Goal: Task Accomplishment & Management: Manage account settings

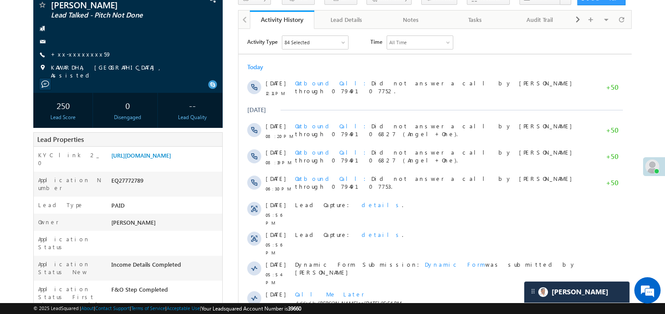
scroll to position [87, 0]
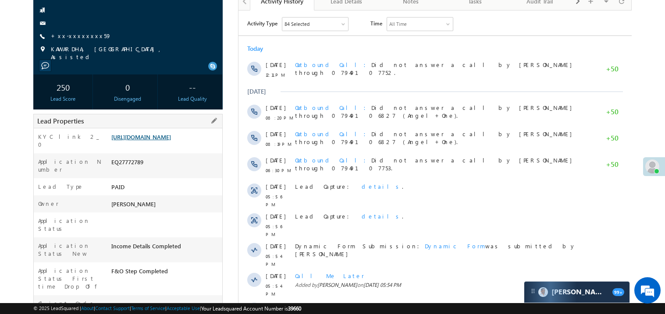
click at [164, 141] on link "https://angelbroking1-pk3em7sa.customui-test.leadsquared.com?leadId=7d5b28ad-50…" at bounding box center [141, 136] width 60 height 7
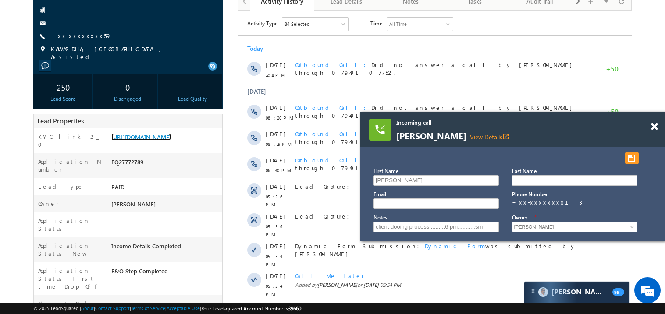
click at [493, 136] on link "View Details open_in_new" at bounding box center [489, 137] width 39 height 8
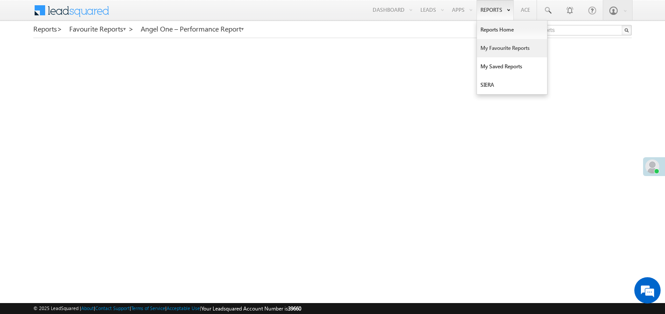
click at [489, 48] on link "My Favourite Reports" at bounding box center [512, 48] width 70 height 18
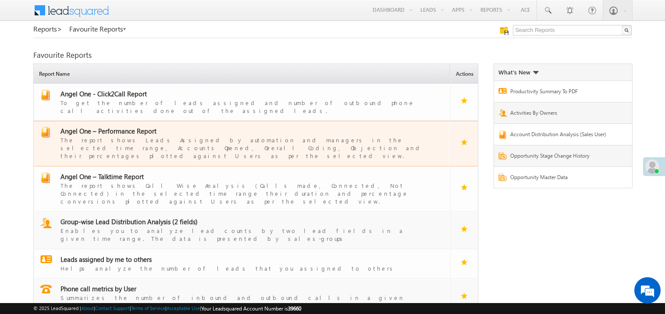
click at [117, 127] on span "Angel One – Performance Report" at bounding box center [109, 131] width 96 height 9
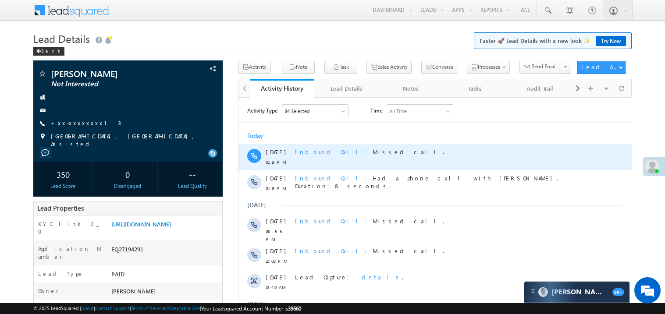
click at [500, 161] on div "Inbound Call Missed call." at bounding box center [439, 157] width 289 height 26
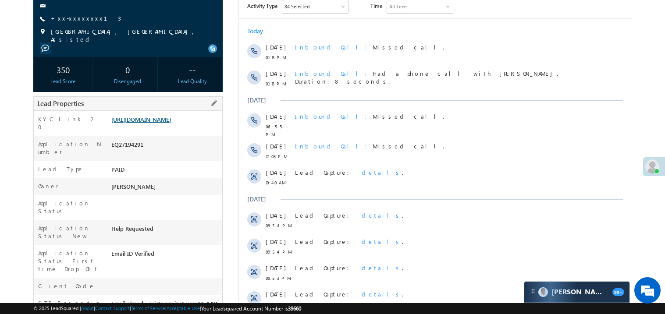
click at [171, 123] on link "[URL][DOMAIN_NAME]" at bounding box center [141, 119] width 60 height 7
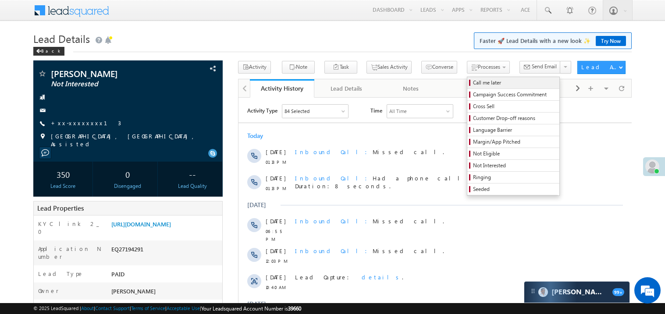
click at [473, 86] on span "Call me later" at bounding box center [514, 83] width 83 height 8
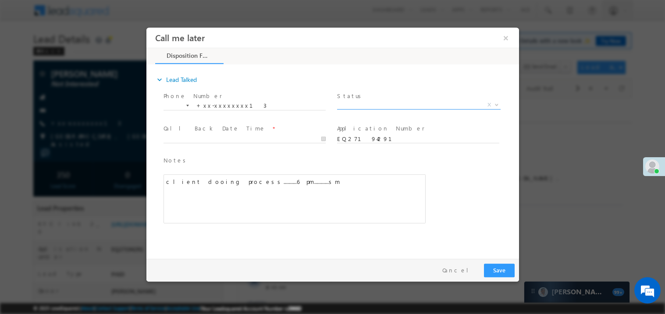
click at [361, 104] on span "X" at bounding box center [419, 104] width 164 height 9
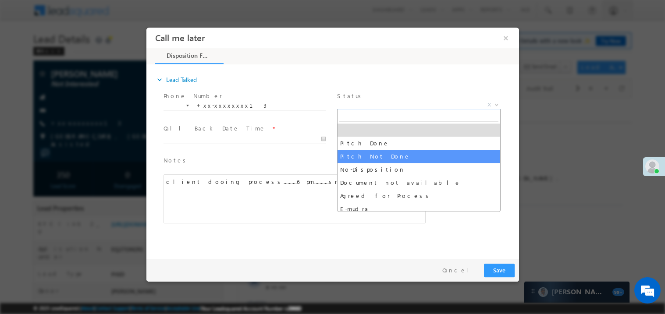
select select "Pitch Not Done"
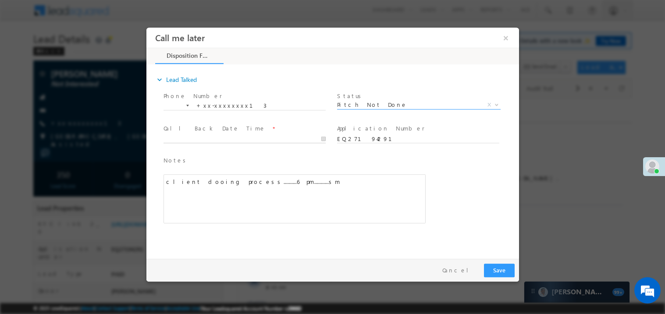
click at [195, 141] on body "Call me later ×" at bounding box center [332, 141] width 373 height 228
type input "08/26/25 2:35 PM"
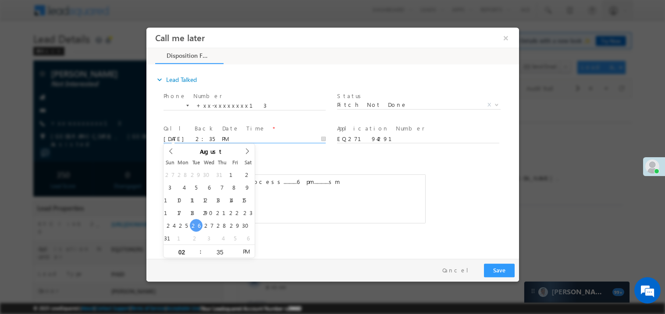
click at [348, 193] on div "client dooing process..........6 pm...........sm" at bounding box center [294, 198] width 262 height 49
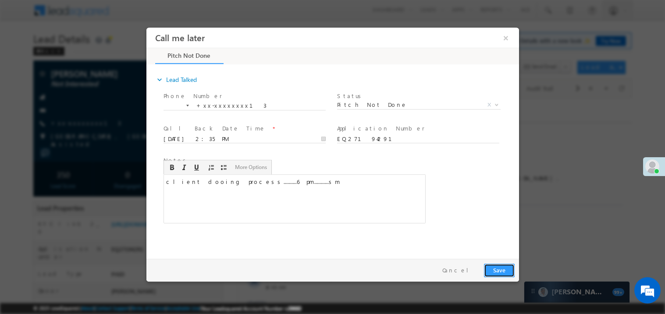
click at [499, 270] on button "Save" at bounding box center [499, 271] width 31 height 14
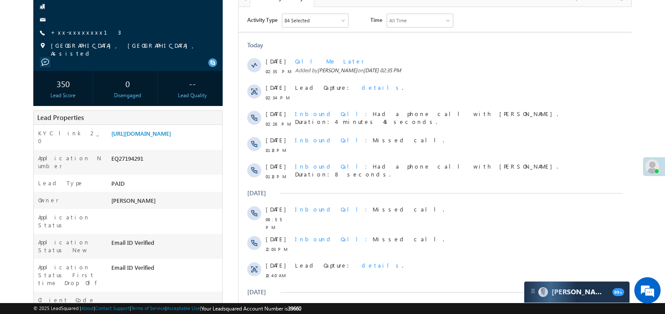
scroll to position [122, 0]
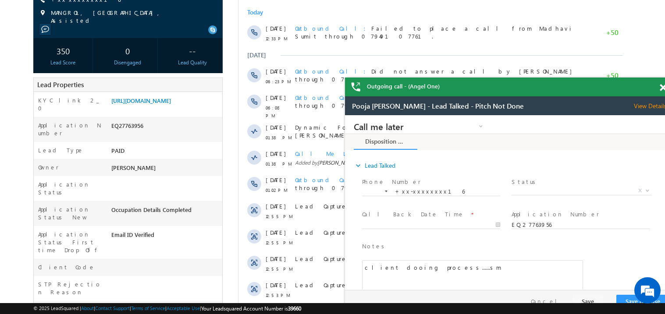
scroll to position [156, 0]
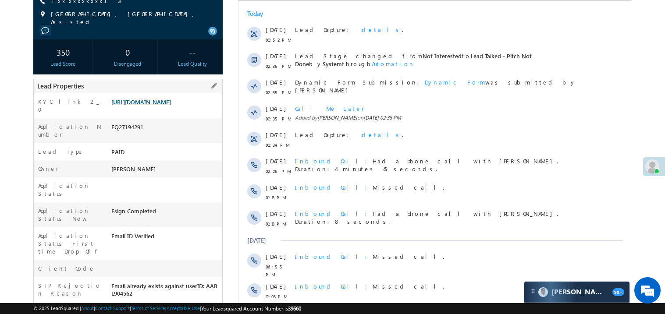
click at [157, 106] on link "[URL][DOMAIN_NAME]" at bounding box center [141, 101] width 60 height 7
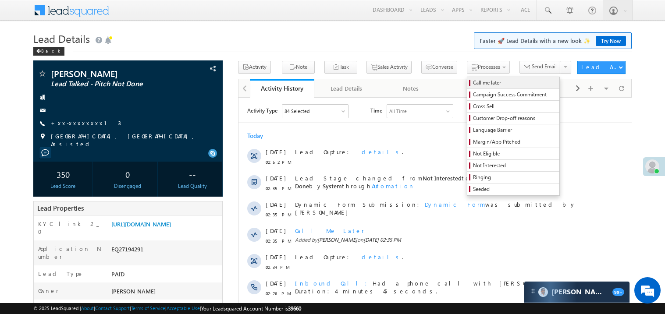
click at [473, 81] on span "Call me later" at bounding box center [514, 83] width 83 height 8
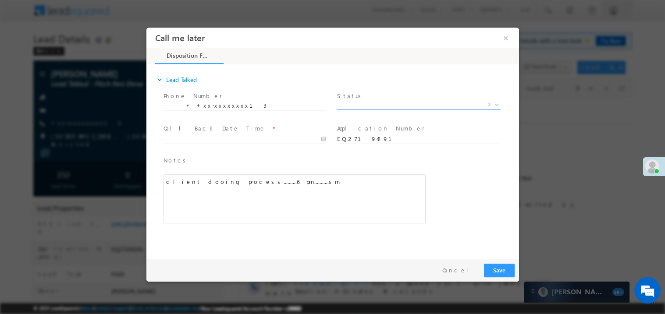
click at [361, 102] on span "X" at bounding box center [419, 104] width 164 height 9
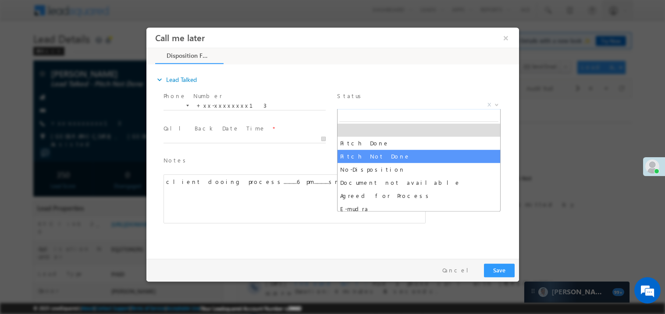
select select "Pitch Not Done"
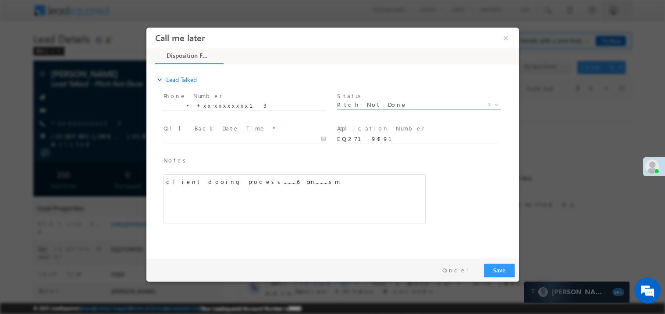
click at [187, 143] on span at bounding box center [244, 148] width 162 height 10
click at [190, 138] on body "Call me later ×" at bounding box center [332, 141] width 373 height 228
type input "08/26/25 2:53 PM"
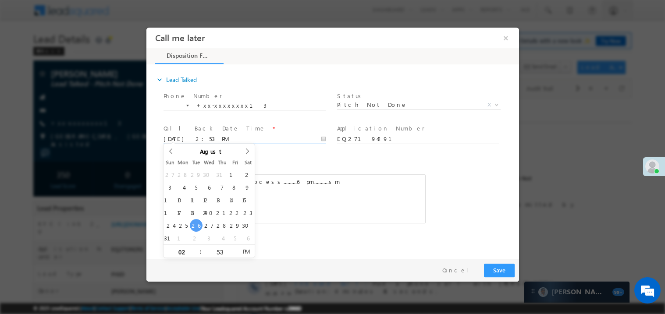
click at [291, 210] on div "client dooing process..........6 pm...........sm" at bounding box center [294, 198] width 262 height 49
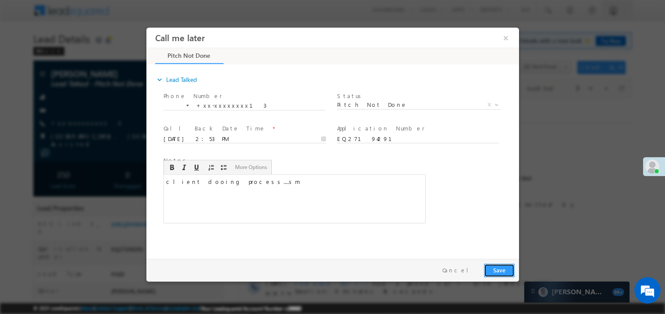
click at [512, 274] on button "Save" at bounding box center [499, 271] width 31 height 14
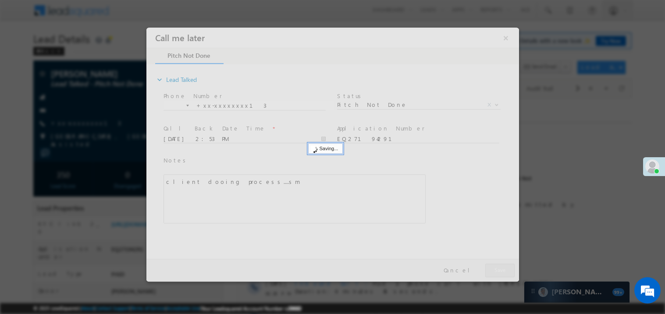
click at [512, 274] on div at bounding box center [332, 154] width 373 height 254
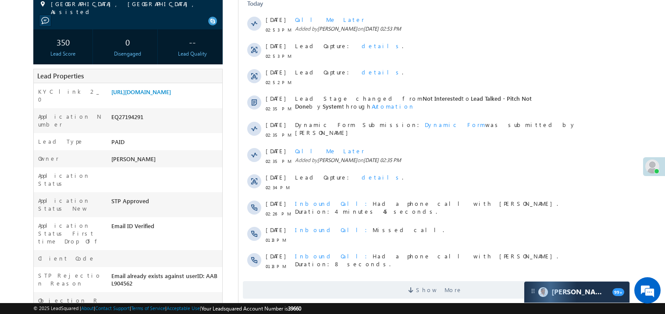
scroll to position [157, 0]
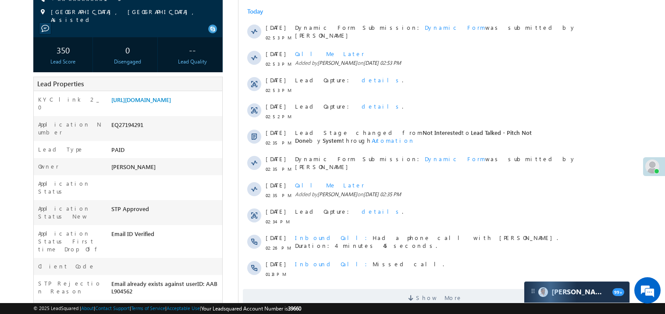
scroll to position [140, 0]
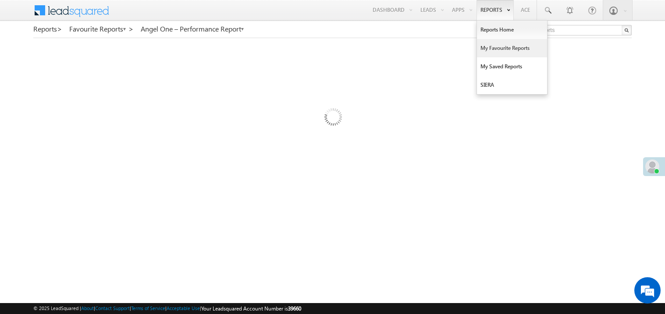
click at [489, 48] on link "My Favourite Reports" at bounding box center [512, 48] width 70 height 18
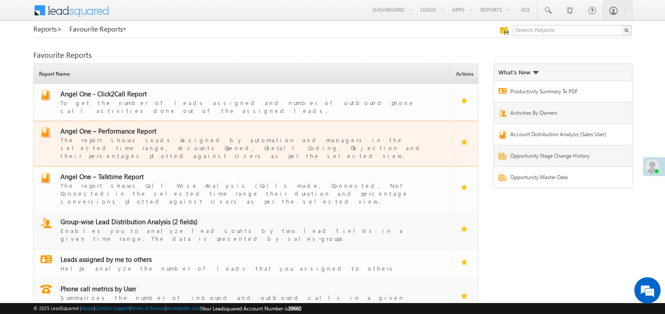
click at [120, 127] on span "Angel One – Performance Report" at bounding box center [109, 131] width 96 height 9
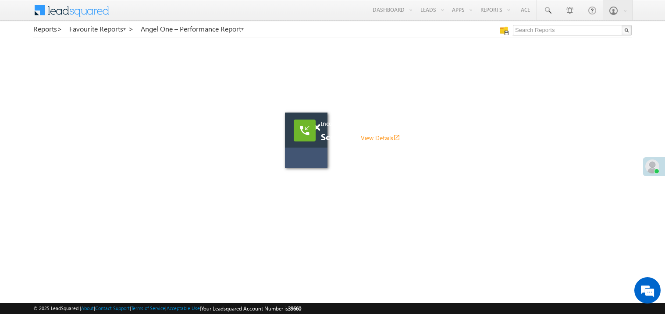
drag, startPoint x: 384, startPoint y: 155, endPoint x: 305, endPoint y: 156, distance: 79.0
click at [305, 156] on div "Incoming call Scorpion View Details open_in_new" at bounding box center [306, 140] width 43 height 55
click at [316, 130] on span at bounding box center [313, 127] width 7 height 7
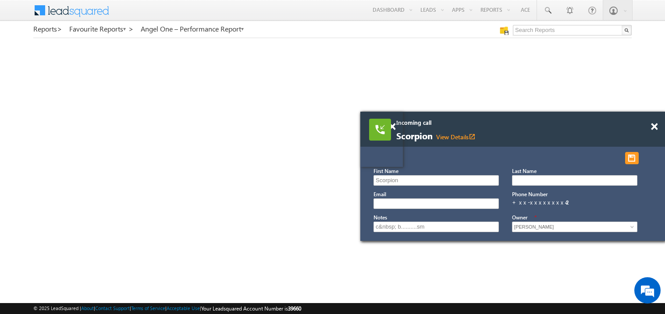
click at [658, 127] on div at bounding box center [660, 123] width 12 height 22
click at [656, 129] on span at bounding box center [654, 126] width 7 height 7
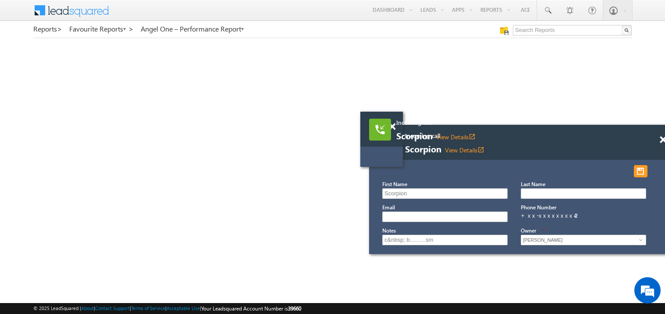
click at [397, 129] on div "Incoming call Scorpion View Details open_in_new" at bounding box center [502, 130] width 211 height 22
click at [394, 126] on span at bounding box center [392, 126] width 7 height 7
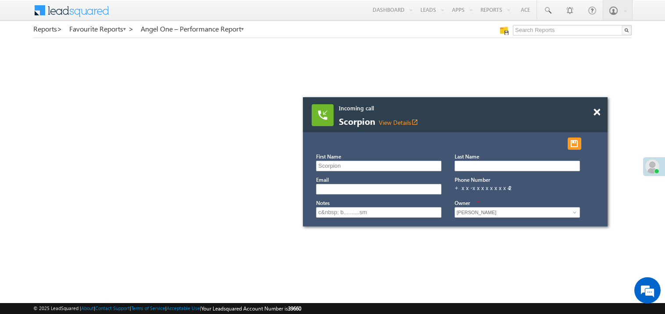
drag, startPoint x: 420, startPoint y: 152, endPoint x: 340, endPoint y: 108, distance: 91.1
click at [340, 108] on span "Incoming call" at bounding box center [444, 108] width 211 height 8
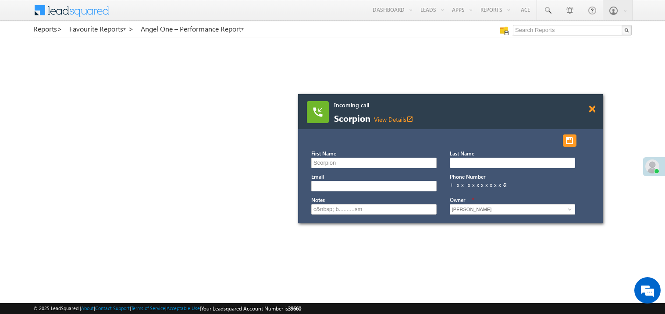
click at [595, 109] on span at bounding box center [592, 109] width 7 height 7
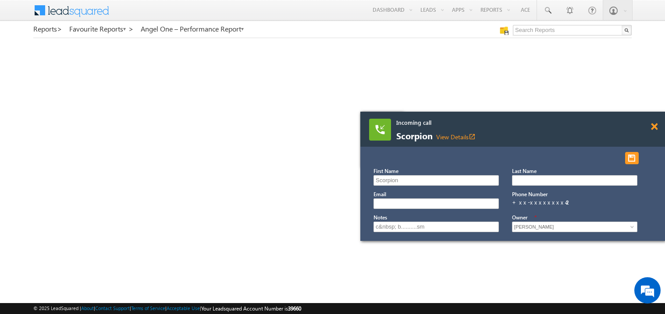
click at [653, 125] on span at bounding box center [654, 126] width 7 height 7
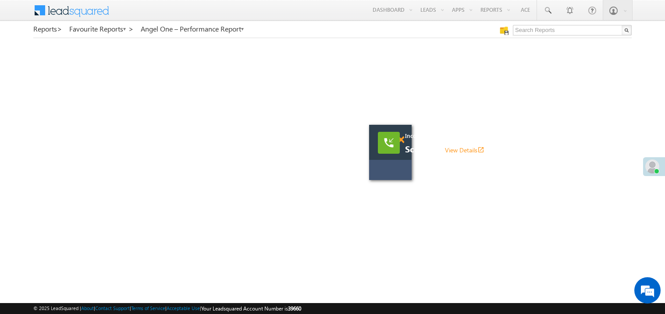
click at [403, 141] on span at bounding box center [401, 139] width 7 height 7
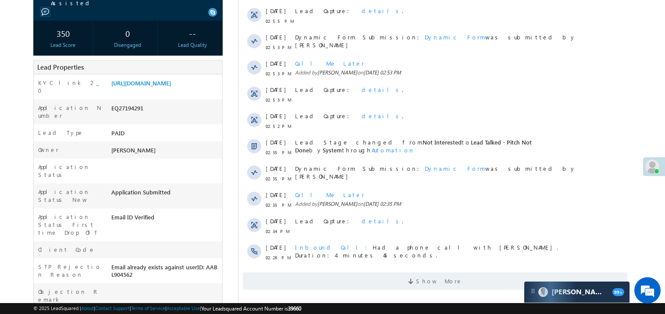
scroll to position [140, 0]
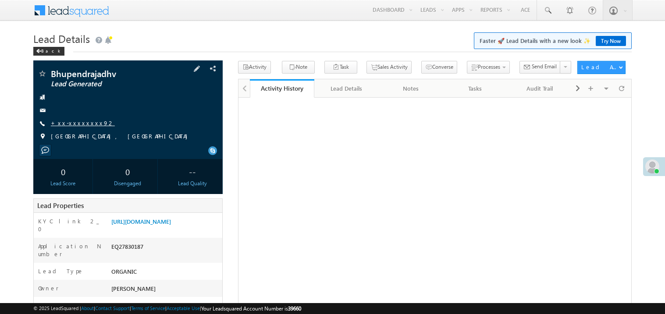
click at [82, 126] on link "+xx-xxxxxxxx92" at bounding box center [83, 122] width 64 height 7
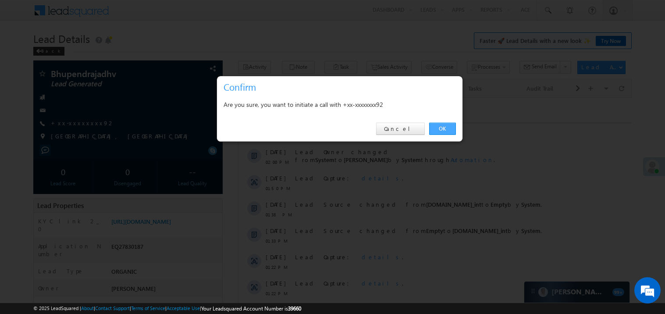
click at [438, 129] on link "OK" at bounding box center [442, 129] width 27 height 12
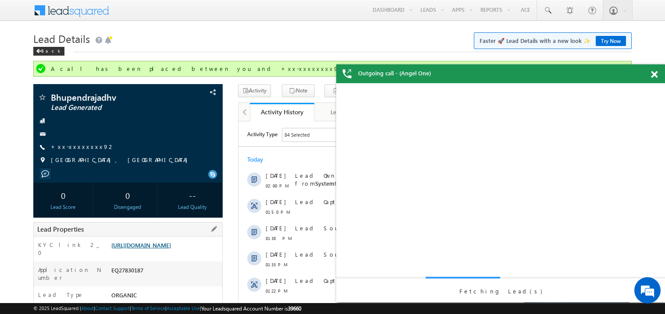
click at [171, 246] on link "https://angelbroking1-pk3em7sa.customui-test.leadsquared.com?leadId=46308dbd-01…" at bounding box center [141, 245] width 60 height 7
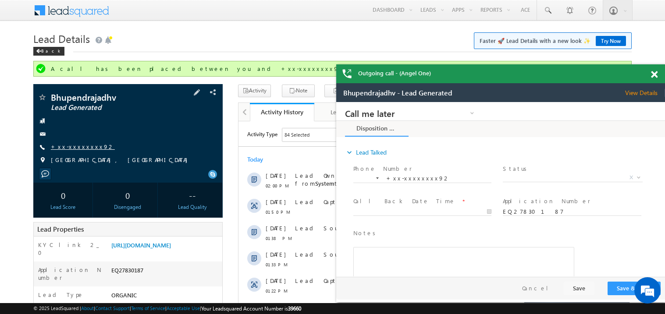
click at [0, 0] on link "+xx-xxxxxxxx92" at bounding box center [0, 0] width 0 height 0
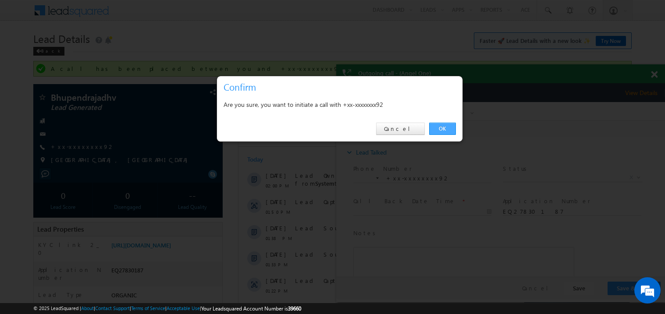
click at [444, 129] on link "OK" at bounding box center [442, 129] width 27 height 12
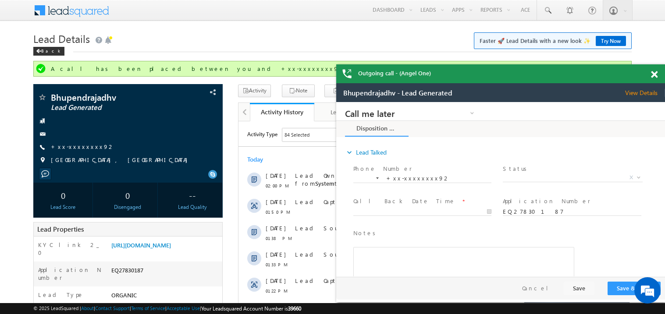
click at [656, 75] on span at bounding box center [654, 74] width 7 height 7
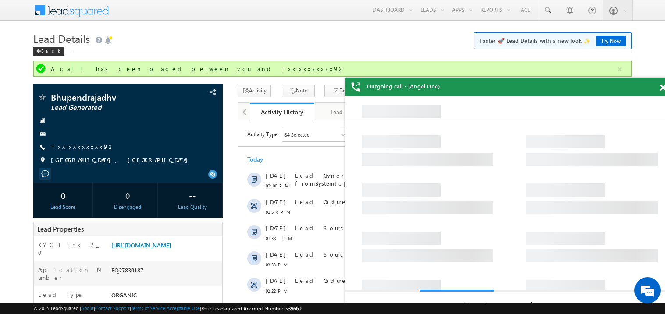
drag, startPoint x: 847, startPoint y: 180, endPoint x: 496, endPoint y: 98, distance: 360.4
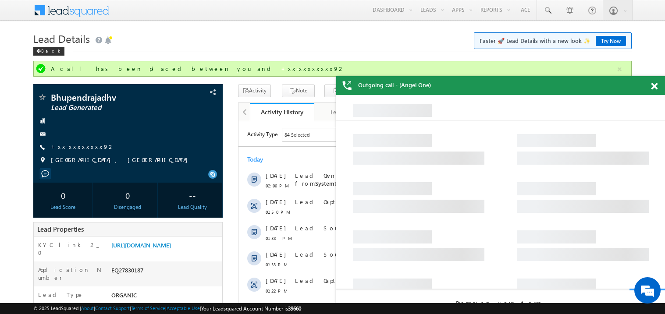
click at [656, 87] on span at bounding box center [654, 86] width 7 height 7
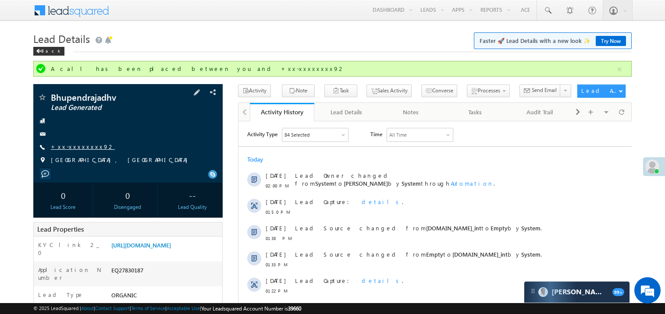
click at [72, 150] on link "+xx-xxxxxxxx92" at bounding box center [83, 146] width 64 height 7
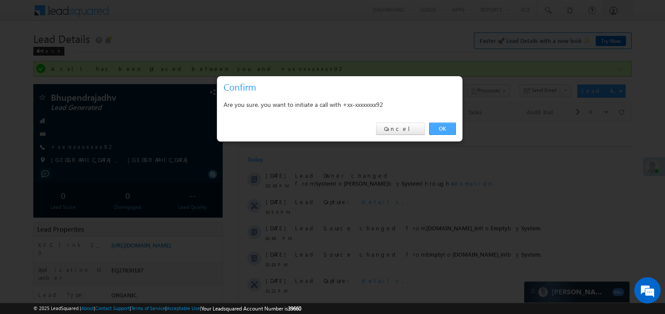
click at [444, 128] on link "OK" at bounding box center [442, 129] width 27 height 12
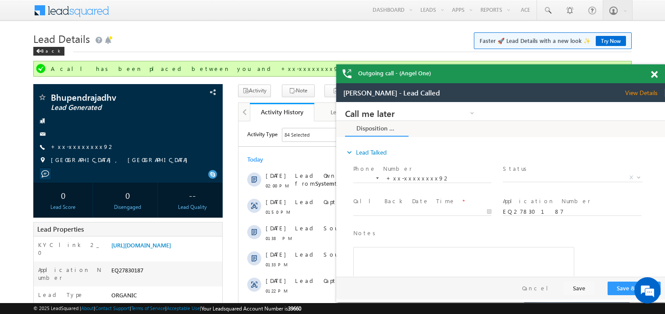
click at [657, 74] on span at bounding box center [654, 74] width 7 height 7
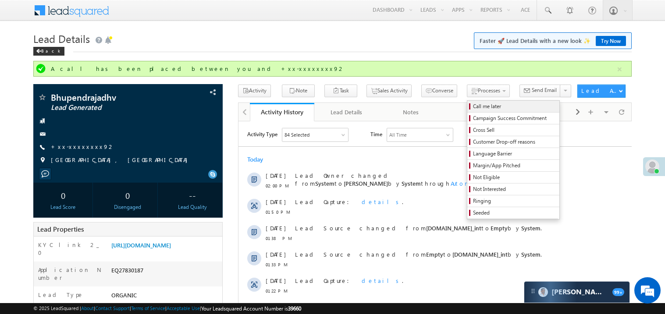
click at [473, 106] on span "Call me later" at bounding box center [514, 107] width 83 height 8
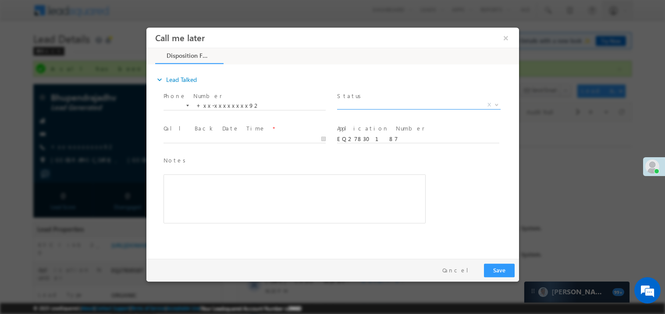
click at [359, 103] on span "X" at bounding box center [419, 104] width 164 height 9
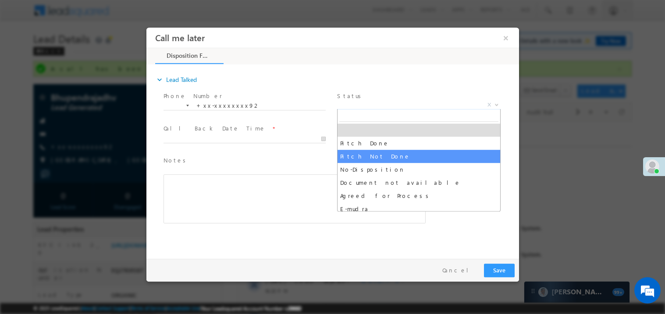
select select "Pitch Not Done"
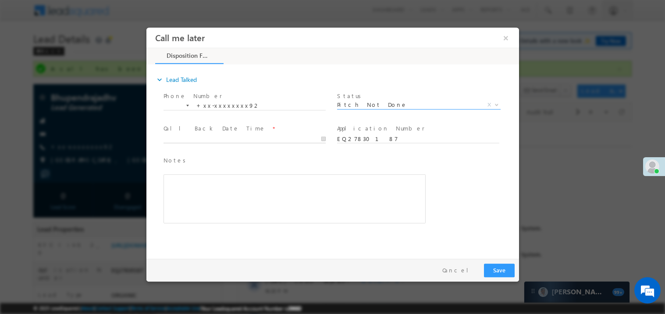
click at [213, 139] on body "Call me later ×" at bounding box center [332, 141] width 373 height 228
type input "08/26/25 3:04 PM"
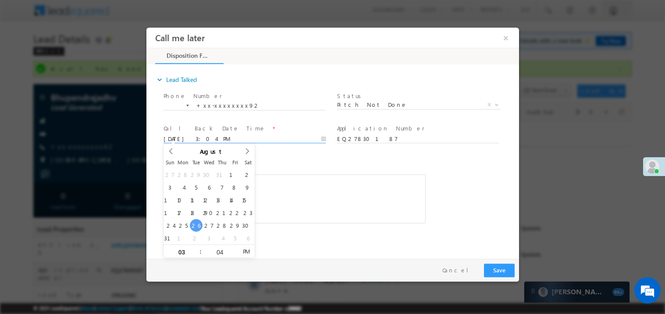
click at [317, 175] on div "Rich Text Editor, 40788eee-0fb2-11ec-a811-0adc8a9d82c2__tab1__section1__Notes__…" at bounding box center [294, 198] width 262 height 49
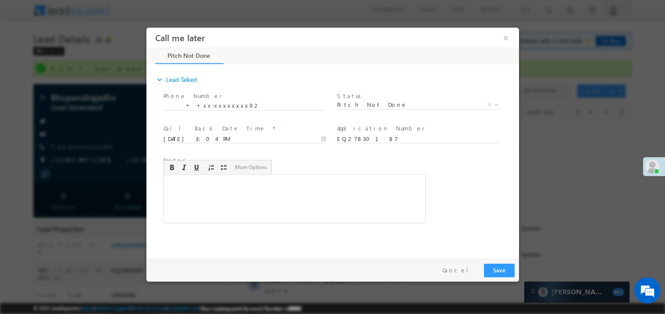
click at [250, 206] on div "Rich Text Editor, 40788eee-0fb2-11ec-a811-0adc8a9d82c2__tab1__section1__Notes__…" at bounding box center [294, 198] width 262 height 49
click at [493, 266] on button "Save" at bounding box center [499, 271] width 31 height 14
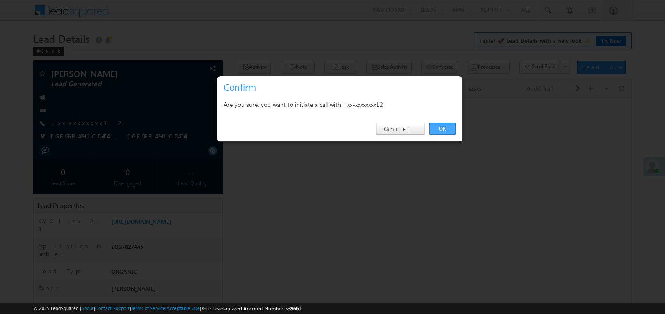
click at [439, 126] on link "OK" at bounding box center [442, 129] width 27 height 12
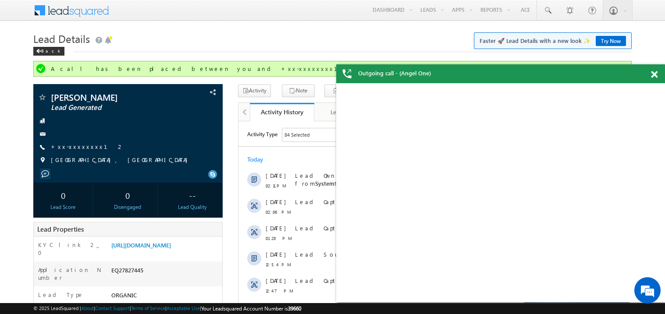
click at [654, 73] on span at bounding box center [654, 74] width 7 height 7
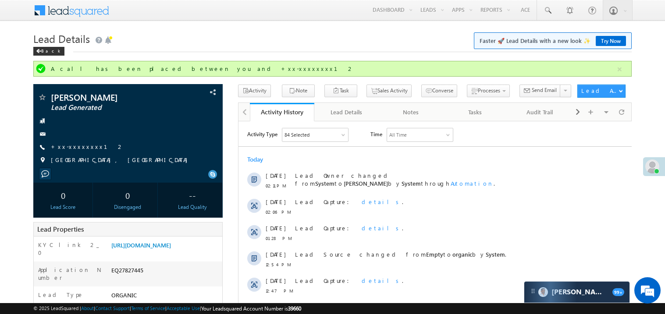
click at [404, 159] on div "Today" at bounding box center [434, 159] width 393 height 8
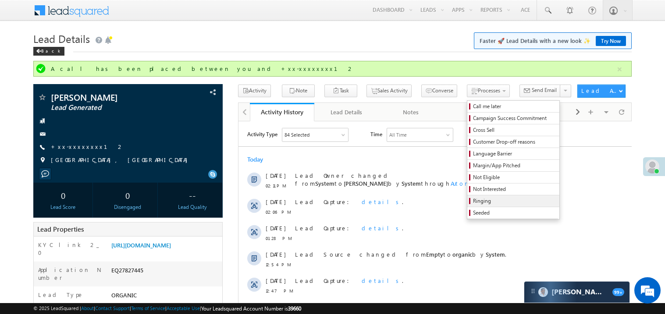
click at [473, 201] on span "Ringing" at bounding box center [514, 201] width 83 height 8
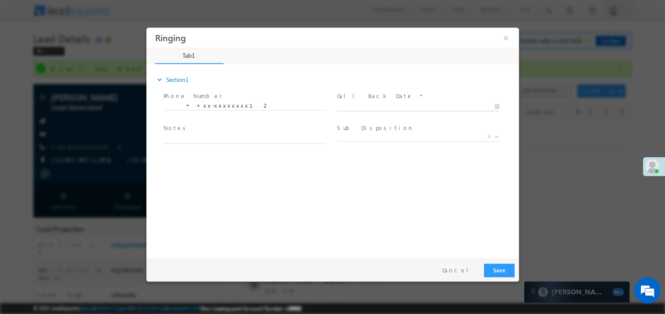
click at [367, 104] on body "Ringing ×" at bounding box center [332, 141] width 373 height 228
type input "08/26/25 3:05 PM"
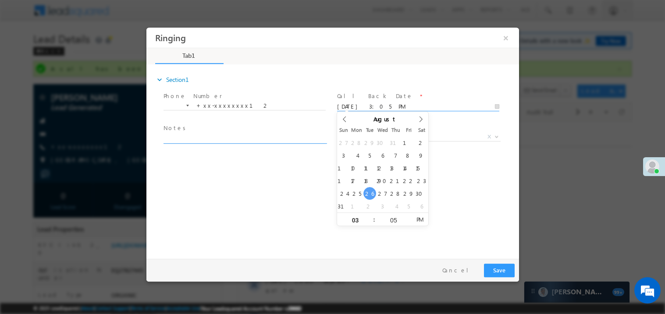
click at [222, 136] on textarea at bounding box center [244, 138] width 162 height 10
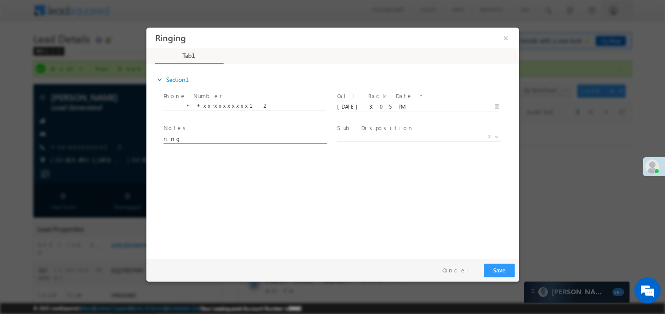
type textarea "ring"
click at [488, 265] on button "Save" at bounding box center [499, 271] width 31 height 14
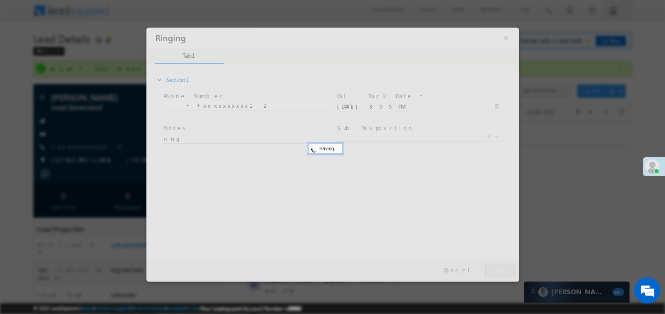
click at [488, 265] on div at bounding box center [332, 154] width 373 height 254
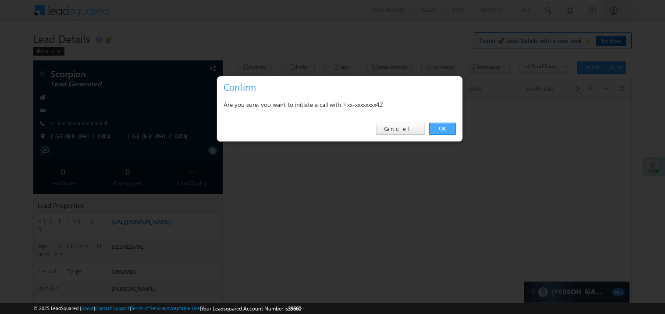
click at [439, 130] on link "OK" at bounding box center [442, 129] width 27 height 12
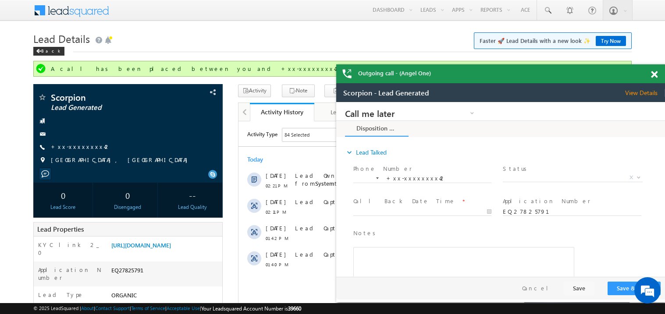
click at [655, 74] on span at bounding box center [654, 74] width 7 height 7
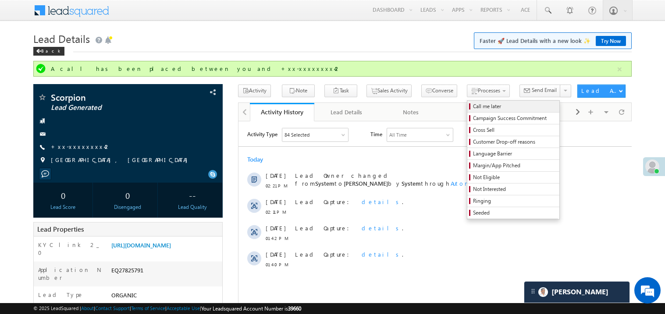
click at [473, 108] on span "Call me later" at bounding box center [514, 107] width 83 height 8
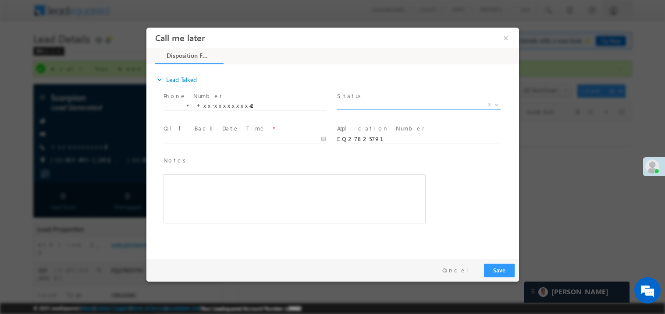
click at [365, 101] on span "X" at bounding box center [419, 104] width 164 height 9
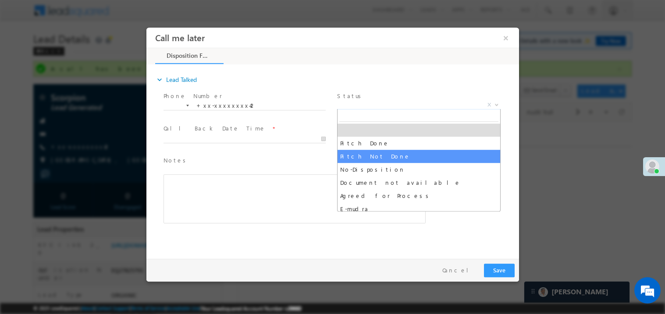
select select "Pitch Not Done"
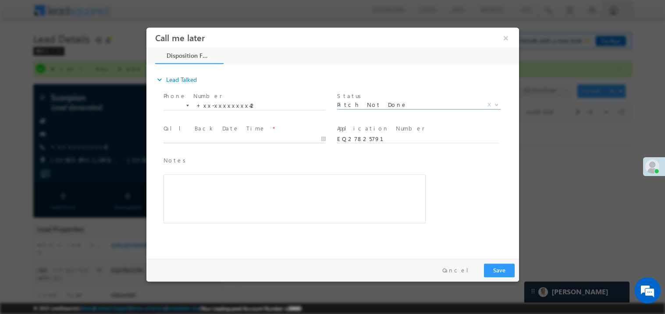
click at [172, 135] on body "Call me later ×" at bounding box center [332, 141] width 373 height 228
type input "08/26/25 3:08 PM"
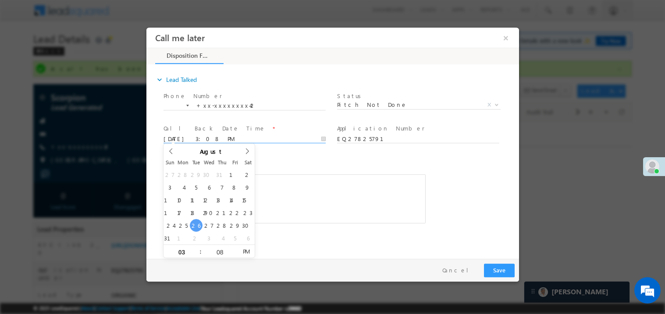
click at [306, 208] on div "Rich Text Editor, 40788eee-0fb2-11ec-a811-0adc8a9d82c2__tab1__section1__Notes__…" at bounding box center [294, 198] width 262 height 49
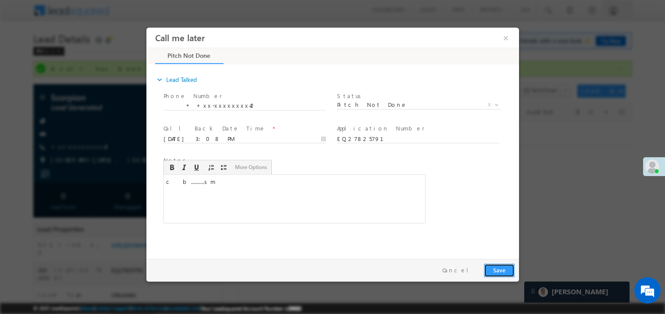
click at [505, 270] on button "Save" at bounding box center [499, 271] width 31 height 14
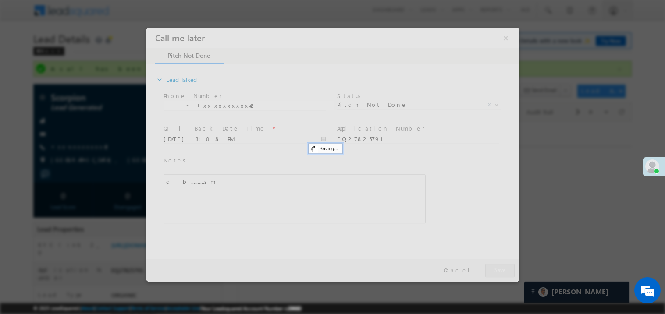
click at [505, 270] on div at bounding box center [332, 154] width 373 height 254
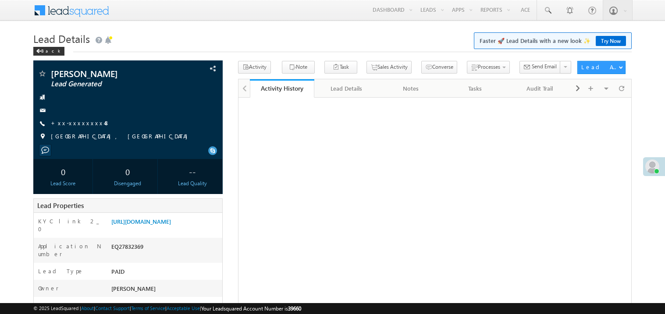
click at [85, 125] on link "+xx-xxxxxxxx48" at bounding box center [80, 122] width 59 height 7
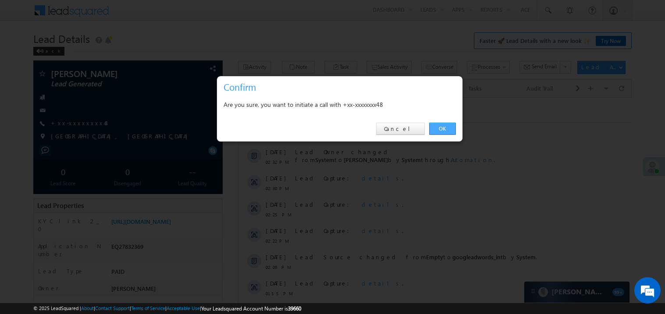
click at [447, 128] on link "OK" at bounding box center [442, 129] width 27 height 12
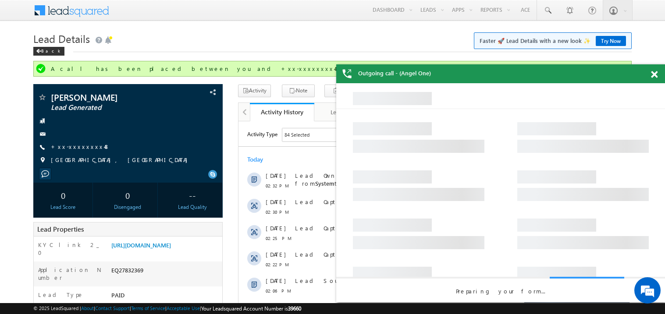
click at [656, 75] on span at bounding box center [654, 74] width 7 height 7
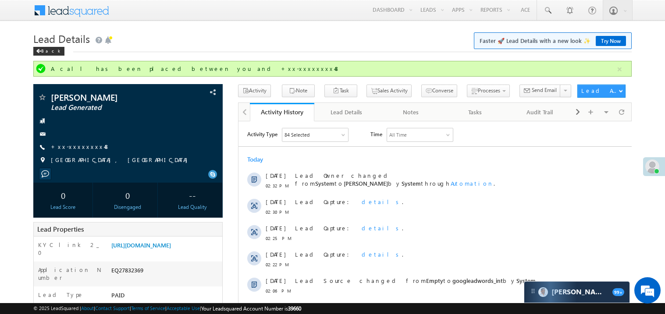
click at [425, 164] on div "[DATE] [DATE] 02:32 PM Lead Owner changed from System to Madhavi Sumit by Syste…" at bounding box center [434, 251] width 393 height 201
click at [169, 249] on link "https://angelbroking1-pk3em7sa.customui-test.leadsquared.com?leadId=ba9421e2-41…" at bounding box center [141, 245] width 60 height 7
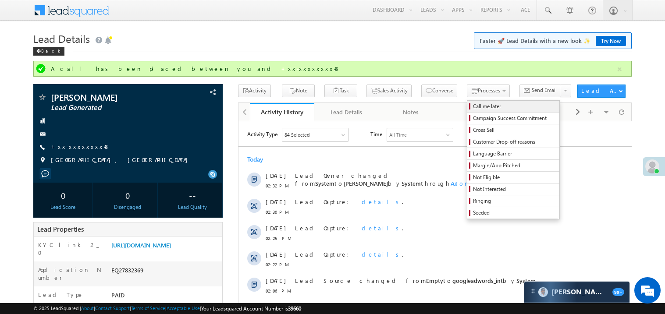
click at [473, 106] on span "Call me later" at bounding box center [514, 107] width 83 height 8
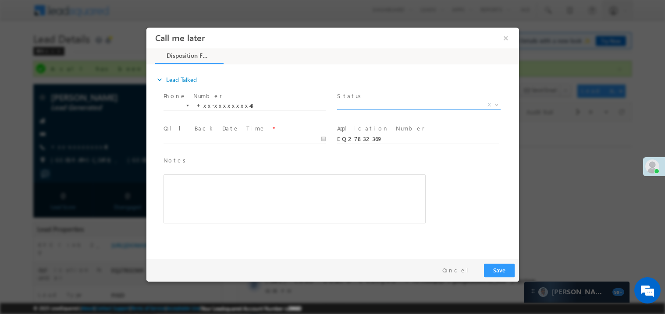
click at [357, 107] on span "X" at bounding box center [419, 104] width 164 height 9
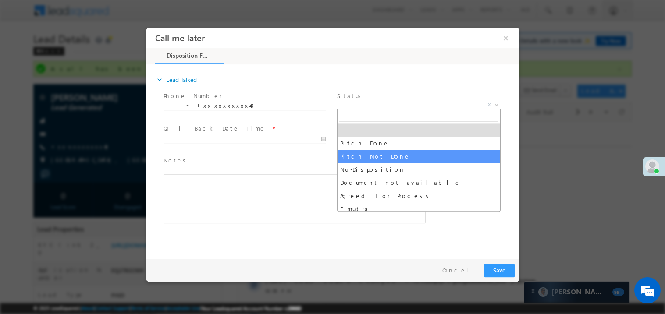
select select "Pitch Not Done"
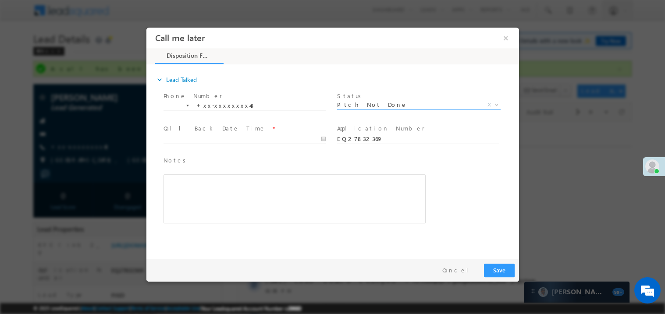
click at [179, 136] on body "Call me later ×" at bounding box center [332, 141] width 373 height 228
type input "08/26/25 3:11 PM"
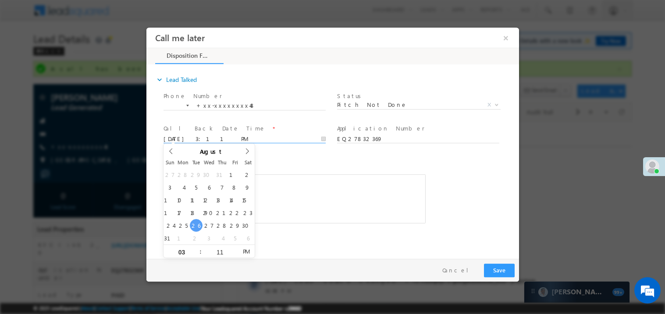
click at [374, 217] on div "Rich Text Editor, 40788eee-0fb2-11ec-a811-0adc8a9d82c2__tab1__section1__Notes__…" at bounding box center [294, 198] width 262 height 49
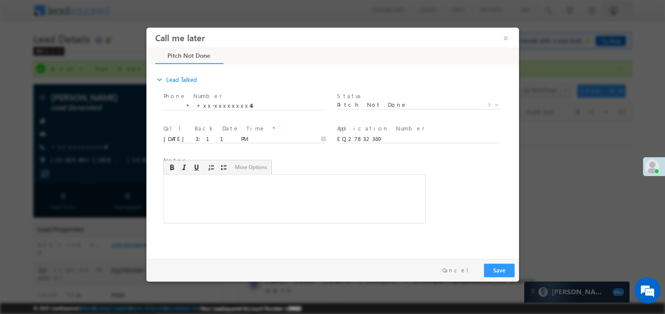
click at [313, 189] on div "Rich Text Editor, 40788eee-0fb2-11ec-a811-0adc8a9d82c2__tab1__section1__Notes__…" at bounding box center [294, 198] width 262 height 49
click at [508, 271] on button "Save" at bounding box center [499, 271] width 31 height 14
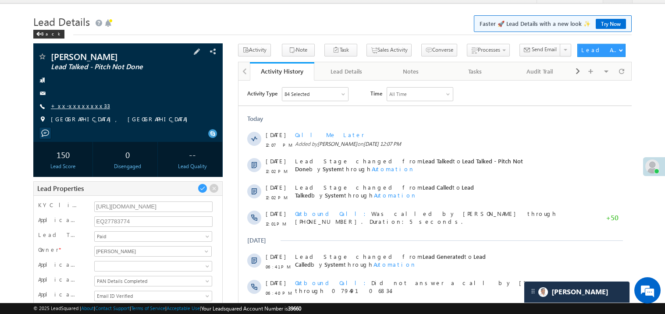
click at [75, 104] on link "+xx-xxxxxxxx33" at bounding box center [80, 105] width 59 height 7
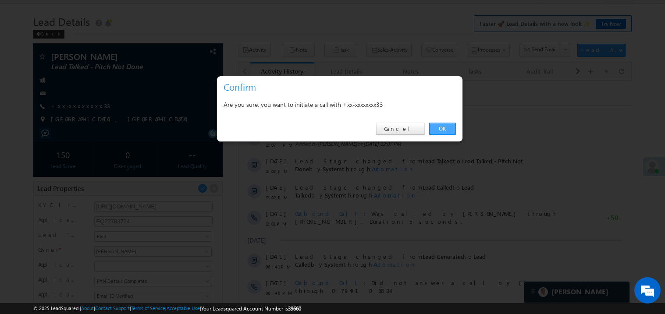
click at [441, 128] on link "OK" at bounding box center [442, 129] width 27 height 12
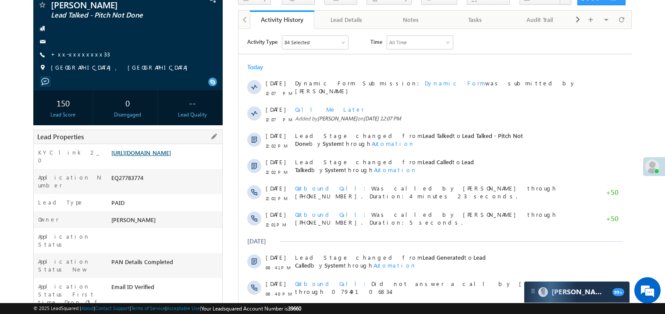
scroll to position [70, 0]
click at [156, 156] on link "[URL][DOMAIN_NAME]" at bounding box center [141, 151] width 60 height 7
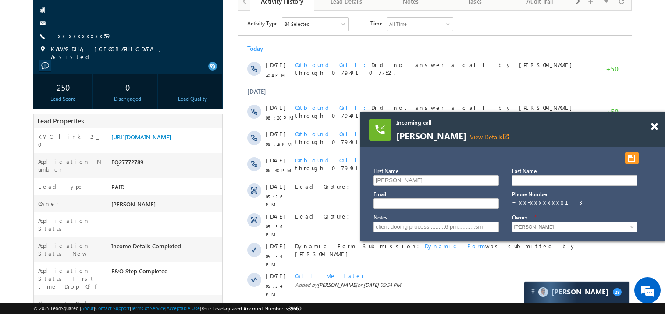
click at [658, 128] on div at bounding box center [660, 123] width 12 height 22
click at [655, 125] on span at bounding box center [654, 126] width 7 height 7
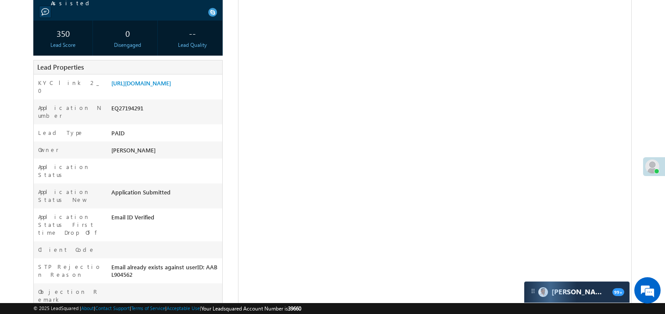
scroll to position [140, 0]
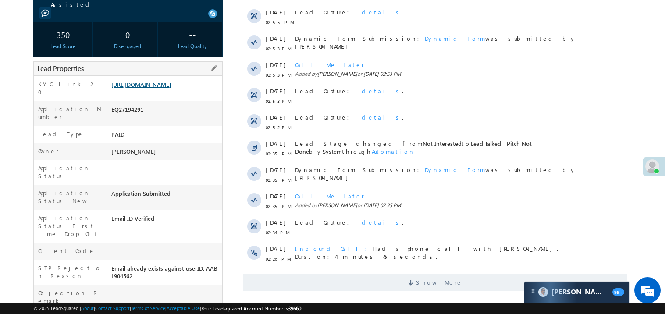
click at [168, 88] on link "[URL][DOMAIN_NAME]" at bounding box center [141, 84] width 60 height 7
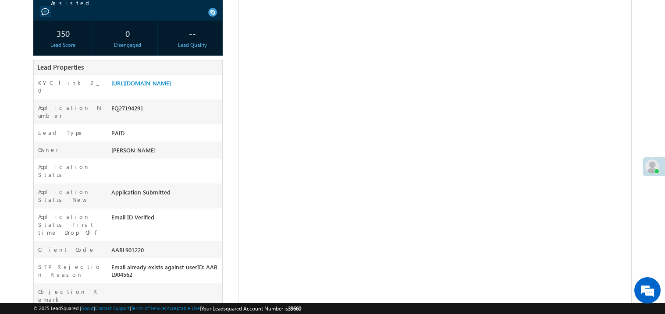
scroll to position [140, 0]
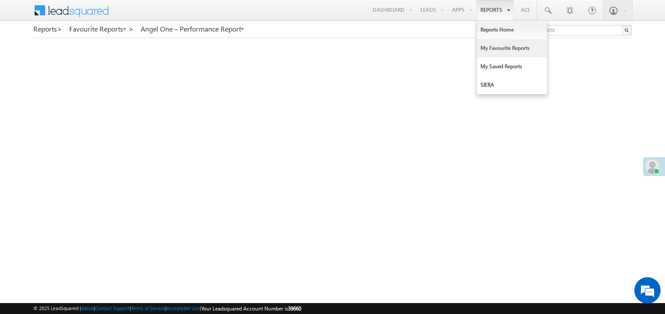
click at [491, 45] on link "My Favourite Reports" at bounding box center [512, 48] width 70 height 18
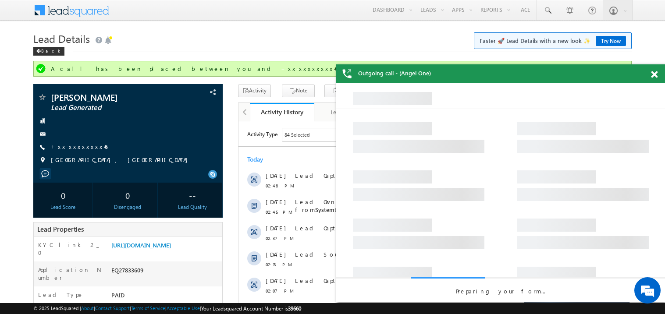
click at [657, 71] on span at bounding box center [654, 74] width 7 height 7
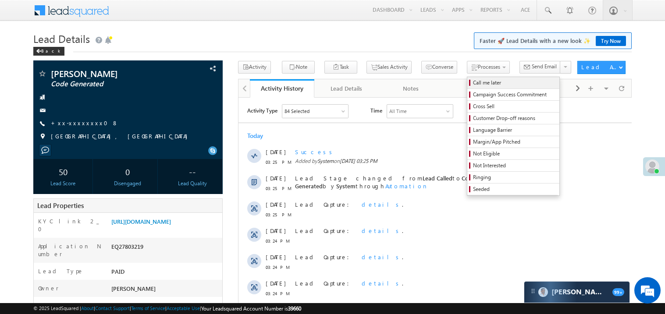
click at [473, 81] on span "Call me later" at bounding box center [514, 83] width 83 height 8
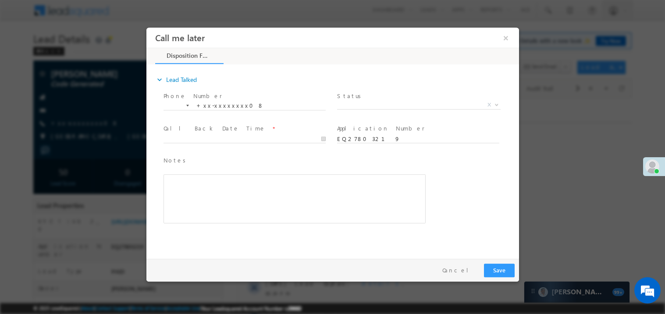
click at [378, 98] on span "Status *" at bounding box center [418, 96] width 162 height 10
click at [362, 104] on span "X" at bounding box center [419, 104] width 164 height 9
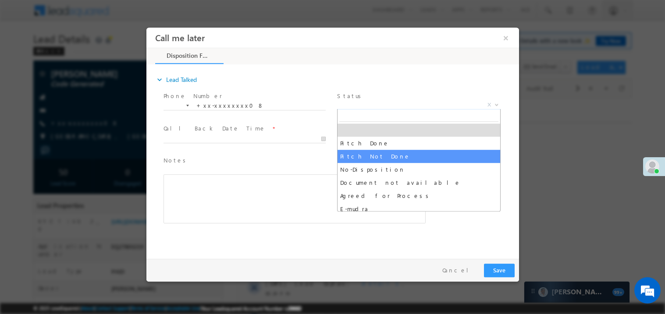
select select "Pitch Not Done"
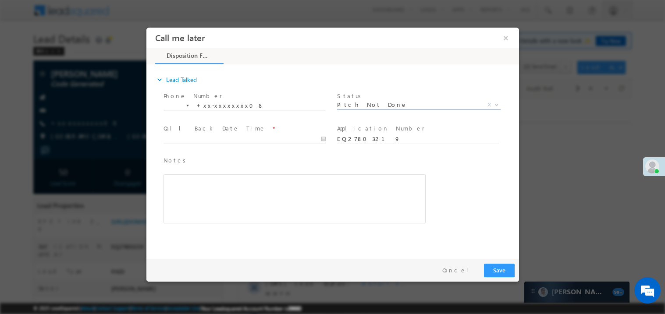
click at [219, 141] on body "Call me later ×" at bounding box center [332, 141] width 373 height 228
type input "08/26/25 3:25 PM"
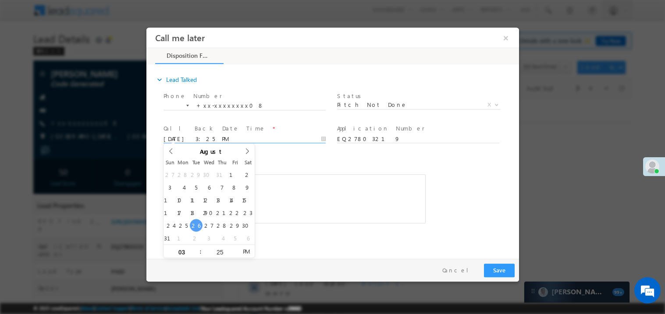
click at [363, 193] on div "Rich Text Editor, 40788eee-0fb2-11ec-a811-0adc8a9d82c2__tab1__section1__Notes__…" at bounding box center [294, 198] width 262 height 49
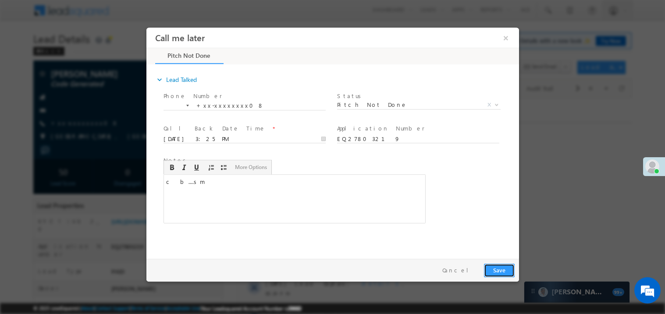
click at [493, 267] on button "Save" at bounding box center [499, 271] width 31 height 14
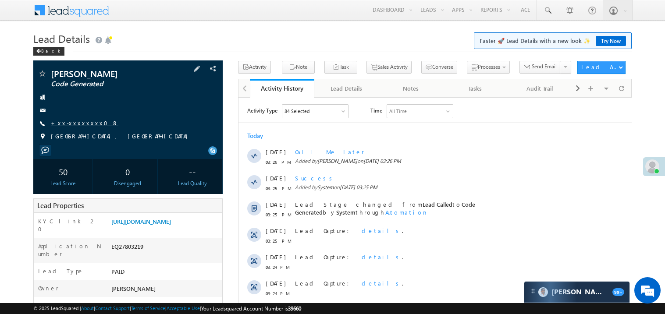
click at [79, 122] on link "+xx-xxxxxxxx08" at bounding box center [85, 122] width 68 height 7
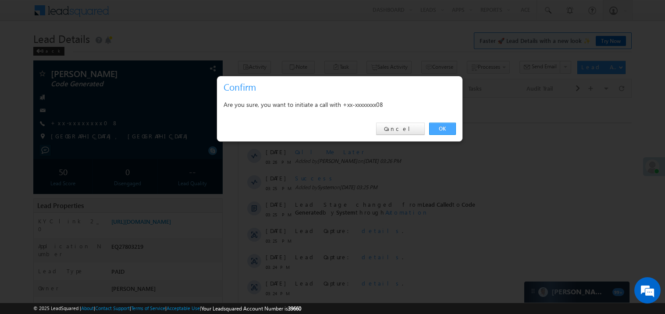
click at [441, 129] on link "OK" at bounding box center [442, 129] width 27 height 12
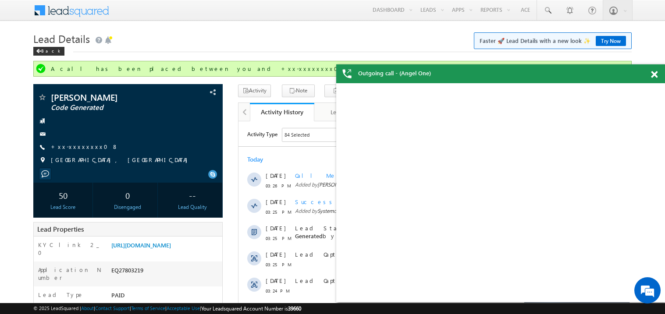
click at [656, 75] on span at bounding box center [654, 74] width 7 height 7
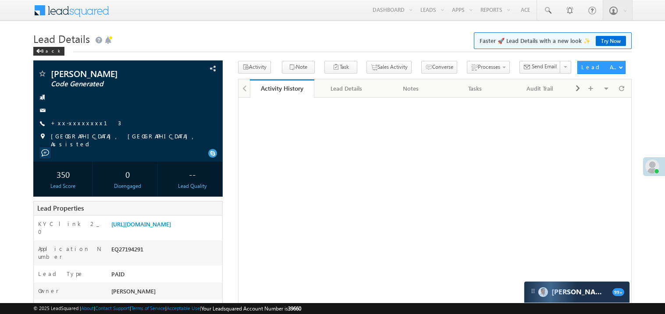
click at [79, 124] on link "+xx-xxxxxxxx13" at bounding box center [86, 122] width 70 height 7
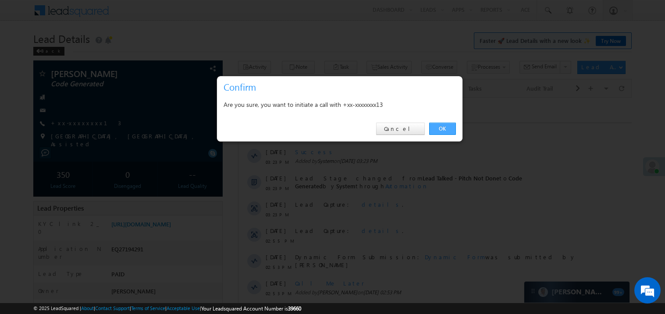
click at [440, 126] on link "OK" at bounding box center [442, 129] width 27 height 12
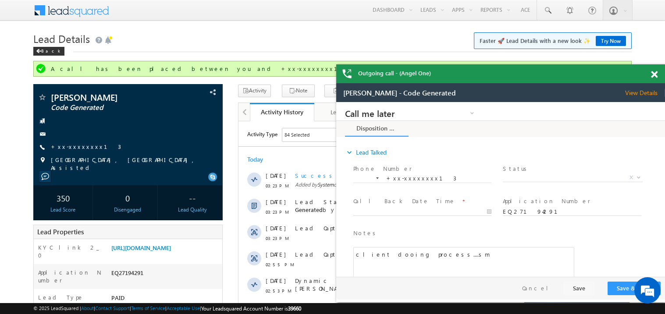
click at [655, 73] on span at bounding box center [654, 74] width 7 height 7
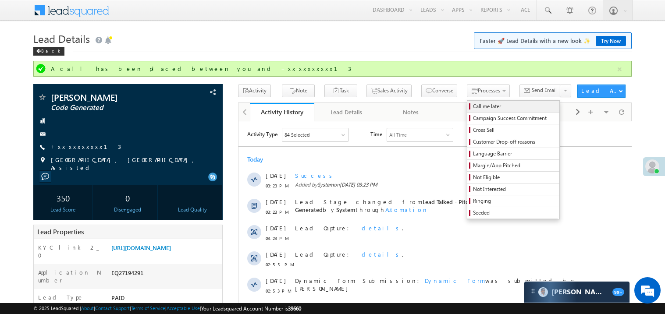
click at [473, 108] on span "Call me later" at bounding box center [514, 107] width 83 height 8
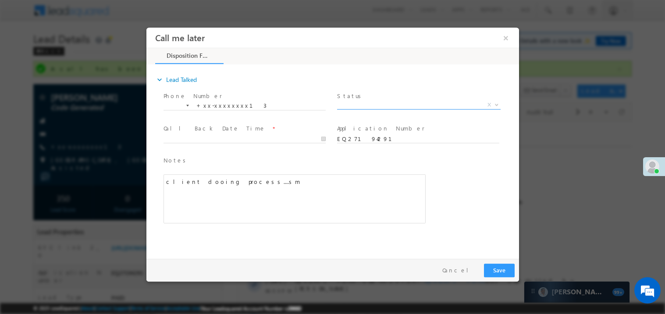
click at [361, 106] on span "X" at bounding box center [419, 104] width 164 height 9
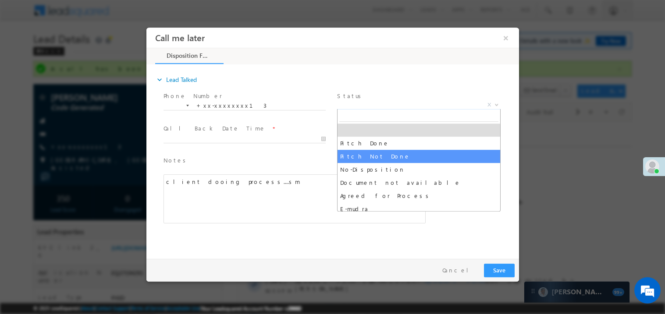
select select "Pitch Not Done"
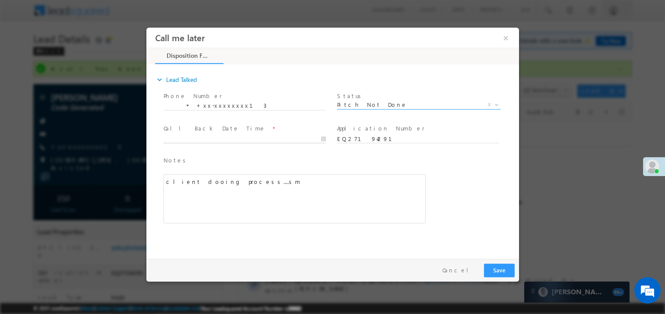
click at [191, 140] on body "Call me later ×" at bounding box center [332, 141] width 373 height 228
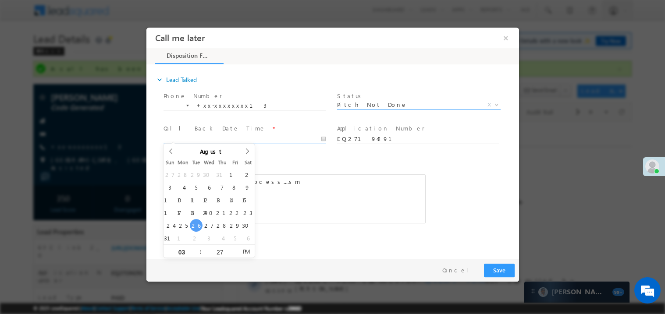
type input "08/26/25 3:27 PM"
click at [308, 193] on div "client dooing process....sm" at bounding box center [294, 198] width 262 height 49
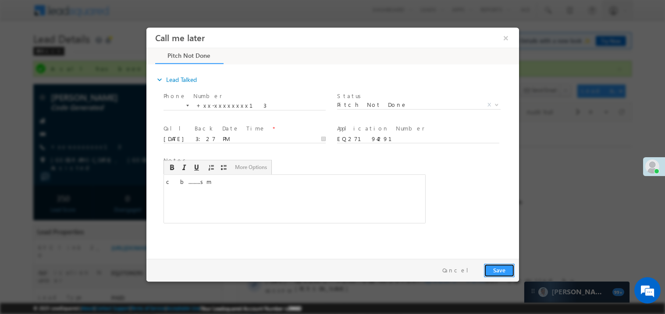
click at [496, 270] on button "Save" at bounding box center [499, 271] width 31 height 14
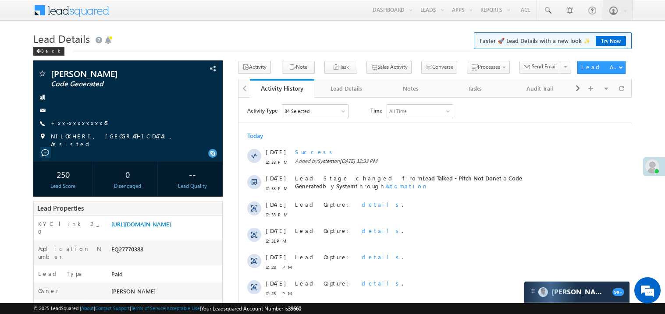
click at [80, 124] on link "+xx-xxxxxxxx45" at bounding box center [79, 122] width 57 height 7
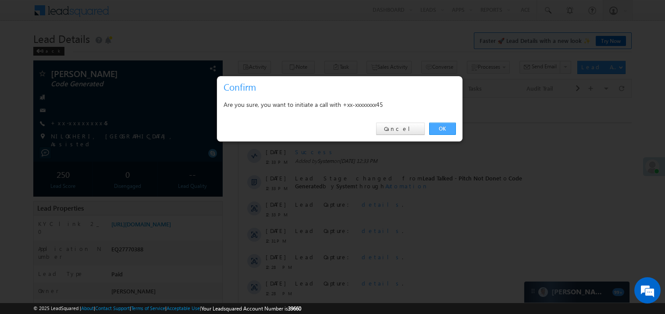
click at [446, 131] on link "OK" at bounding box center [442, 129] width 27 height 12
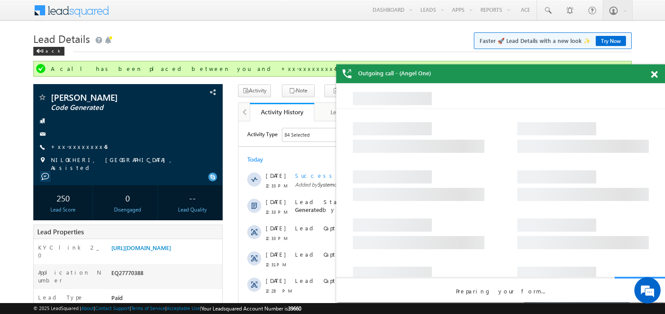
click at [657, 72] on span at bounding box center [654, 74] width 7 height 7
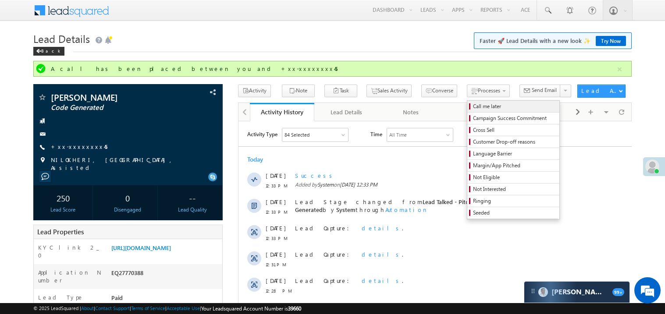
click at [473, 105] on span "Call me later" at bounding box center [514, 107] width 83 height 8
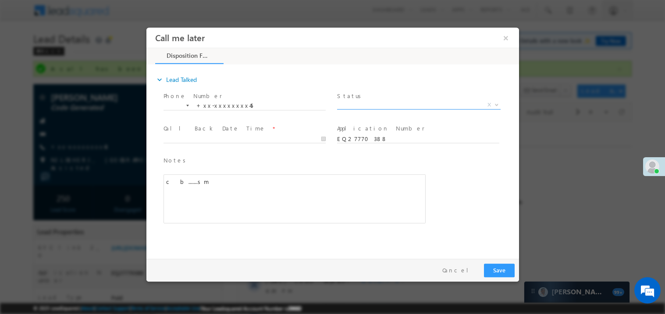
click at [362, 108] on body "Call me later ×" at bounding box center [332, 141] width 373 height 228
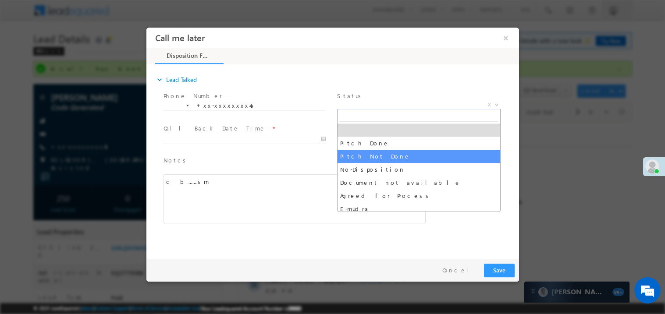
select select "Pitch Not Done"
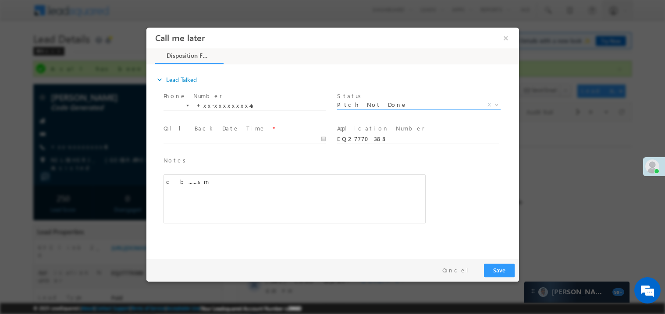
click at [236, 153] on div "Call Back Date Time *" at bounding box center [248, 138] width 174 height 32
click at [189, 138] on body "Call me later ×" at bounding box center [332, 141] width 373 height 228
type input "08/26/25 3:30 PM"
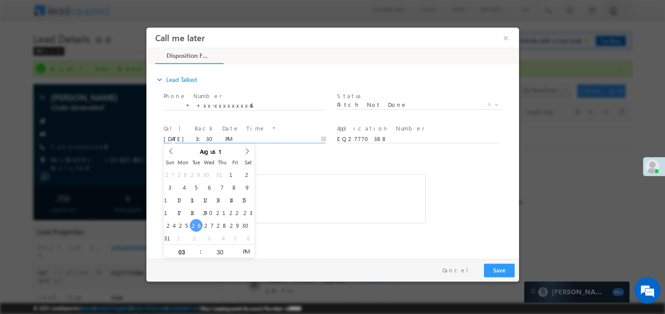
click at [291, 191] on div "c b.......sm" at bounding box center [294, 198] width 262 height 49
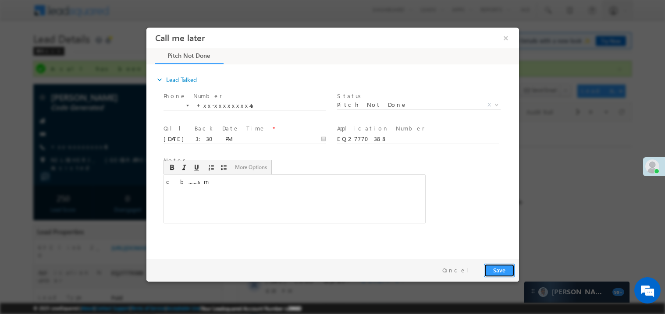
click at [514, 270] on button "Save" at bounding box center [499, 271] width 31 height 14
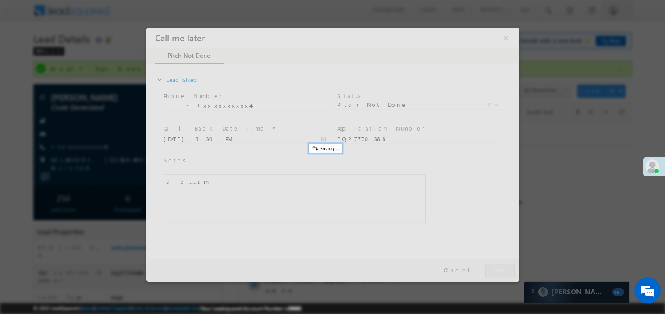
click at [514, 270] on div at bounding box center [332, 154] width 373 height 254
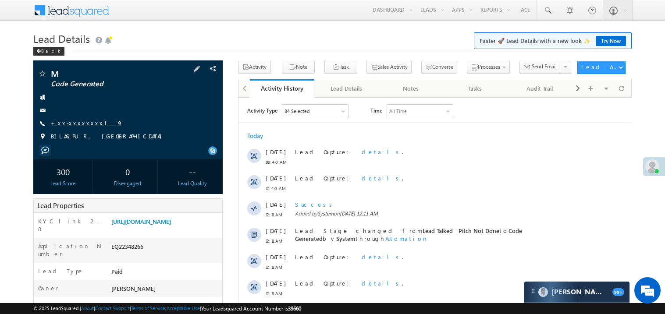
click at [75, 122] on link "+xx-xxxxxxxx19" at bounding box center [87, 122] width 72 height 7
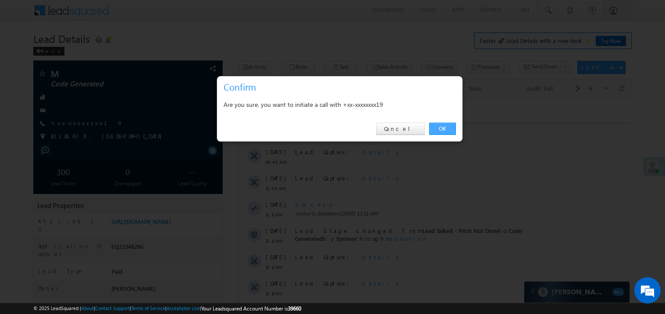
click at [442, 128] on link "OK" at bounding box center [442, 129] width 27 height 12
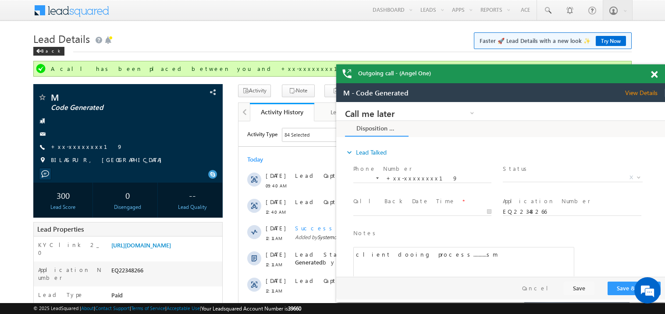
click at [655, 70] on div at bounding box center [660, 72] width 12 height 17
click at [656, 74] on span at bounding box center [654, 74] width 7 height 7
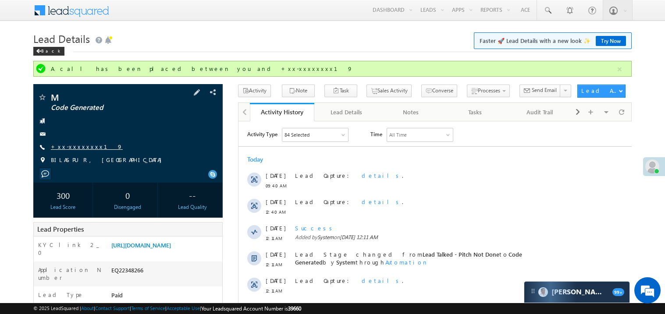
click at [76, 147] on link "+xx-xxxxxxxx19" at bounding box center [87, 146] width 72 height 7
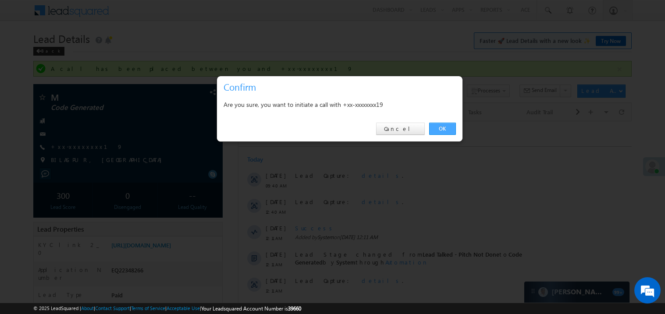
click at [439, 129] on link "OK" at bounding box center [442, 129] width 27 height 12
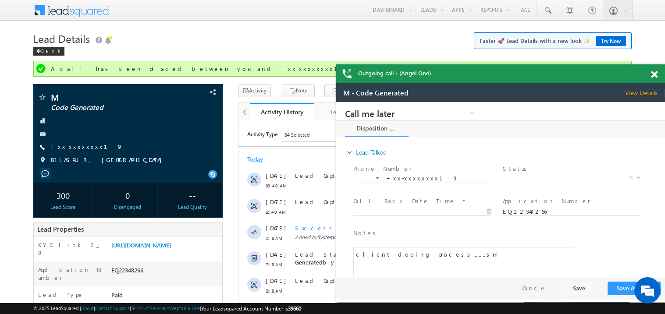
click at [655, 75] on span at bounding box center [654, 74] width 7 height 7
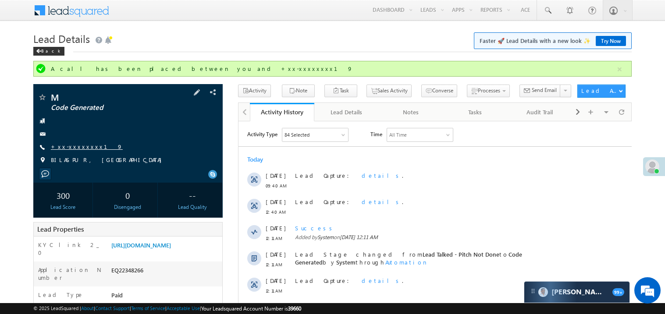
click at [85, 146] on link "+xx-xxxxxxxx19" at bounding box center [87, 146] width 72 height 7
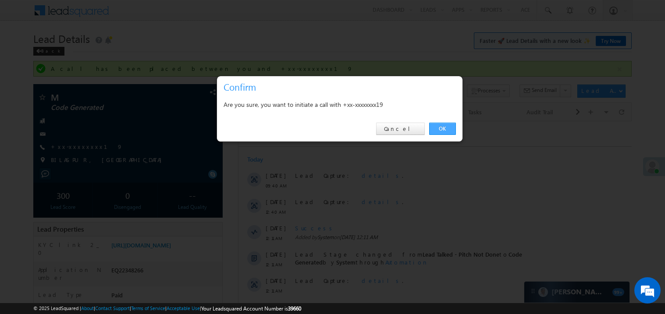
click at [442, 126] on link "OK" at bounding box center [442, 129] width 27 height 12
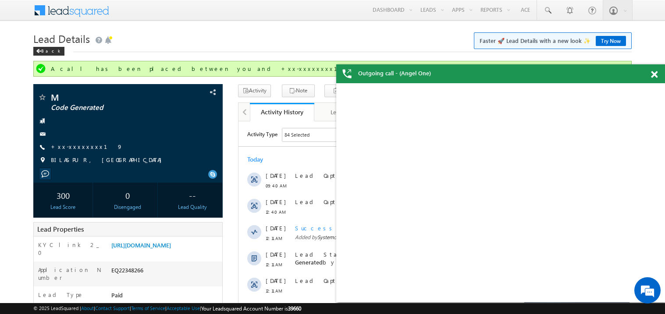
click at [655, 74] on span at bounding box center [654, 74] width 7 height 7
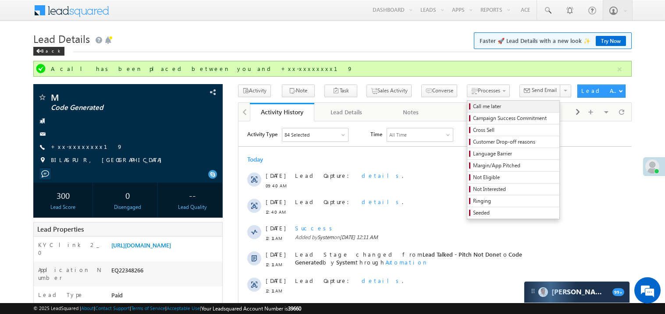
click at [473, 106] on span "Call me later" at bounding box center [514, 107] width 83 height 8
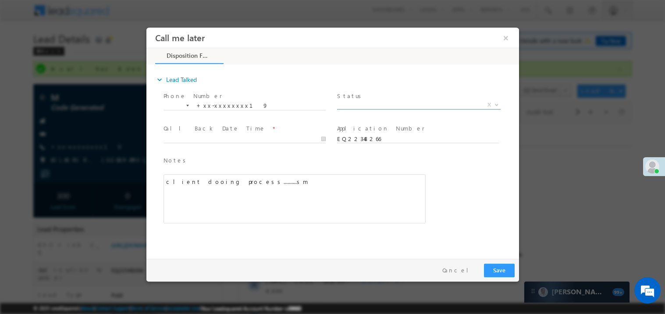
click at [364, 109] on span at bounding box center [419, 109] width 164 height 0
click at [364, 104] on span "X" at bounding box center [419, 104] width 164 height 9
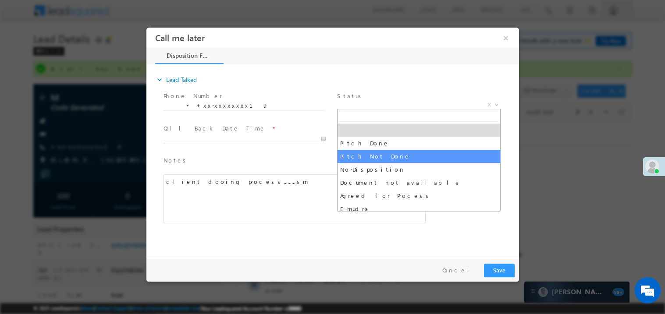
select select "Pitch Not Done"
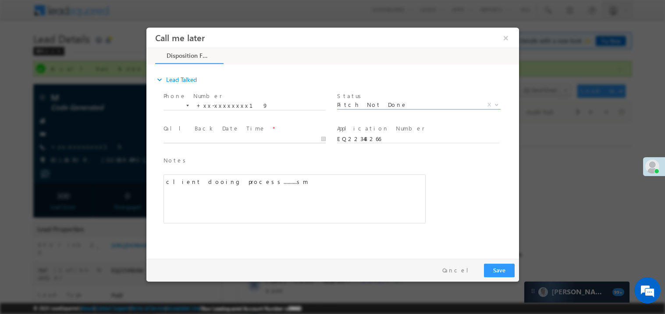
click at [176, 136] on body "Call me later ×" at bounding box center [332, 141] width 373 height 228
type input "08/26/25 3:33 PM"
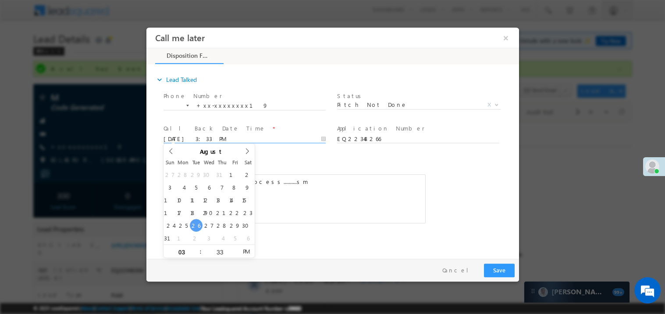
click at [289, 206] on div "client dooing process..........sm" at bounding box center [294, 198] width 262 height 49
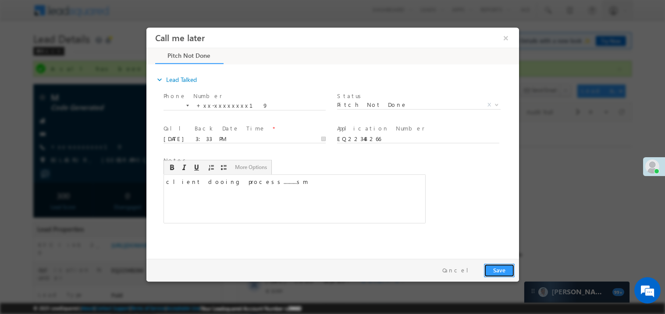
click at [496, 268] on button "Save" at bounding box center [499, 271] width 31 height 14
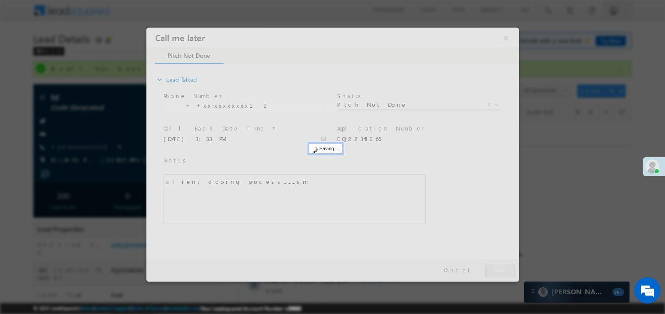
click at [496, 268] on div at bounding box center [332, 154] width 373 height 254
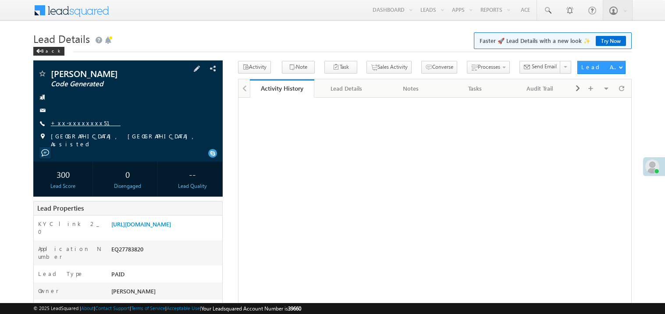
click at [81, 125] on link "+xx-xxxxxxxx51" at bounding box center [86, 122] width 70 height 7
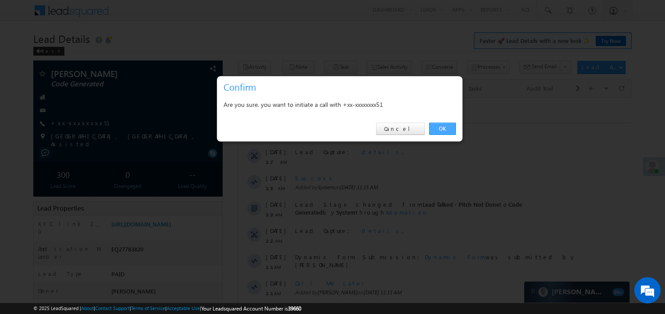
click at [444, 125] on link "OK" at bounding box center [442, 129] width 27 height 12
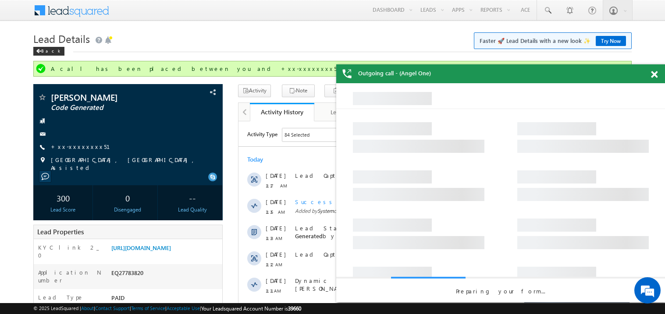
click at [656, 75] on span at bounding box center [654, 74] width 7 height 7
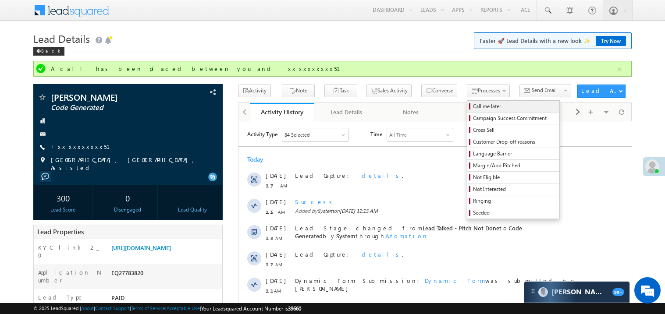
click at [473, 110] on span "Call me later" at bounding box center [514, 107] width 83 height 8
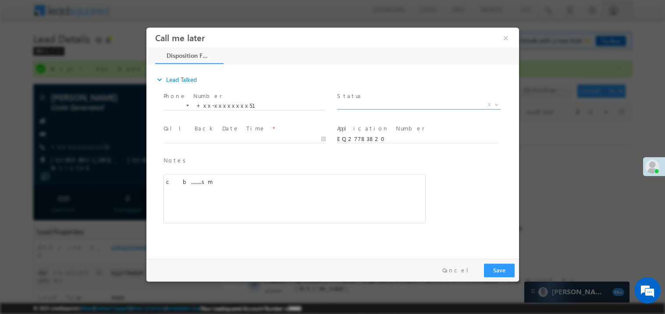
click at [372, 100] on span "X" at bounding box center [419, 104] width 164 height 9
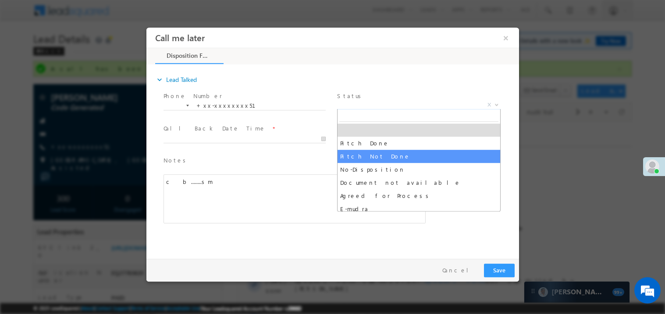
select select "Pitch Not Done"
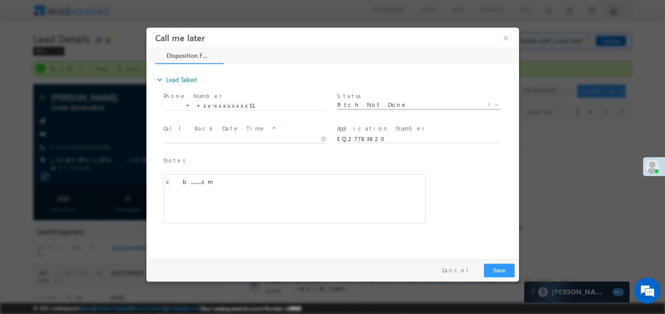
click at [184, 141] on body "Call me later ×" at bounding box center [332, 141] width 373 height 228
type input "08/26/25 3:36 PM"
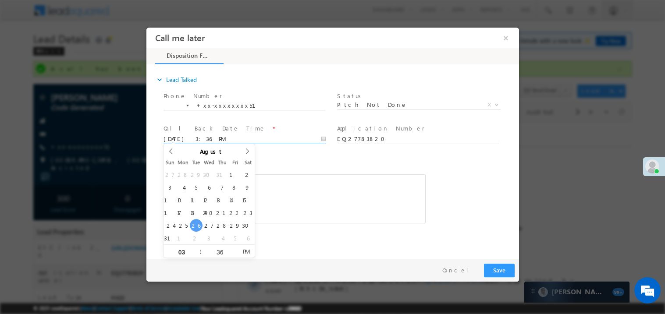
click at [313, 195] on div "c b........sm" at bounding box center [294, 198] width 262 height 49
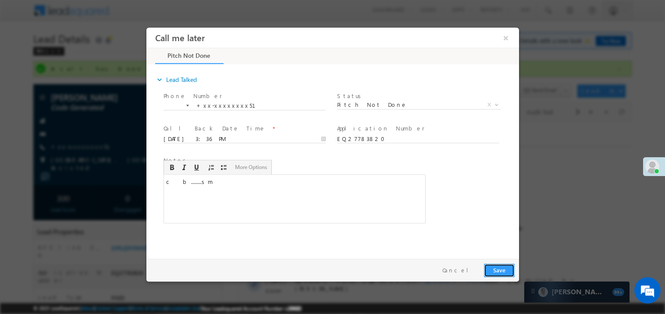
click at [500, 266] on button "Save" at bounding box center [499, 271] width 31 height 14
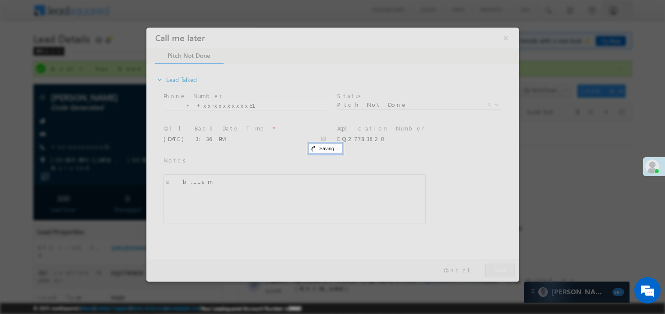
click at [500, 266] on div at bounding box center [332, 154] width 373 height 254
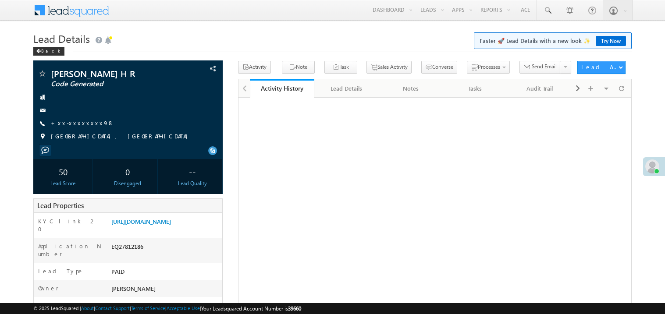
click at [76, 124] on link "+xx-xxxxxxxx98" at bounding box center [82, 122] width 63 height 7
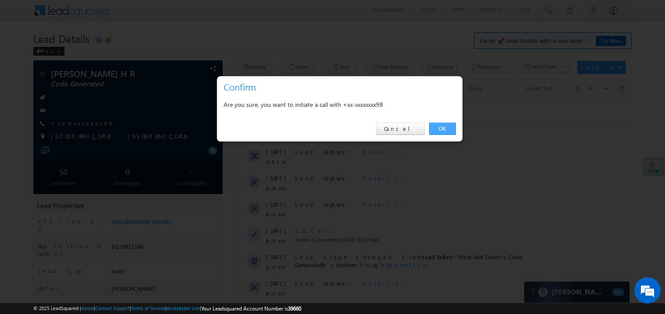
click at [442, 129] on link "OK" at bounding box center [442, 129] width 27 height 12
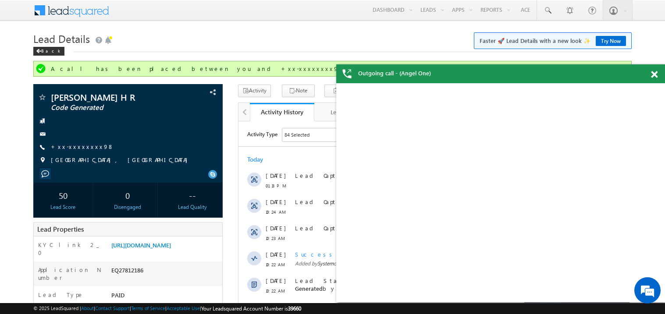
click at [656, 76] on span at bounding box center [654, 74] width 7 height 7
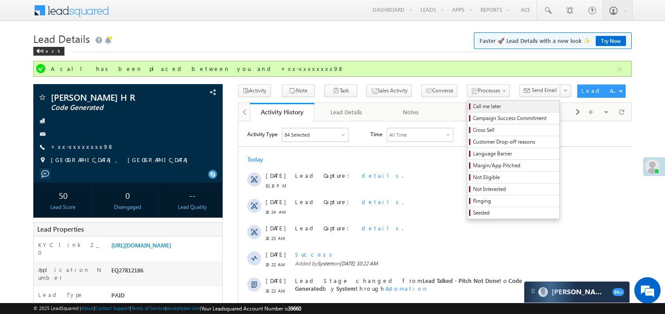
click at [473, 105] on span "Call me later" at bounding box center [514, 107] width 83 height 8
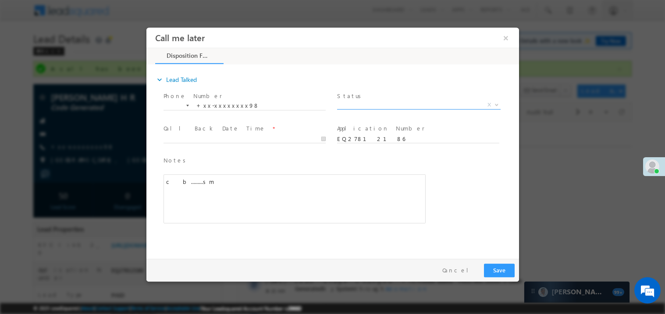
click at [366, 105] on span "X" at bounding box center [419, 104] width 164 height 9
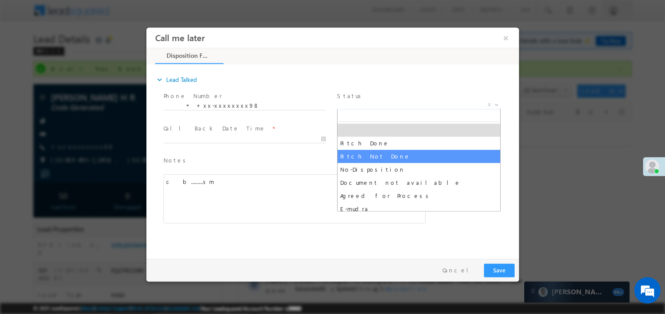
select select "Pitch Not Done"
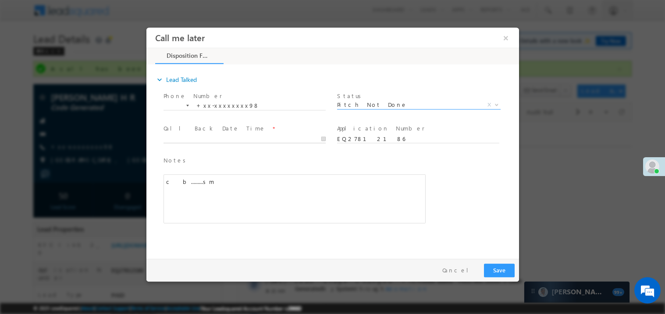
click at [203, 140] on body "Call me later ×" at bounding box center [332, 141] width 373 height 228
type input "08/26/25 3:37 PM"
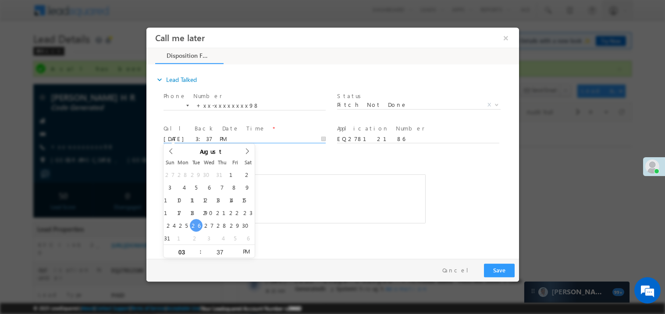
click at [297, 187] on div "c b.........sm" at bounding box center [294, 198] width 262 height 49
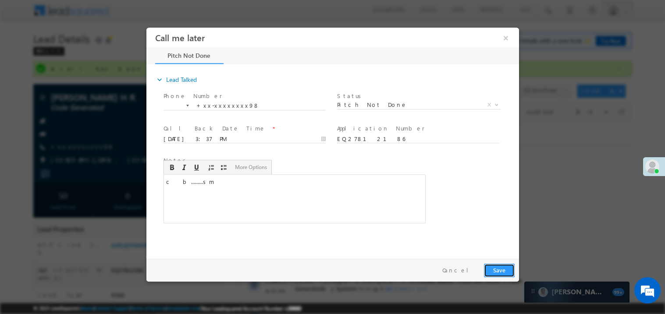
click at [495, 271] on button "Save" at bounding box center [499, 271] width 31 height 14
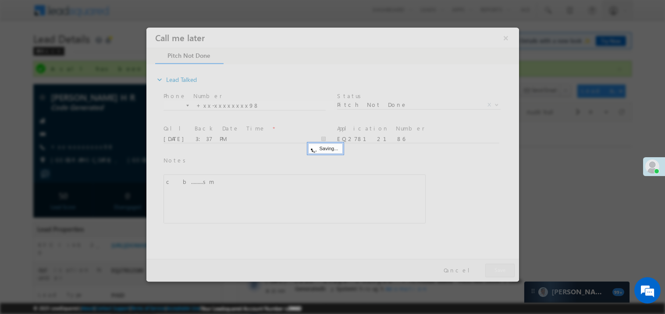
click at [495, 271] on div at bounding box center [332, 154] width 373 height 254
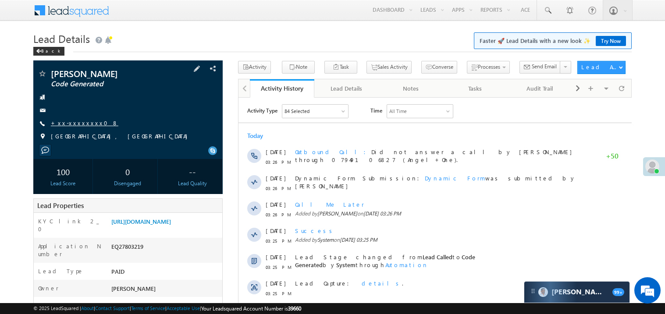
click at [72, 126] on link "+xx-xxxxxxxx08" at bounding box center [85, 122] width 68 height 7
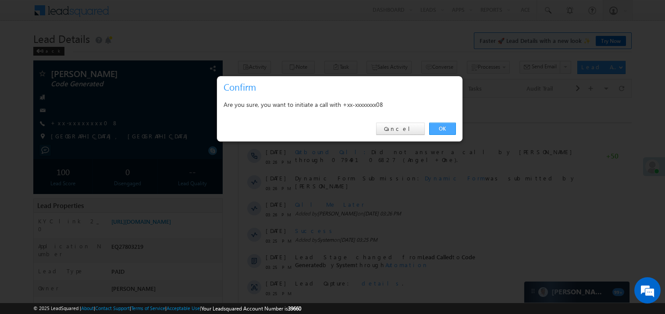
click at [438, 128] on link "OK" at bounding box center [442, 129] width 27 height 12
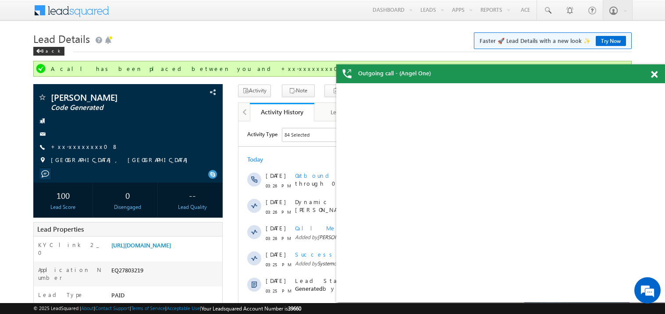
click at [654, 74] on span at bounding box center [654, 74] width 7 height 7
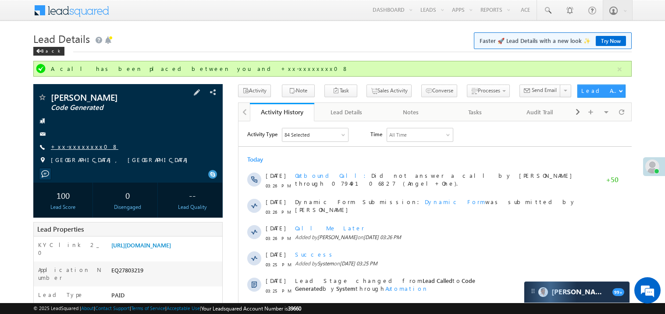
click at [79, 148] on link "+xx-xxxxxxxx08" at bounding box center [85, 146] width 68 height 7
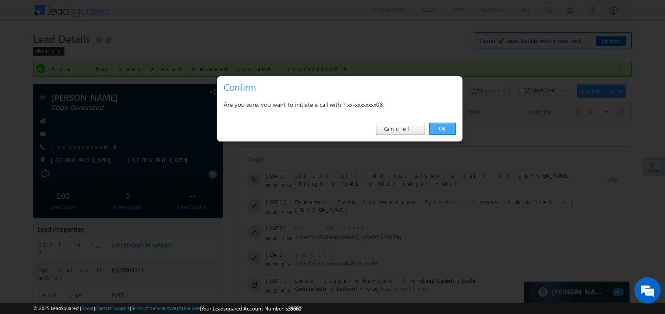
click at [440, 128] on link "OK" at bounding box center [442, 129] width 27 height 12
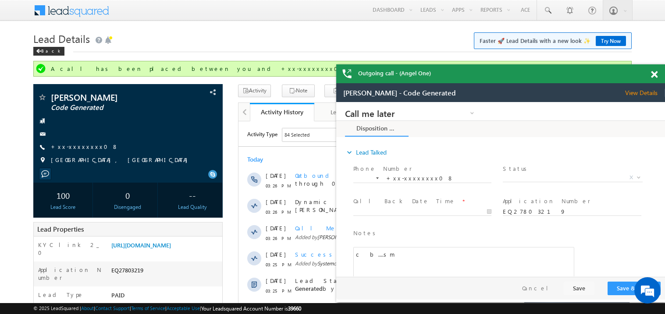
click at [655, 74] on span at bounding box center [654, 74] width 7 height 7
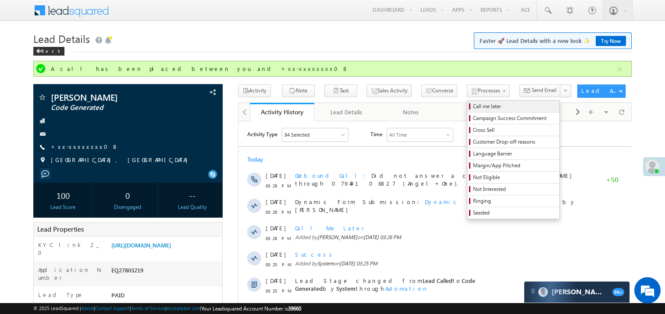
click at [473, 110] on span "Call me later" at bounding box center [514, 107] width 83 height 8
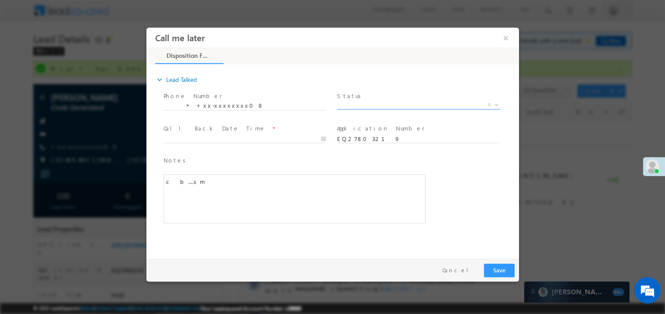
click at [360, 103] on span "X" at bounding box center [419, 104] width 164 height 9
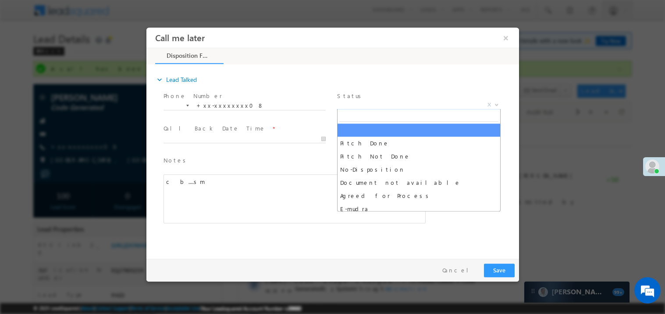
click at [360, 103] on span "X" at bounding box center [419, 104] width 164 height 9
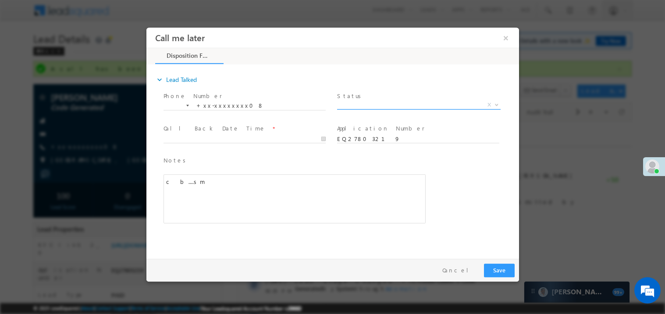
click at [360, 103] on span "X" at bounding box center [419, 104] width 164 height 9
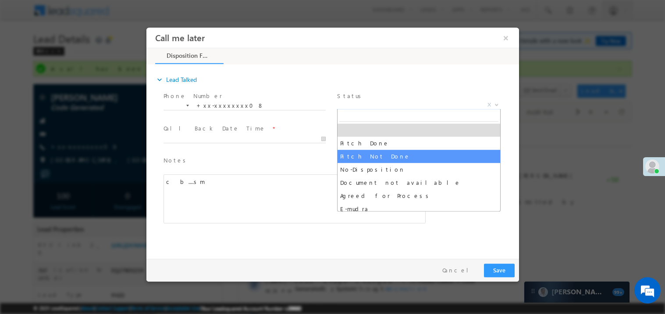
select select "Pitch Not Done"
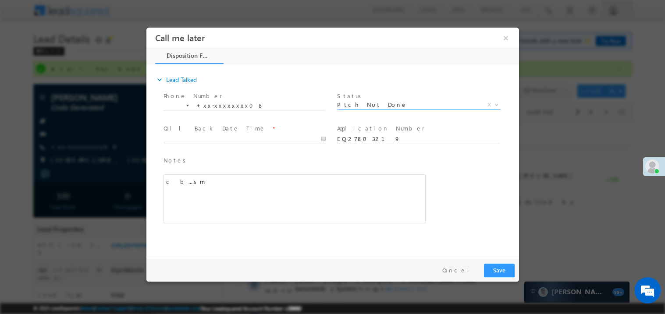
click at [196, 136] on body "Call me later ×" at bounding box center [332, 141] width 373 height 228
type input "08/26/25 3:38 PM"
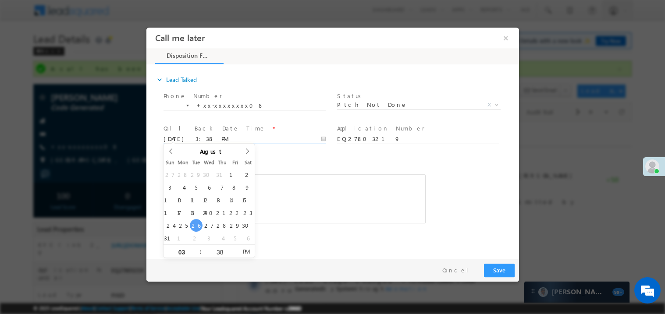
click at [305, 202] on div "c b....sm" at bounding box center [294, 198] width 262 height 49
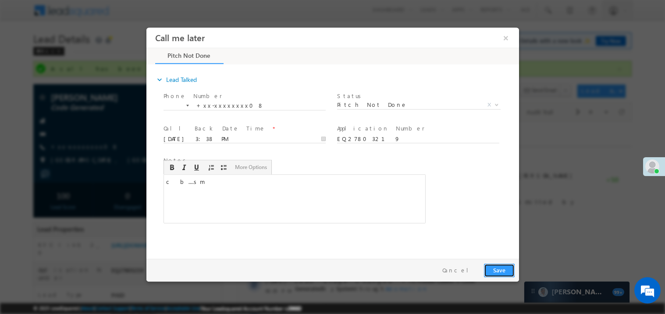
click at [500, 276] on button "Save" at bounding box center [499, 271] width 31 height 14
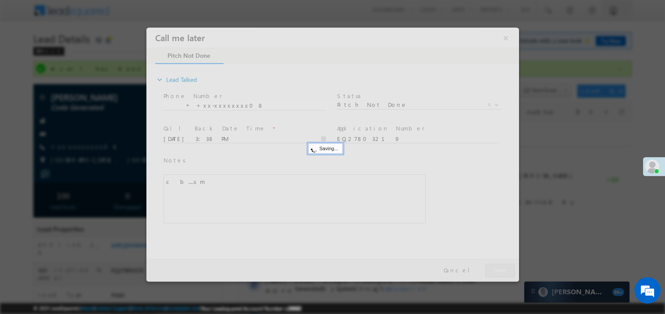
click at [500, 276] on div at bounding box center [332, 154] width 373 height 254
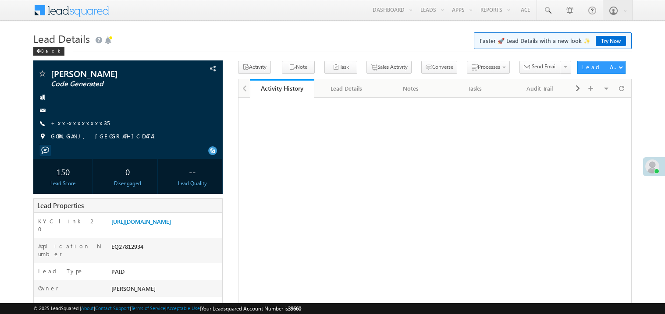
click at [80, 118] on div "[PERSON_NAME] Code Generated +xx-xxxxxxxx35" at bounding box center [128, 107] width 181 height 76
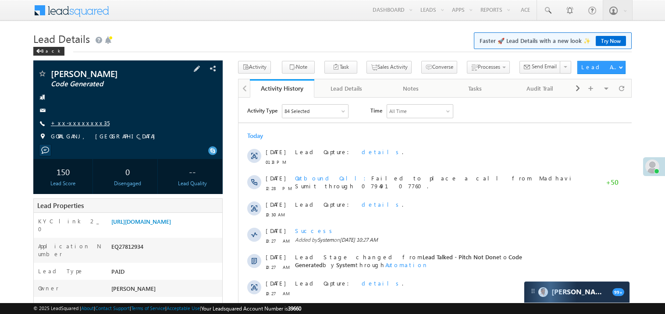
click at [79, 123] on link "+xx-xxxxxxxx35" at bounding box center [80, 122] width 59 height 7
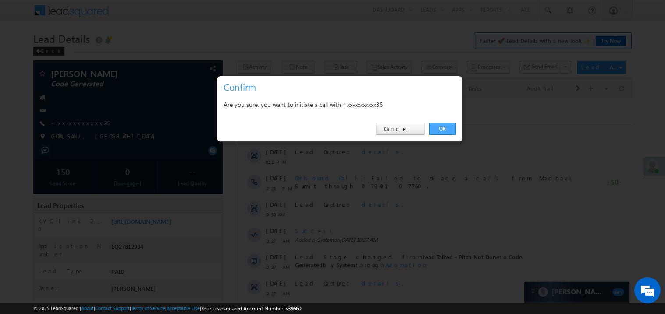
click at [442, 126] on link "OK" at bounding box center [442, 129] width 27 height 12
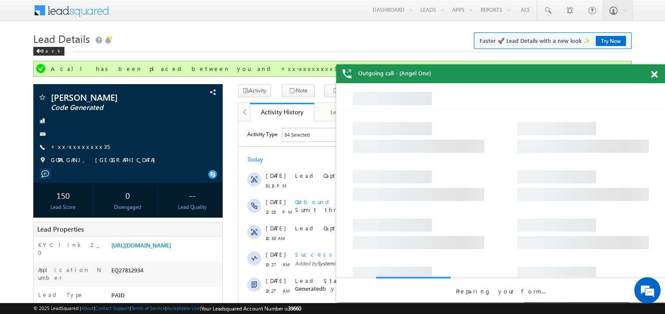
click at [654, 70] on div at bounding box center [660, 72] width 12 height 17
click at [656, 73] on span at bounding box center [654, 74] width 7 height 7
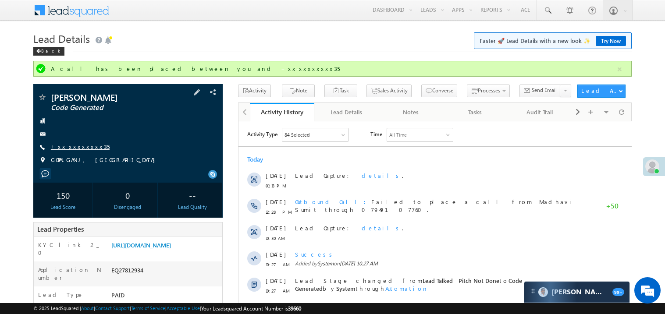
click at [79, 148] on link "+xx-xxxxxxxx35" at bounding box center [80, 146] width 59 height 7
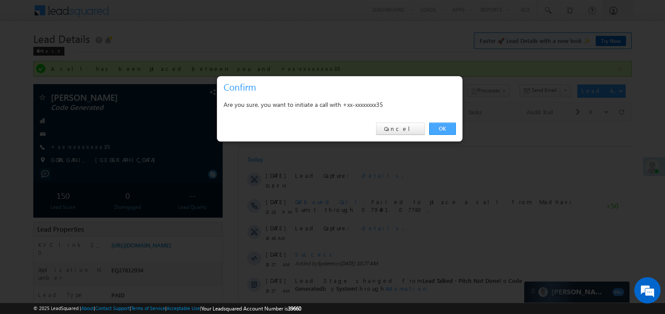
click at [443, 128] on link "OK" at bounding box center [442, 129] width 27 height 12
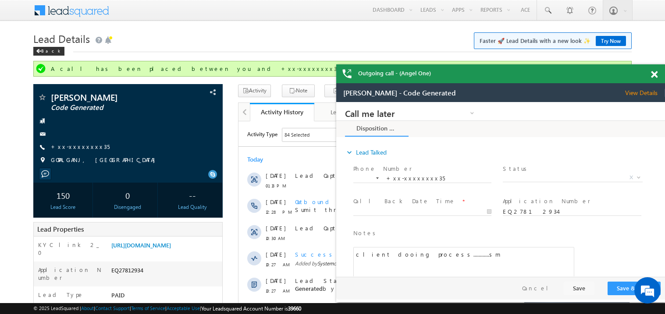
click at [654, 72] on span at bounding box center [654, 74] width 7 height 7
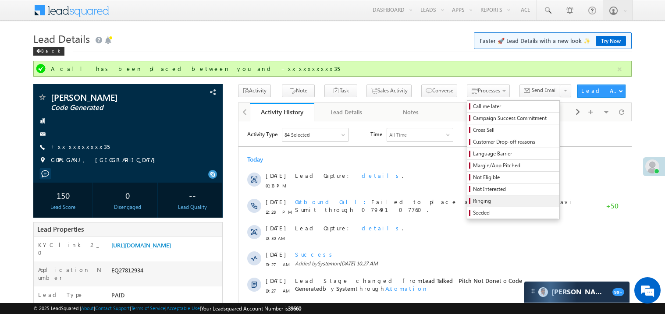
click at [477, 199] on span "Ringing" at bounding box center [514, 201] width 83 height 8
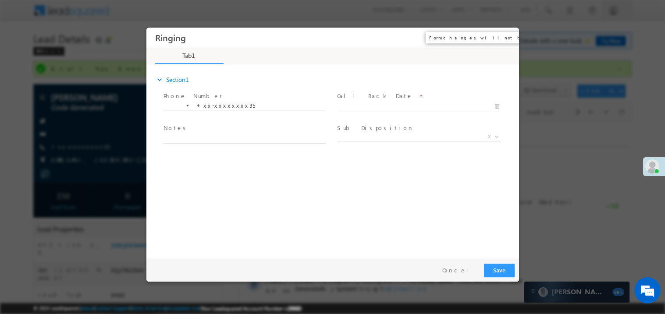
click at [504, 38] on button "×" at bounding box center [505, 37] width 15 height 16
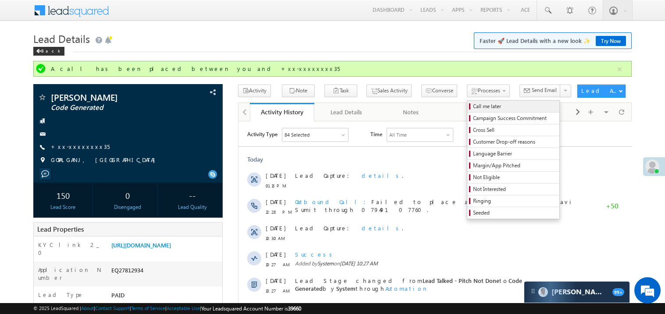
click at [473, 104] on span "Call me later" at bounding box center [514, 107] width 83 height 8
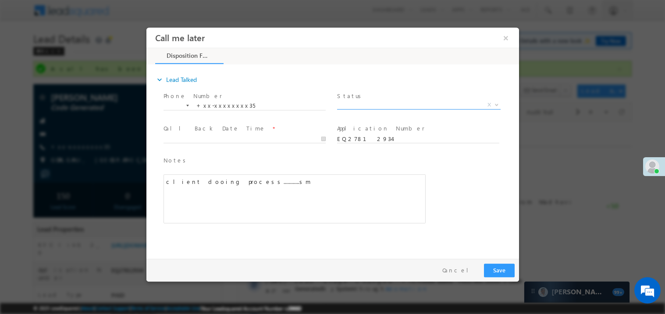
click at [349, 107] on span "X" at bounding box center [419, 104] width 164 height 9
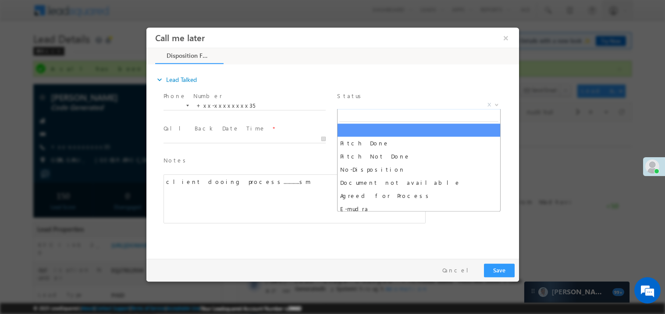
click at [217, 133] on div at bounding box center [248, 138] width 170 height 11
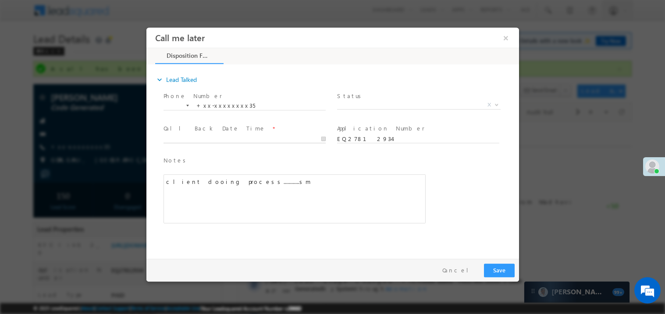
click at [207, 140] on body "Call me later ×" at bounding box center [332, 141] width 373 height 228
type input "08/26/25 3:40 PM"
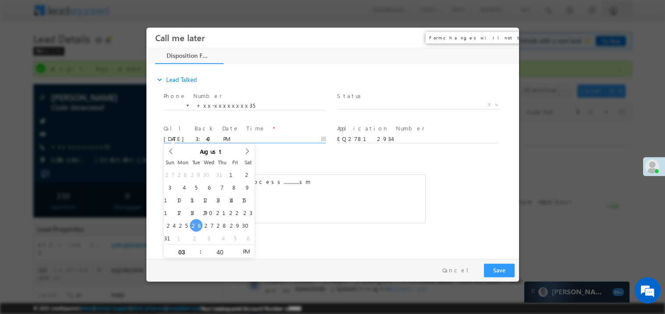
click at [505, 36] on button "×" at bounding box center [505, 37] width 15 height 16
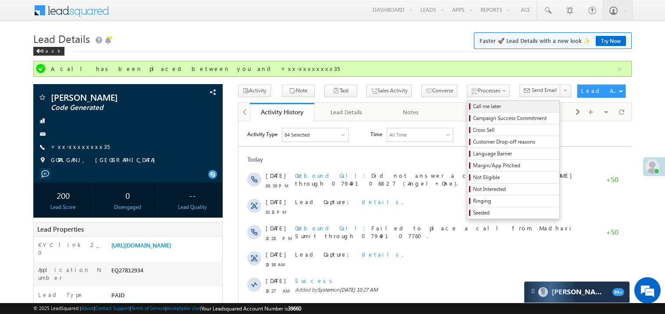
click at [473, 106] on span "Call me later" at bounding box center [514, 107] width 83 height 8
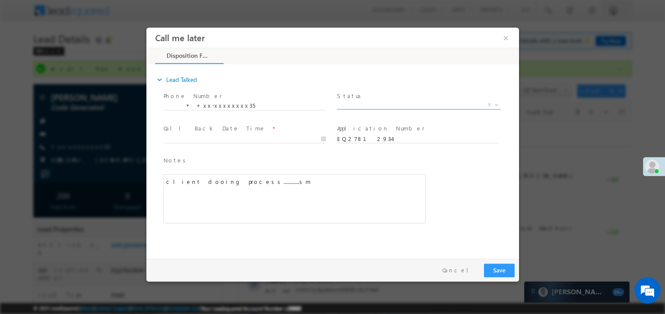
click at [365, 103] on span "X" at bounding box center [419, 104] width 164 height 9
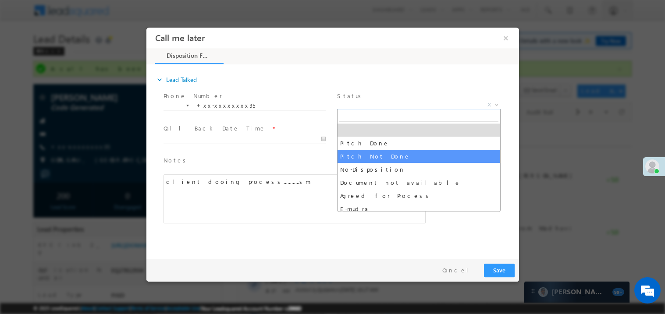
select select "Pitch Not Done"
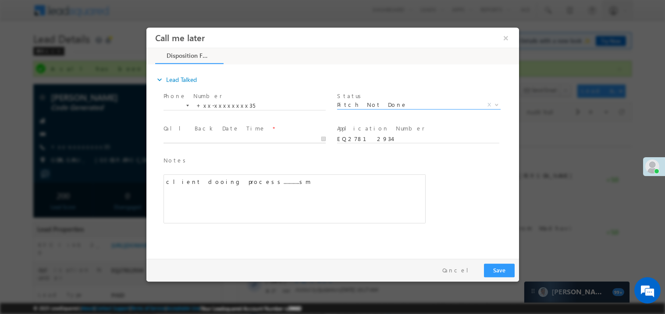
click at [193, 140] on body "Call me later ×" at bounding box center [332, 141] width 373 height 228
type input "08/26/25 3:40 PM"
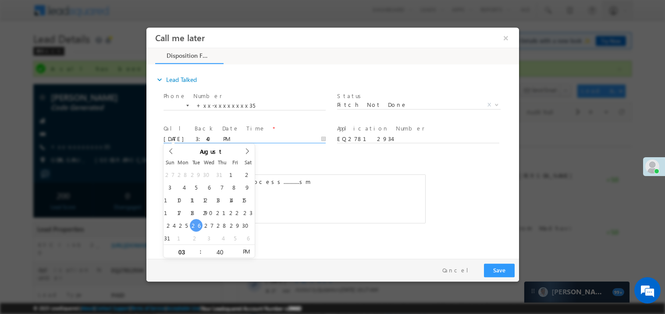
click at [335, 192] on div "client dooing process............sm" at bounding box center [294, 198] width 262 height 49
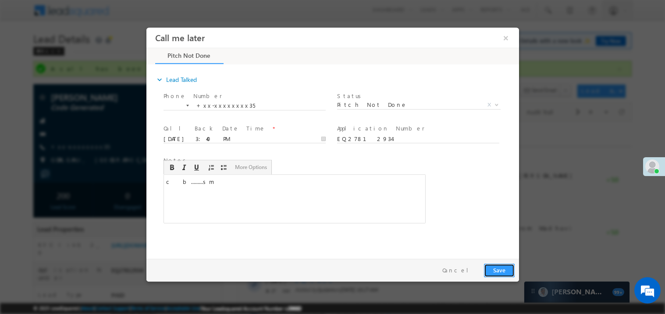
click at [496, 269] on button "Save" at bounding box center [499, 271] width 31 height 14
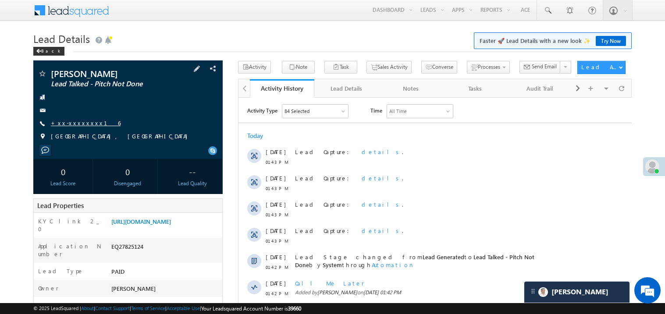
click at [71, 121] on link "+xx-xxxxxxxx16" at bounding box center [86, 122] width 70 height 7
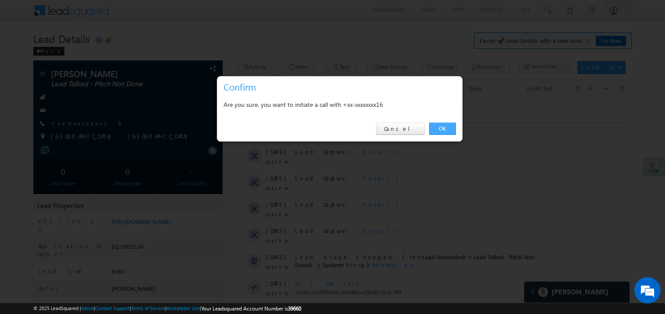
click at [445, 129] on link "OK" at bounding box center [442, 129] width 27 height 12
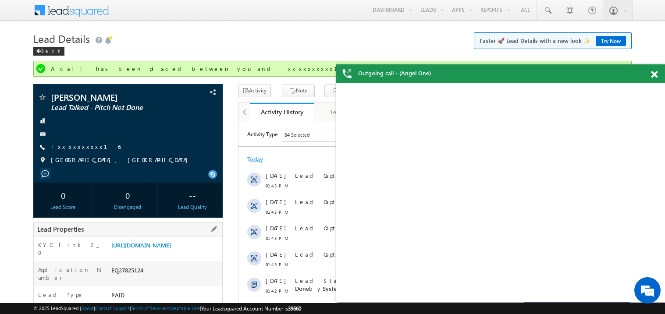
click at [165, 225] on div "Lead Properties" at bounding box center [127, 229] width 189 height 14
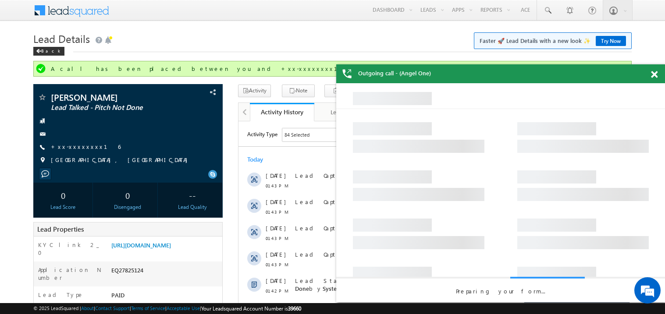
click at [654, 73] on span at bounding box center [654, 74] width 7 height 7
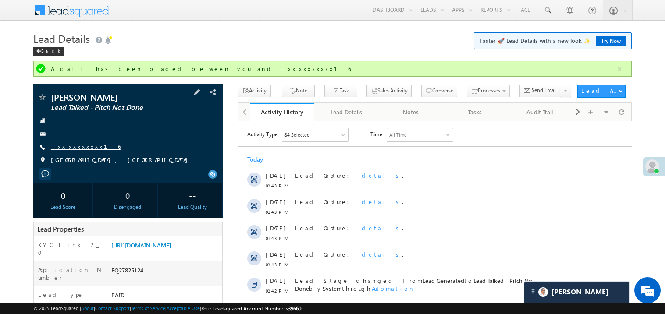
click at [77, 150] on link "+xx-xxxxxxxx16" at bounding box center [86, 146] width 70 height 7
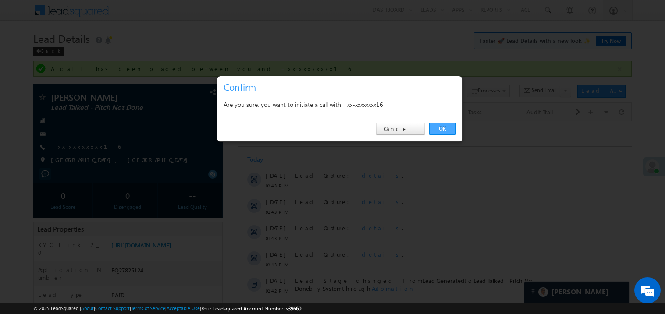
click at [436, 130] on link "OK" at bounding box center [442, 129] width 27 height 12
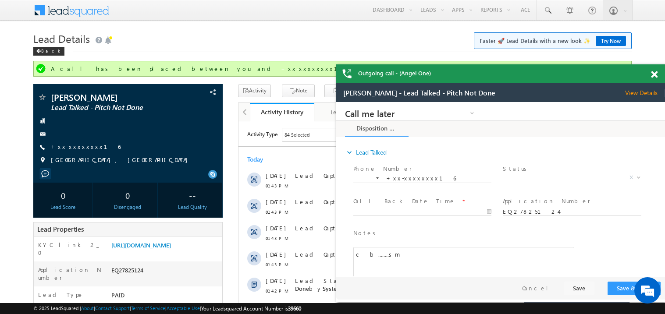
click at [654, 75] on span at bounding box center [654, 74] width 7 height 7
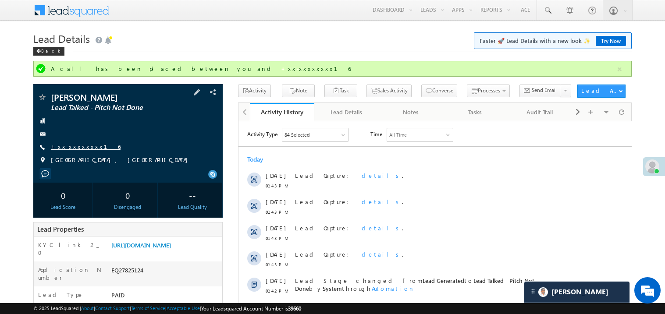
click at [79, 145] on link "+xx-xxxxxxxx16" at bounding box center [86, 146] width 70 height 7
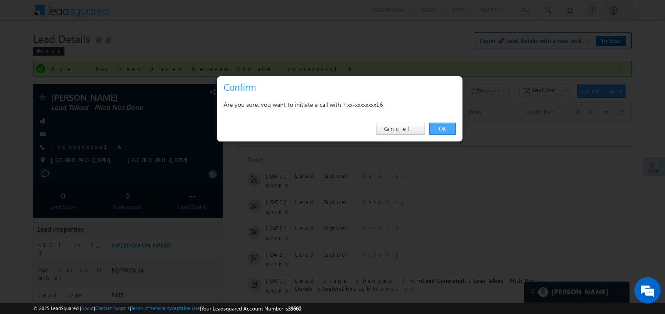
click at [440, 126] on link "OK" at bounding box center [442, 129] width 27 height 12
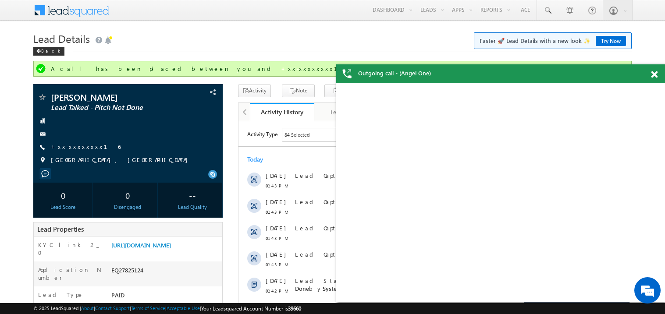
click at [655, 71] on span at bounding box center [654, 74] width 7 height 7
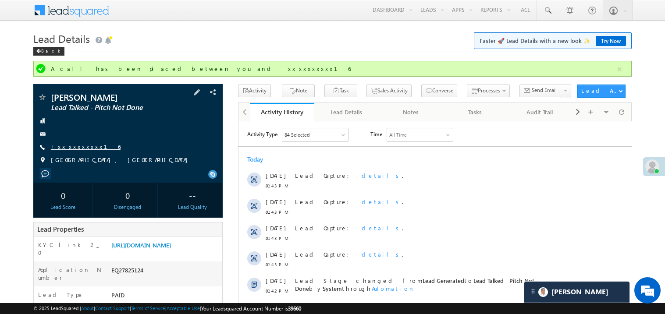
click at [73, 145] on link "+xx-xxxxxxxx16" at bounding box center [86, 146] width 70 height 7
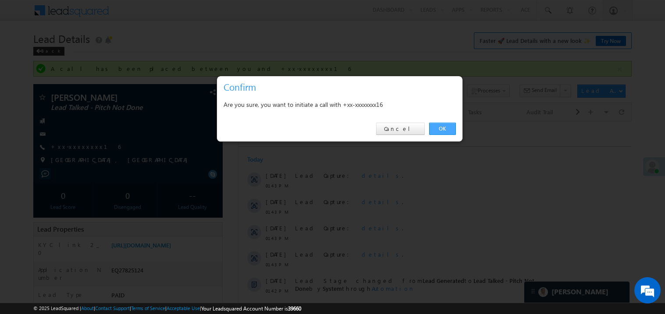
click at [443, 127] on link "OK" at bounding box center [442, 129] width 27 height 12
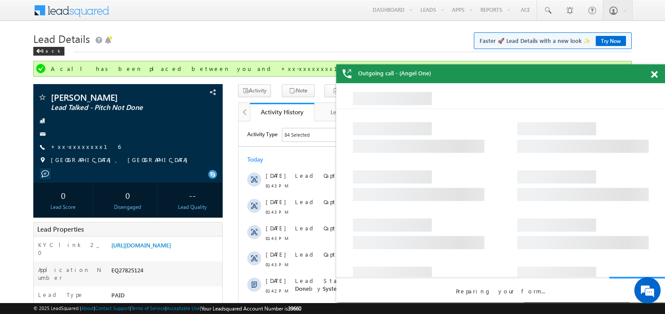
click at [656, 73] on span at bounding box center [654, 74] width 7 height 7
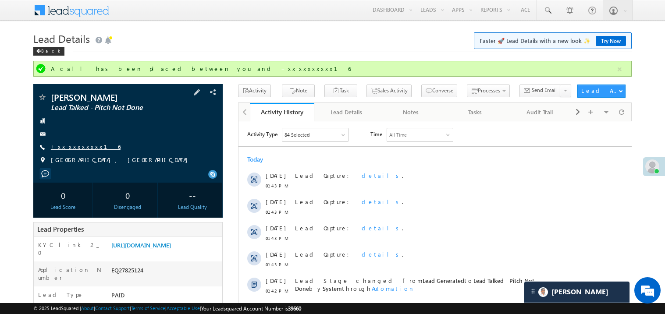
click at [78, 149] on link "+xx-xxxxxxxx16" at bounding box center [86, 146] width 70 height 7
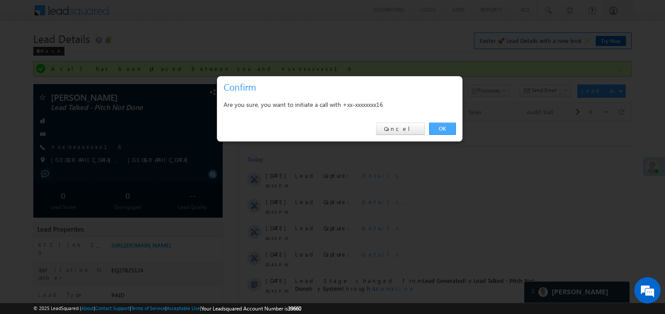
click at [437, 123] on link "OK" at bounding box center [442, 129] width 27 height 12
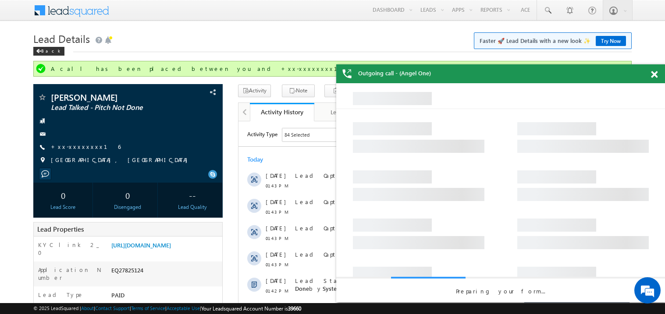
click at [656, 74] on span at bounding box center [654, 74] width 7 height 7
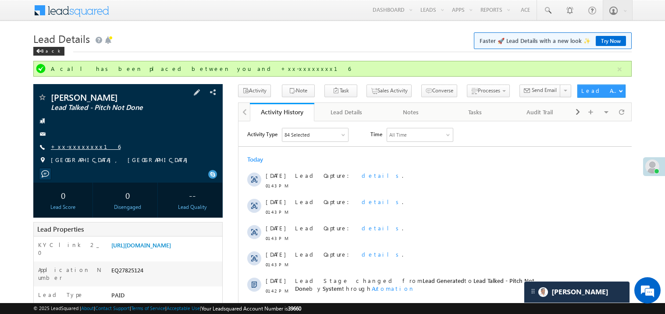
click at [85, 146] on link "+xx-xxxxxxxx16" at bounding box center [86, 146] width 70 height 7
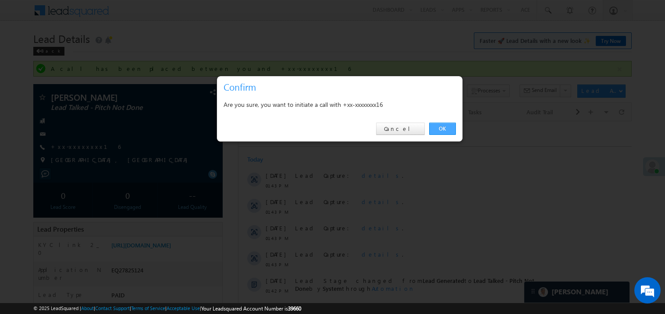
click at [438, 134] on link "OK" at bounding box center [442, 129] width 27 height 12
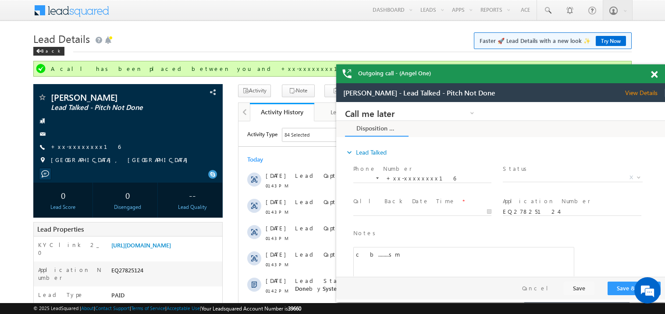
click at [655, 72] on span at bounding box center [654, 74] width 7 height 7
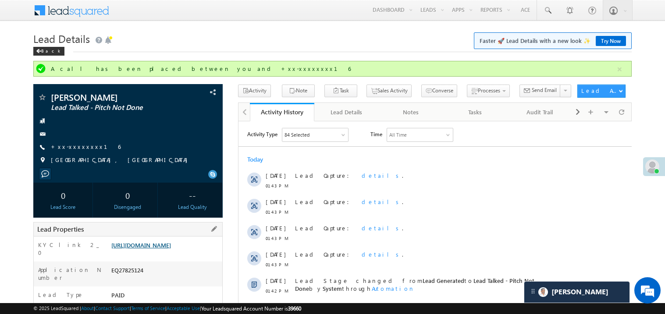
click at [162, 249] on link "https://angelbroking1-pk3em7sa.customui-test.leadsquared.com?leadId=c868d40a-67…" at bounding box center [141, 245] width 60 height 7
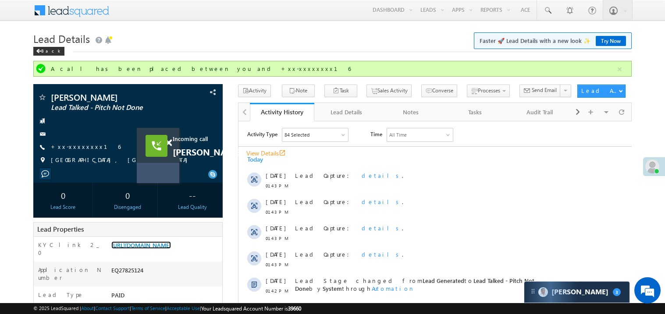
drag, startPoint x: 394, startPoint y: 150, endPoint x: 170, endPoint y: 166, distance: 225.2
click at [170, 166] on div "Incoming call Vijay Maury View Details open_in_new" at bounding box center [158, 155] width 43 height 55
click at [246, 153] on link "View Details open_in_new" at bounding box center [265, 153] width 39 height 8
click at [168, 143] on span at bounding box center [167, 142] width 7 height 7
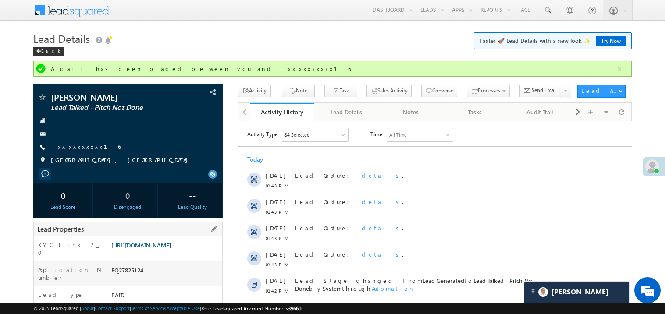
click at [150, 243] on link "https://angelbroking1-pk3em7sa.customui-test.leadsquared.com?leadId=c868d40a-67…" at bounding box center [141, 245] width 60 height 7
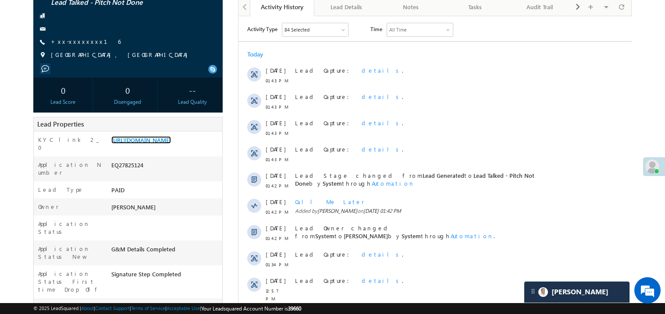
scroll to position [122, 0]
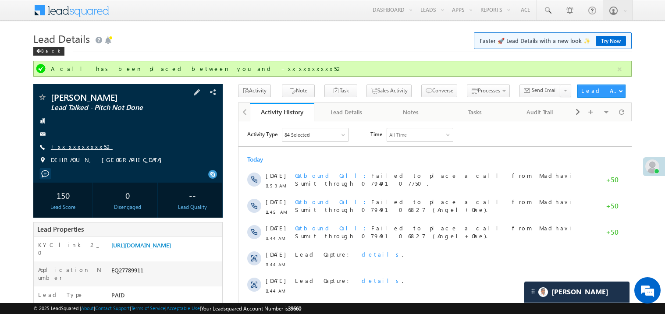
click at [76, 143] on link "+xx-xxxxxxxx52" at bounding box center [82, 146] width 62 height 7
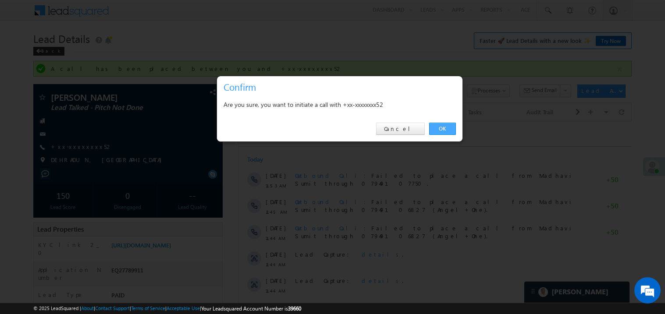
click at [440, 128] on link "OK" at bounding box center [442, 129] width 27 height 12
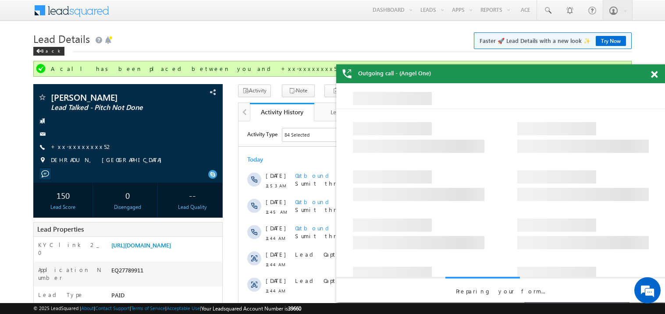
click at [656, 76] on span at bounding box center [654, 74] width 7 height 7
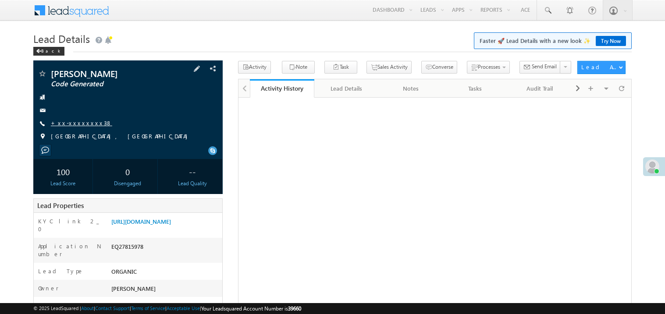
click at [80, 121] on link "+xx-xxxxxxxx38" at bounding box center [81, 122] width 61 height 7
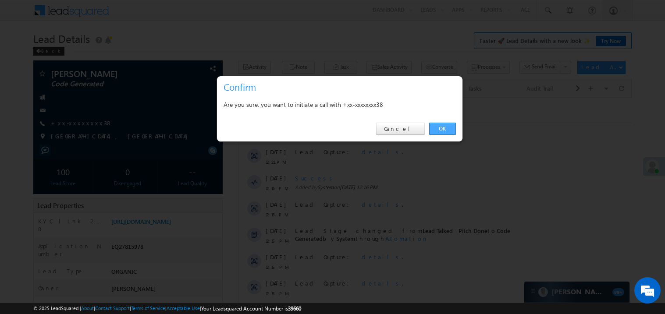
click at [440, 126] on link "OK" at bounding box center [442, 129] width 27 height 12
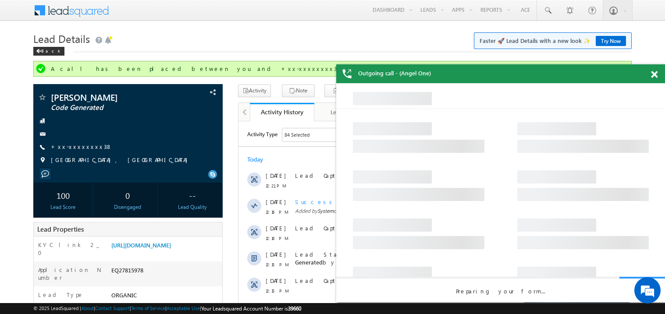
click at [655, 75] on span at bounding box center [654, 74] width 7 height 7
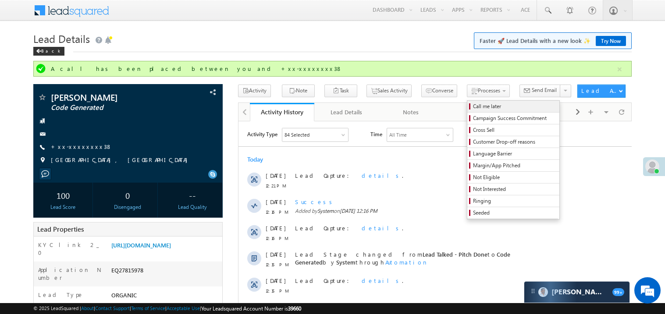
click at [473, 106] on span "Call me later" at bounding box center [514, 107] width 83 height 8
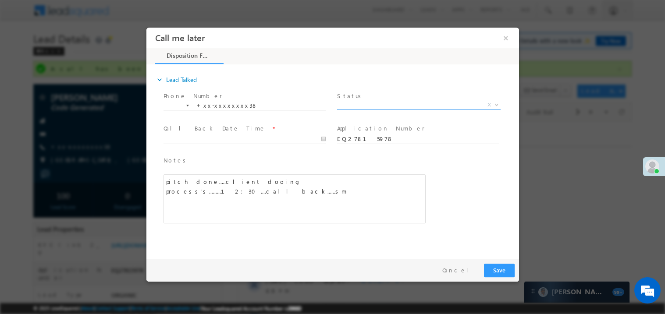
click at [382, 104] on span "X" at bounding box center [419, 104] width 164 height 9
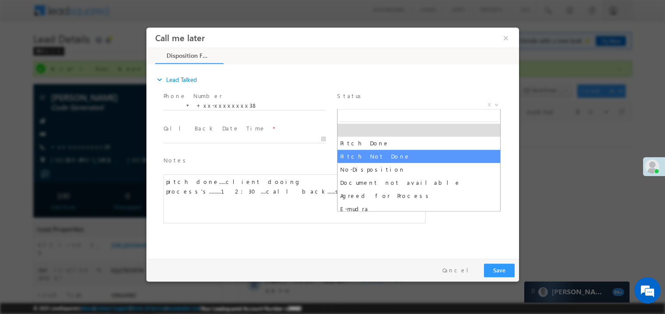
select select "Pitch Not Done"
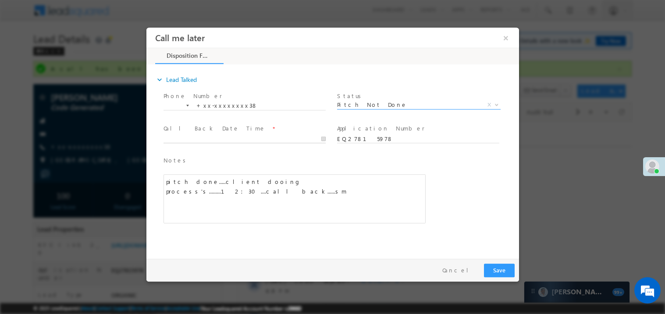
click at [189, 139] on body "Call me later ×" at bounding box center [332, 141] width 373 height 228
type input "08/26/25 3:43 PM"
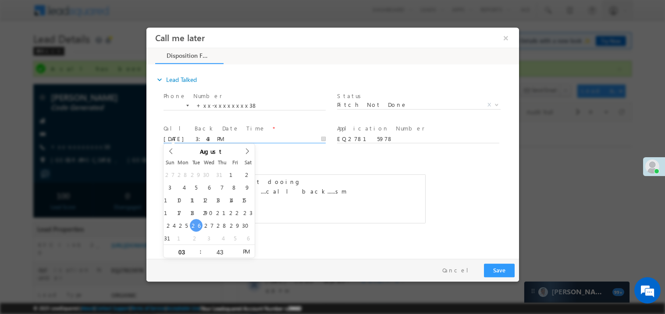
click at [364, 194] on div "pitch done.....client dooing process's.........12:30....call back......sm" at bounding box center [294, 198] width 262 height 49
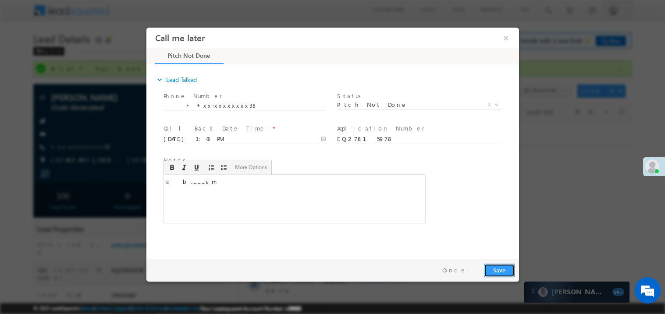
click at [502, 268] on button "Save" at bounding box center [499, 271] width 31 height 14
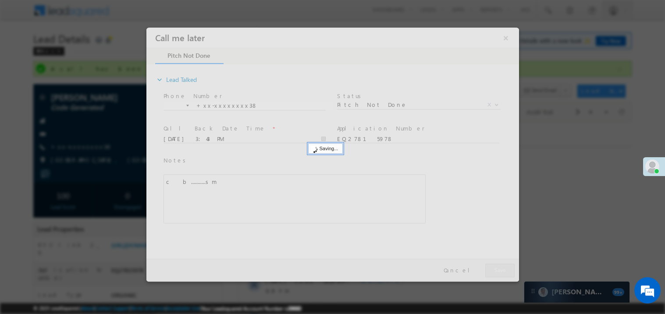
click at [502, 268] on div at bounding box center [332, 154] width 373 height 254
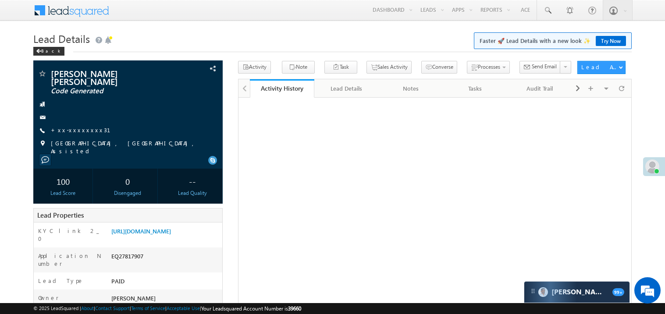
click at [76, 132] on link "+xx-xxxxxxxx31" at bounding box center [86, 129] width 70 height 7
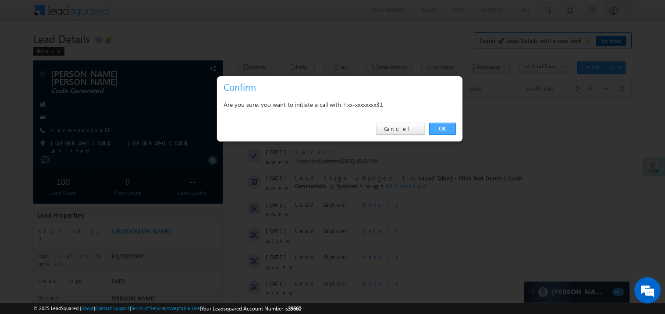
click at [437, 127] on link "OK" at bounding box center [442, 129] width 27 height 12
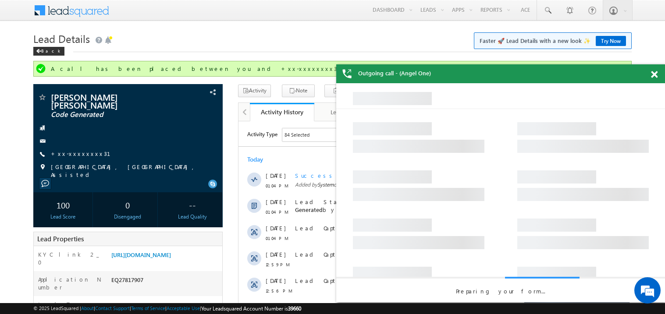
click at [654, 75] on span at bounding box center [654, 74] width 7 height 7
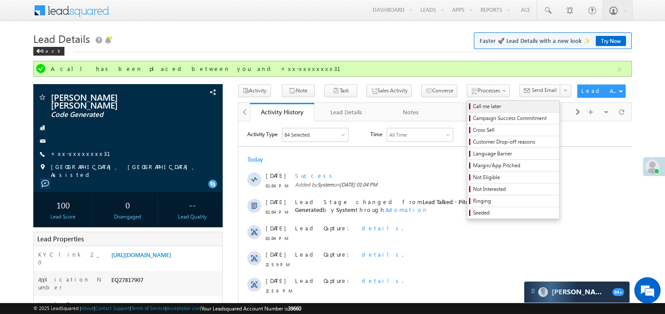
click at [473, 107] on span "Call me later" at bounding box center [514, 107] width 83 height 8
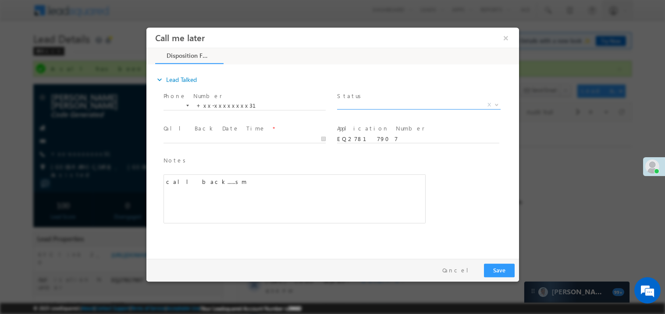
click at [359, 106] on span "X" at bounding box center [419, 104] width 164 height 9
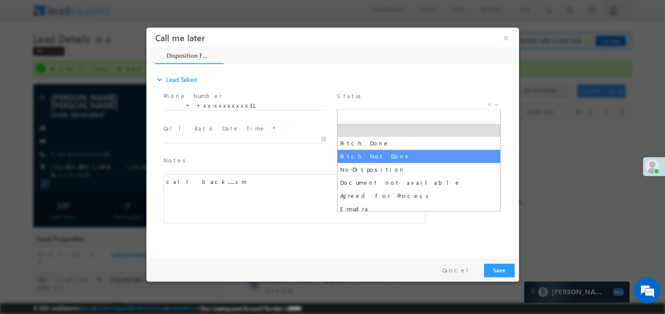
select select "Pitch Not Done"
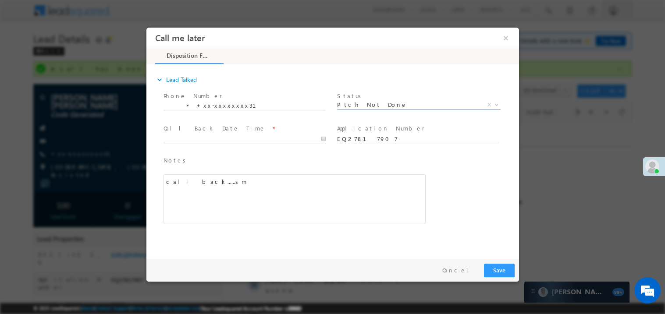
click at [198, 135] on input "text" at bounding box center [244, 139] width 162 height 9
type input "[DATE] 3:44 PM"
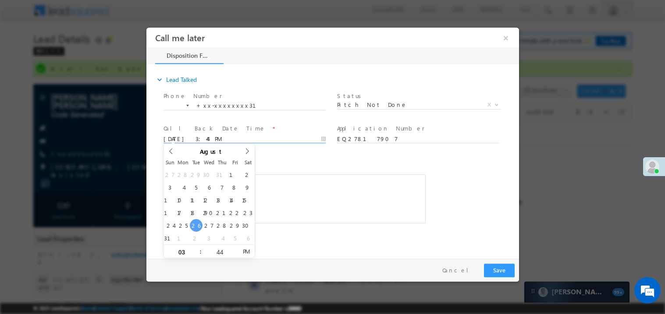
click at [281, 174] on div "call back......sm" at bounding box center [294, 198] width 262 height 49
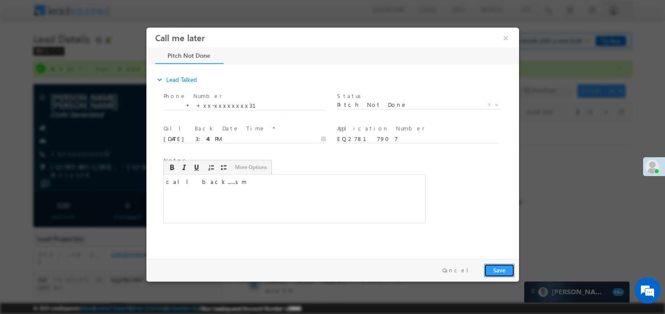
click at [491, 264] on button "Save" at bounding box center [499, 271] width 31 height 14
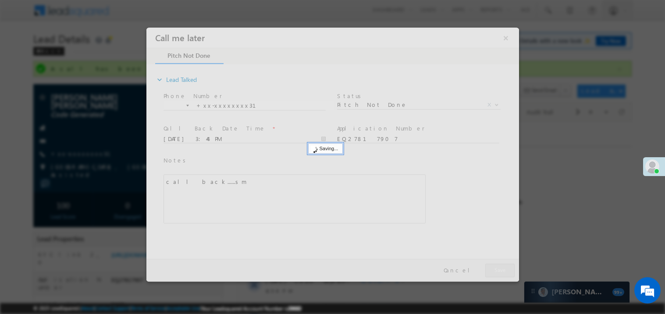
click at [491, 264] on div at bounding box center [332, 154] width 373 height 254
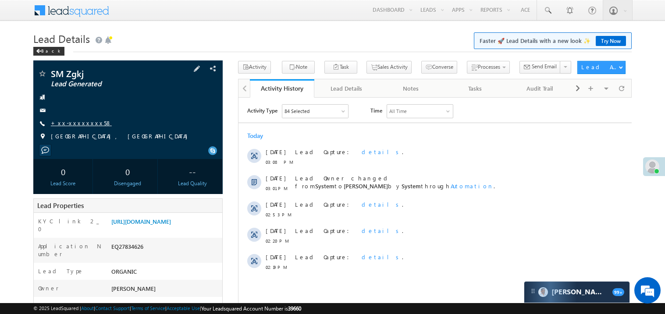
click at [75, 124] on link "+xx-xxxxxxxx58" at bounding box center [81, 122] width 61 height 7
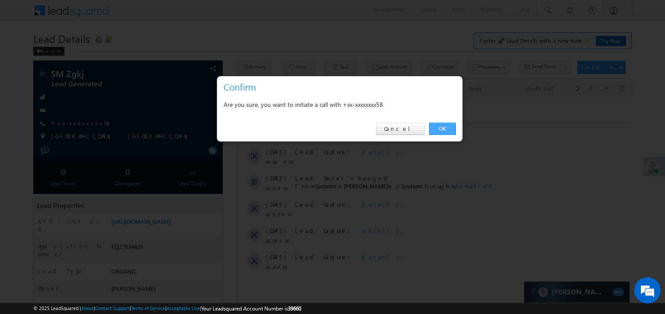
click at [443, 127] on link "OK" at bounding box center [442, 129] width 27 height 12
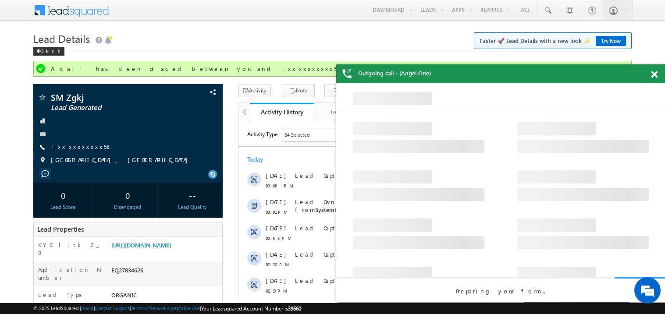
click at [655, 73] on span at bounding box center [654, 74] width 7 height 7
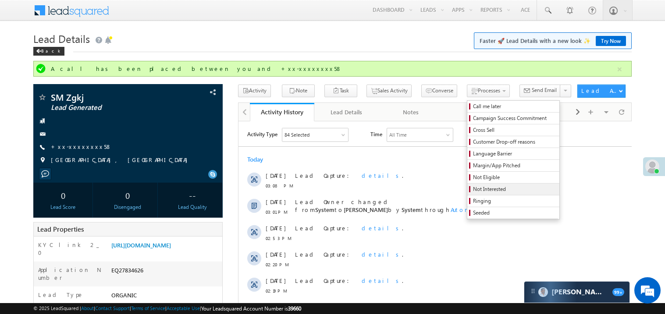
click at [473, 193] on span "Not Interested" at bounding box center [514, 190] width 83 height 8
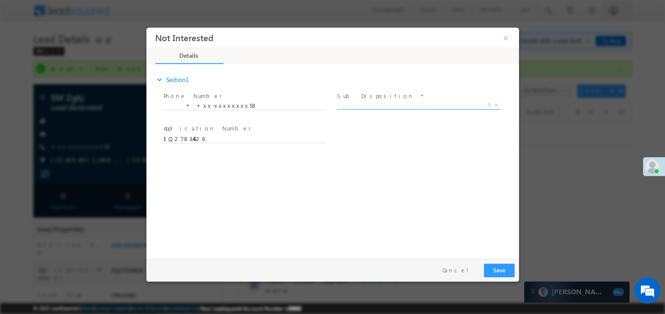
click at [367, 105] on span "X" at bounding box center [419, 104] width 164 height 9
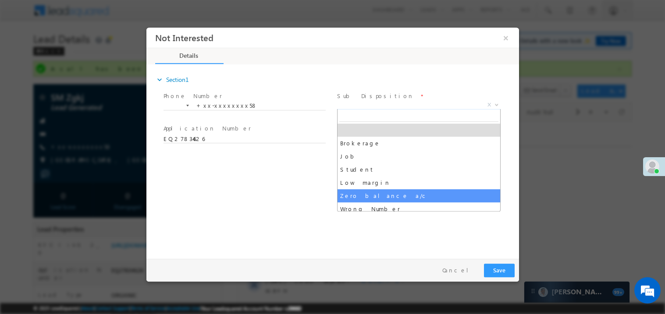
click at [317, 193] on div "expand_more Section1 Phone Number *" at bounding box center [334, 159] width 368 height 189
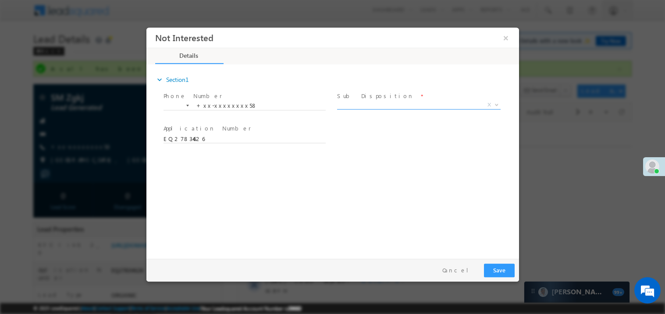
click at [363, 108] on body "Not Interested × *" at bounding box center [332, 141] width 373 height 228
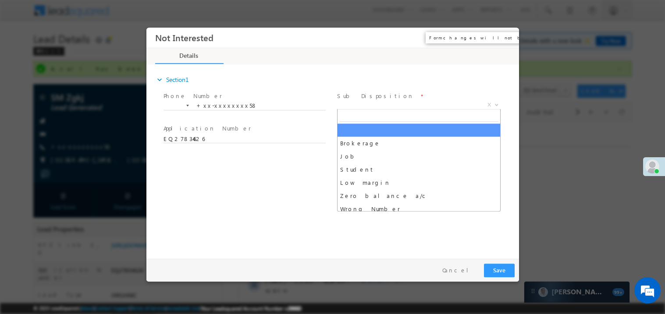
click at [505, 40] on button "×" at bounding box center [505, 37] width 15 height 16
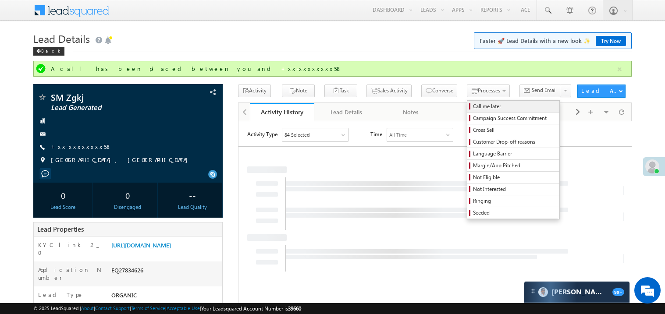
click at [473, 105] on span "Call me later" at bounding box center [514, 107] width 83 height 8
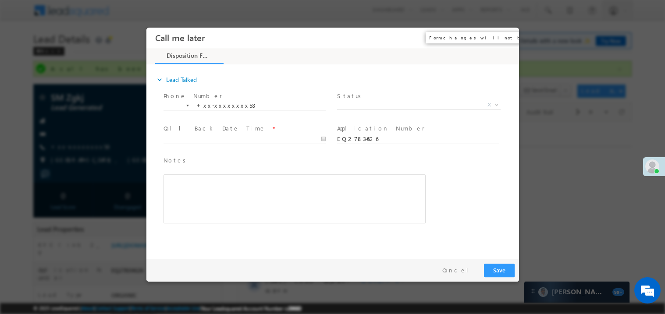
click at [505, 31] on button "×" at bounding box center [505, 37] width 15 height 16
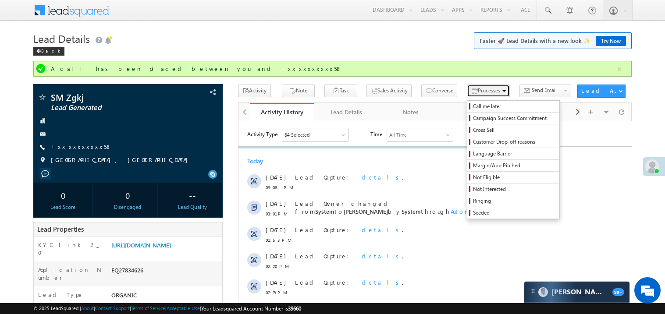
click at [478, 87] on span "Processes" at bounding box center [489, 90] width 22 height 7
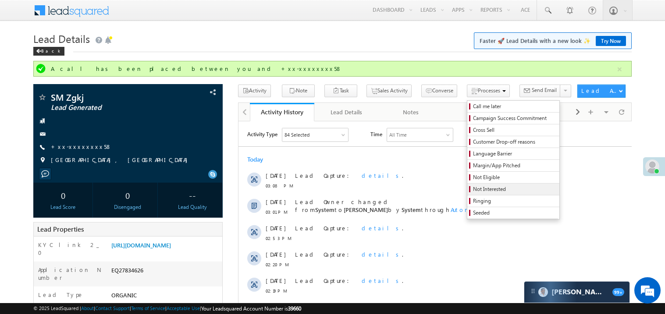
click at [475, 190] on span "Not Interested" at bounding box center [514, 190] width 83 height 8
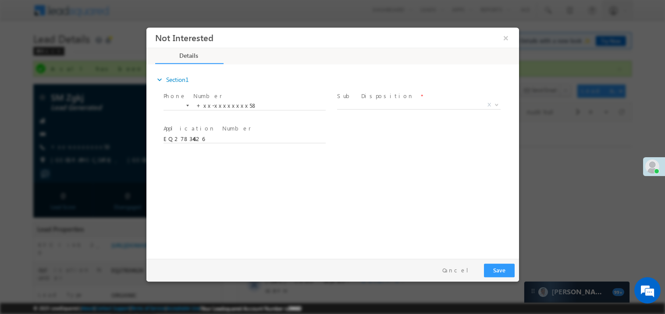
click at [394, 108] on body "Not Interested × *" at bounding box center [332, 141] width 373 height 228
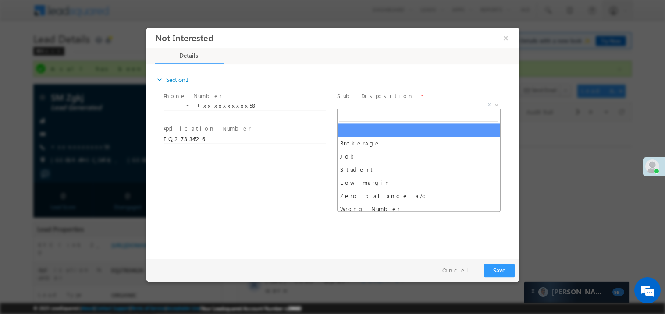
click at [368, 104] on span "X" at bounding box center [419, 104] width 164 height 9
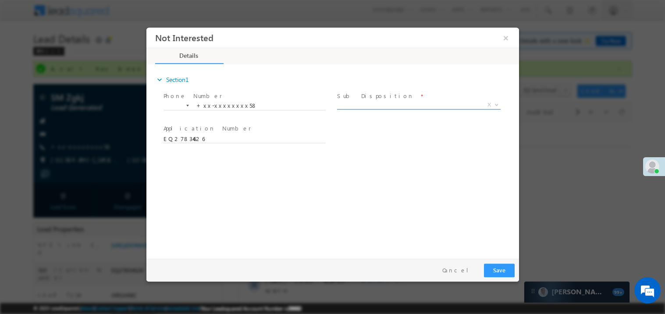
click at [368, 104] on span "X" at bounding box center [419, 104] width 164 height 9
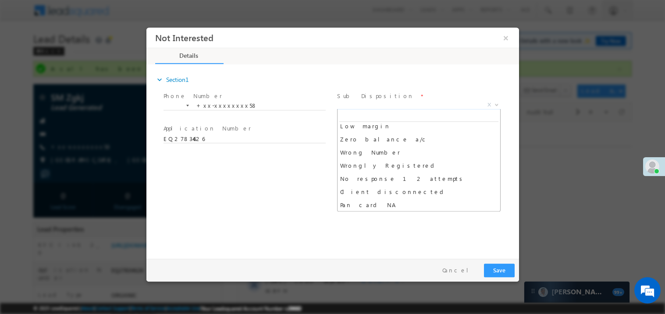
scroll to position [70, 0]
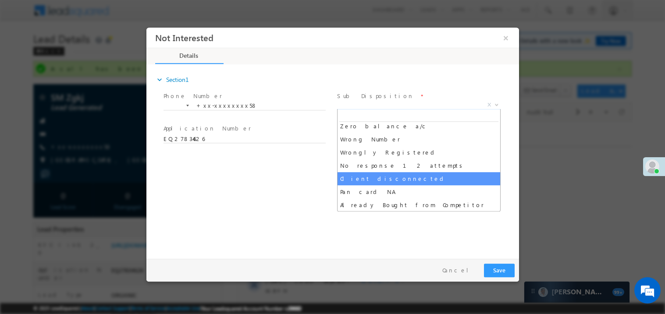
select select "Client disconnected"
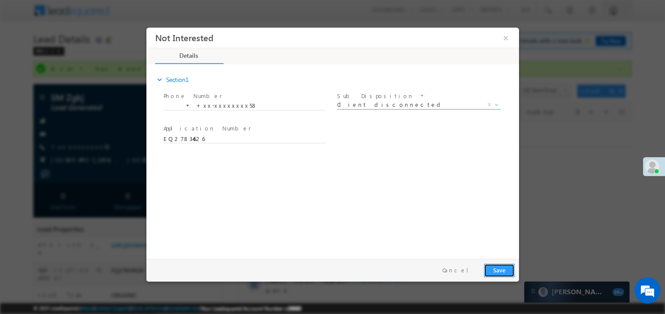
click at [497, 268] on button "Save" at bounding box center [499, 271] width 31 height 14
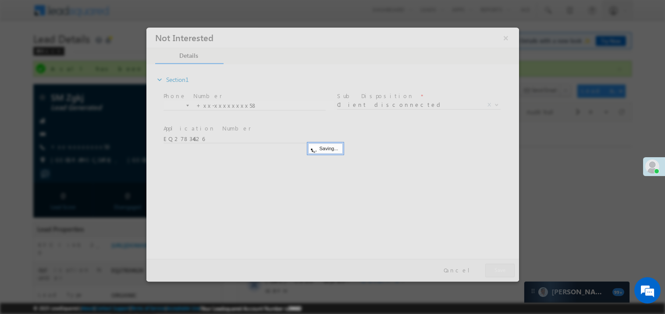
click at [497, 268] on div at bounding box center [332, 154] width 373 height 254
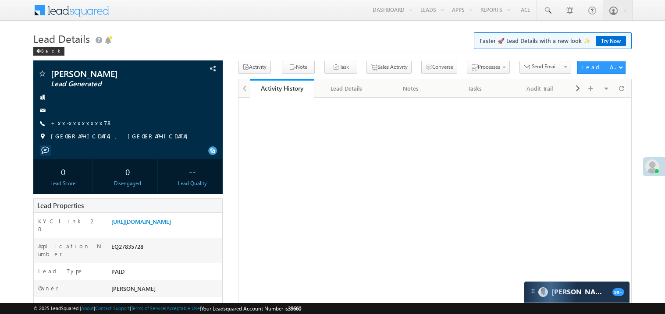
click at [79, 123] on link "+xx-xxxxxxxx78" at bounding box center [82, 122] width 62 height 7
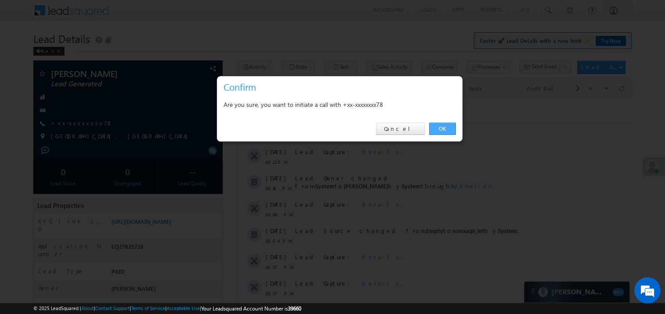
click at [434, 129] on link "OK" at bounding box center [442, 129] width 27 height 12
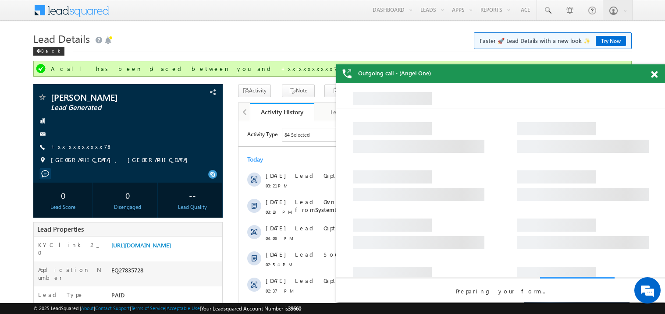
click at [657, 75] on span at bounding box center [654, 74] width 7 height 7
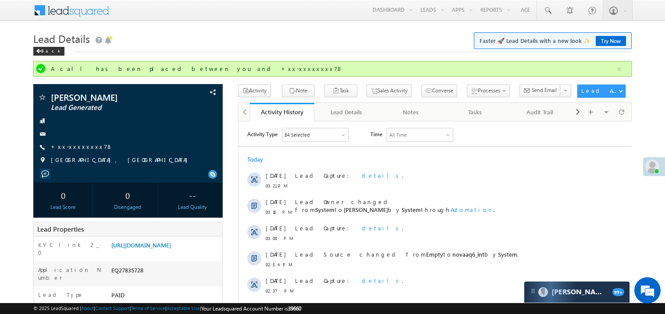
click at [210, 43] on h1 "Lead Details Faster 🚀 Lead Details with a new look ✨ Try Now" at bounding box center [332, 37] width 599 height 17
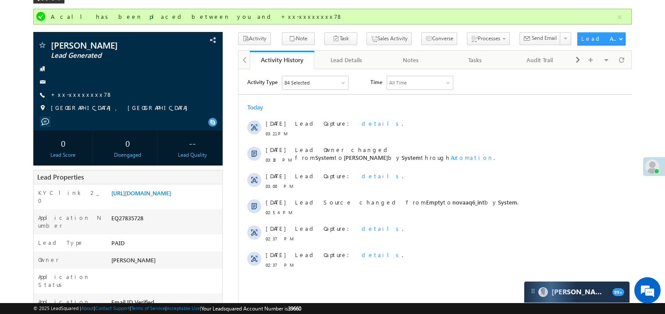
scroll to position [35, 0]
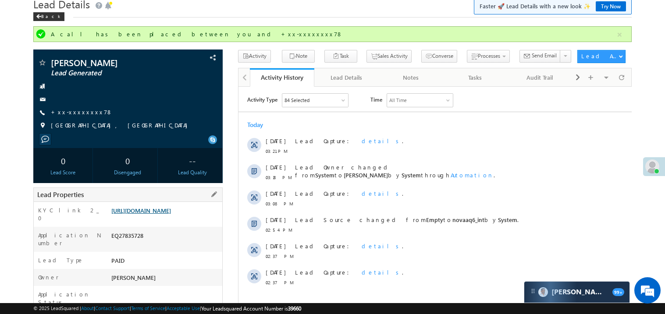
click at [161, 214] on link "https://angelbroking1-pk3em7sa.customui-test.leadsquared.com?leadId=4ca1938c-41…" at bounding box center [141, 210] width 60 height 7
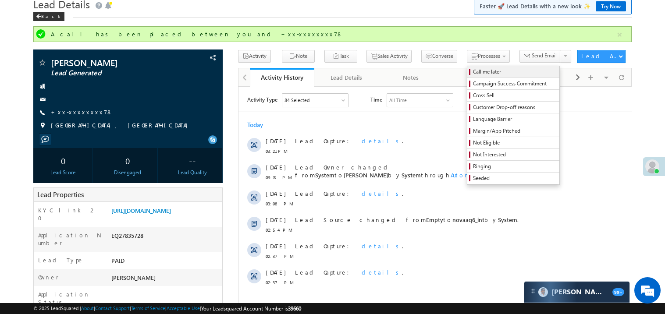
click at [473, 71] on span "Call me later" at bounding box center [514, 72] width 83 height 8
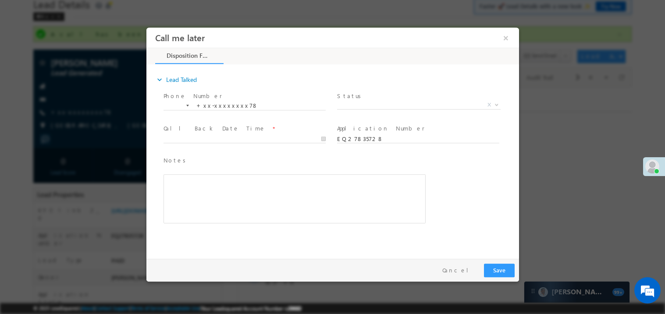
scroll to position [0, 0]
click at [354, 106] on span "X" at bounding box center [419, 104] width 164 height 9
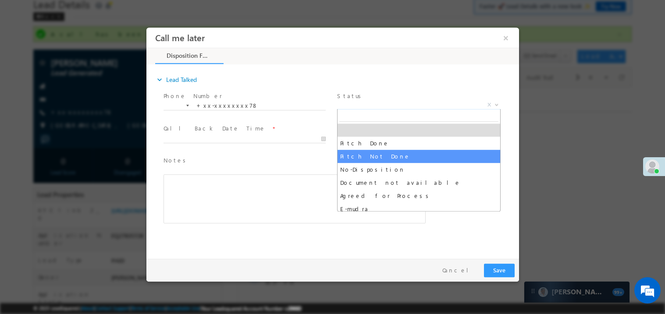
select select "Pitch Not Done"
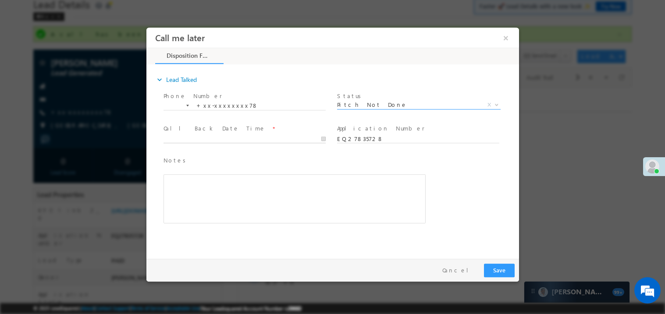
click at [189, 141] on body "Call me later ×" at bounding box center [332, 141] width 373 height 228
type input "08/26/25 3:52 PM"
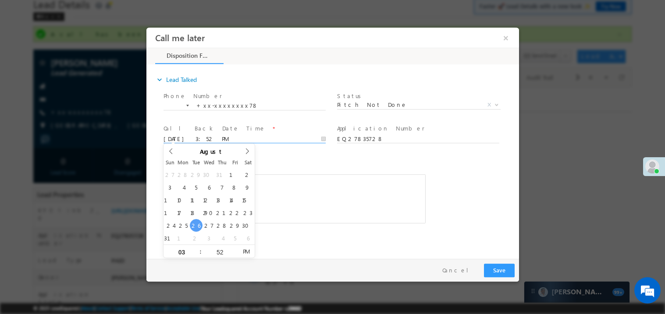
click at [276, 206] on div "Rich Text Editor, 40788eee-0fb2-11ec-a811-0adc8a9d82c2__tab1__section1__Notes__…" at bounding box center [294, 198] width 262 height 49
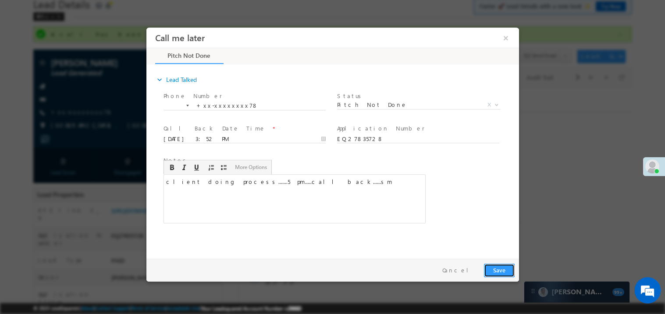
click at [497, 268] on button "Save" at bounding box center [499, 271] width 31 height 14
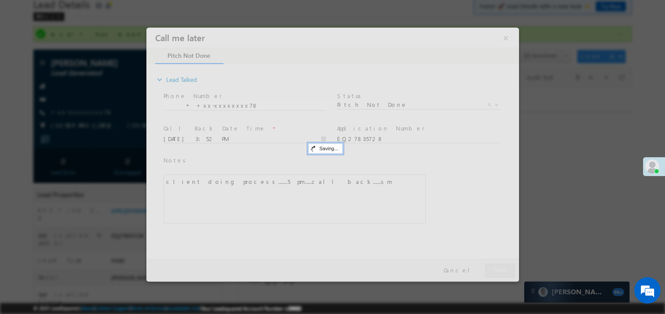
click at [497, 268] on div at bounding box center [332, 154] width 373 height 254
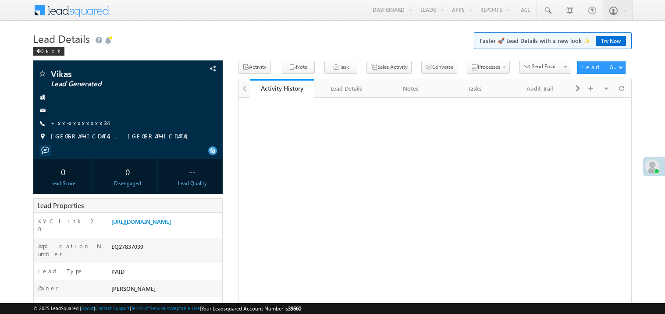
click at [82, 123] on link "+xx-xxxxxxxx34" at bounding box center [79, 122] width 57 height 7
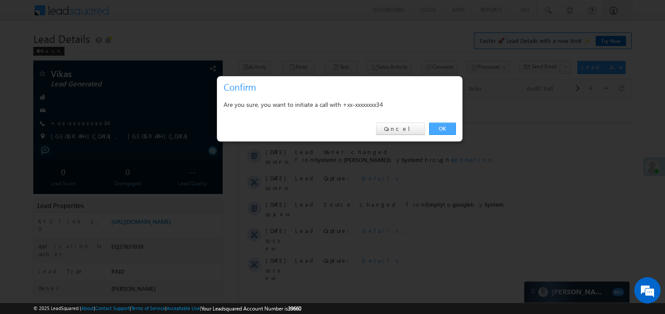
click at [441, 128] on link "OK" at bounding box center [442, 129] width 27 height 12
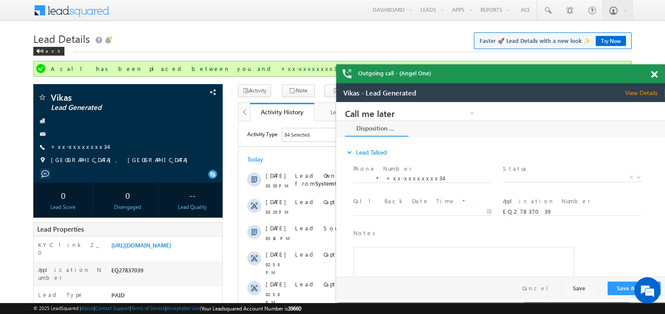
click at [654, 75] on span at bounding box center [654, 74] width 7 height 7
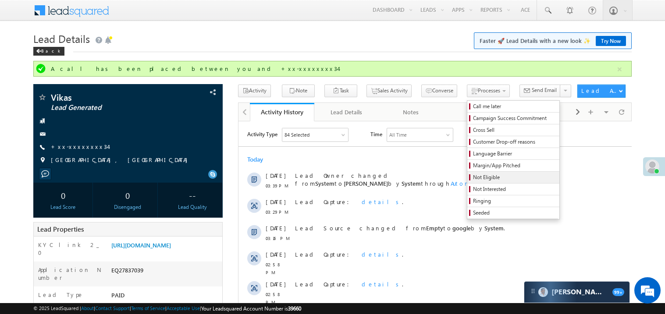
click at [473, 179] on span "Not Eligible" at bounding box center [514, 178] width 83 height 8
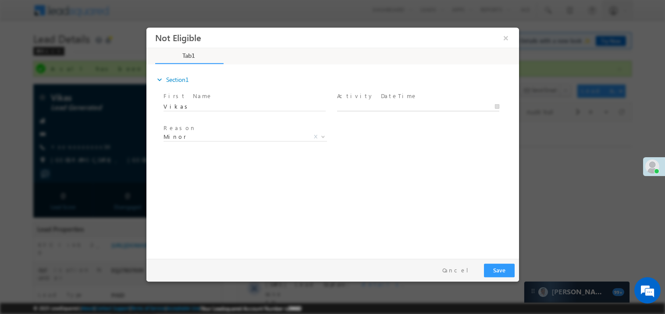
click at [360, 107] on body "Not Eligible ×" at bounding box center [332, 141] width 373 height 228
type input "08/26/25 3:54 PM"
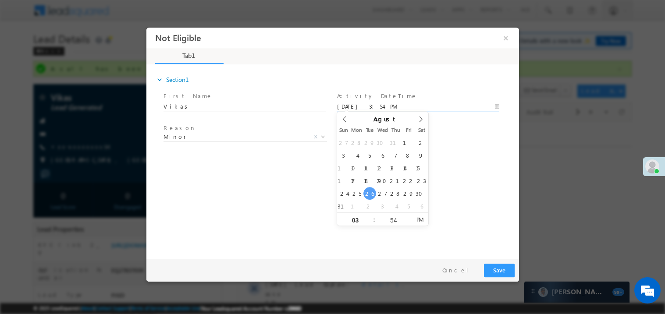
click at [236, 197] on div "expand_more Section1 First Name *" at bounding box center [334, 159] width 368 height 189
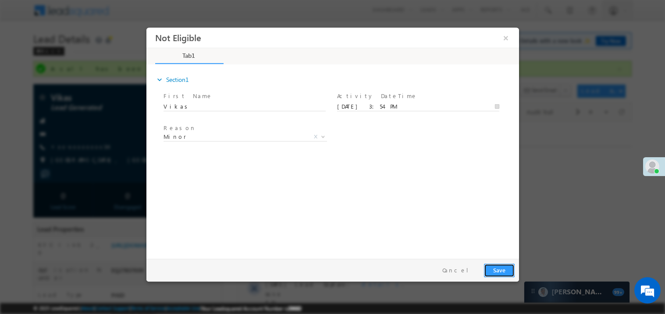
click at [498, 267] on button "Save" at bounding box center [499, 271] width 31 height 14
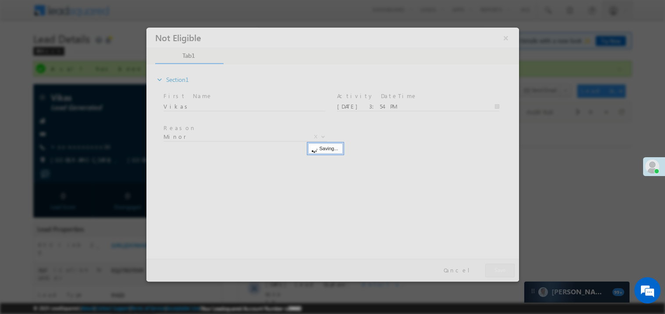
click at [498, 267] on div at bounding box center [332, 154] width 373 height 254
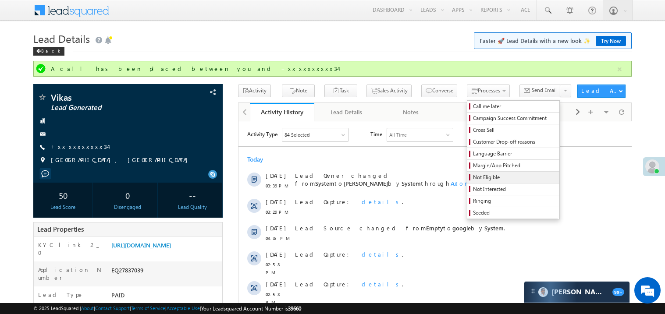
click at [473, 181] on span "Not Eligible" at bounding box center [514, 178] width 83 height 8
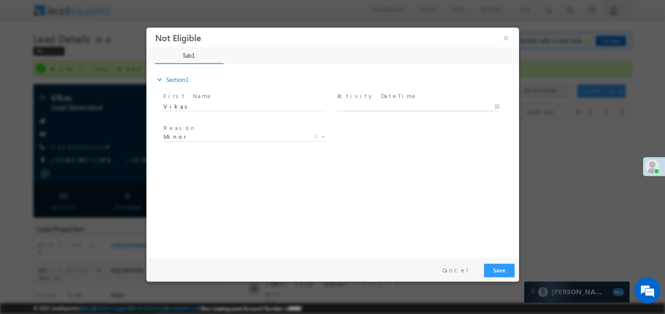
click at [361, 106] on body "Not Eligible ×" at bounding box center [332, 141] width 373 height 228
type input "08/26/25 3:55 PM"
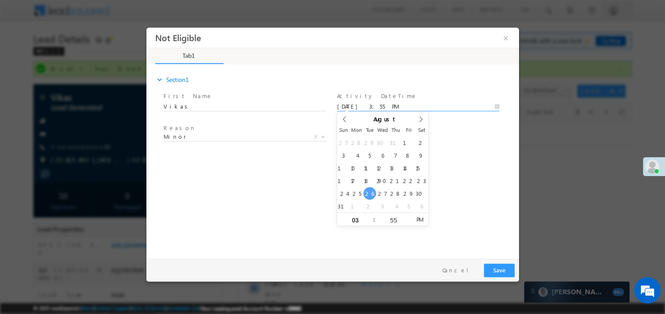
click at [272, 190] on div "expand_more Section1 First Name *" at bounding box center [334, 159] width 368 height 189
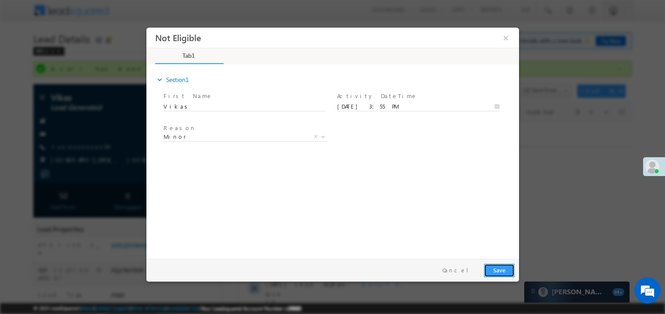
click at [501, 272] on button "Save" at bounding box center [499, 271] width 31 height 14
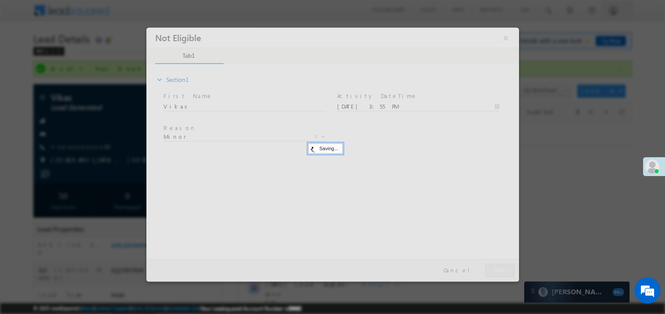
click at [501, 272] on div at bounding box center [332, 154] width 373 height 254
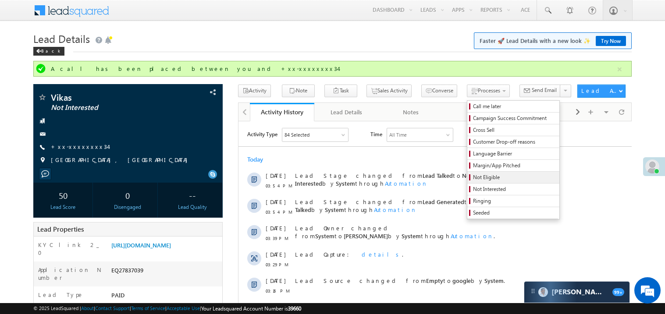
click at [483, 180] on span "Not Eligible" at bounding box center [514, 178] width 83 height 8
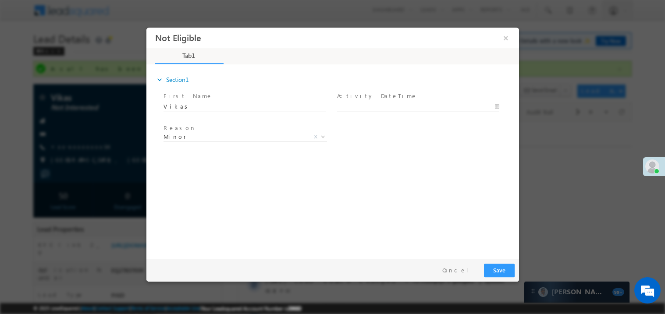
click at [375, 107] on body "Not Eligible ×" at bounding box center [332, 141] width 373 height 228
type input "08/26/25 3:55 PM"
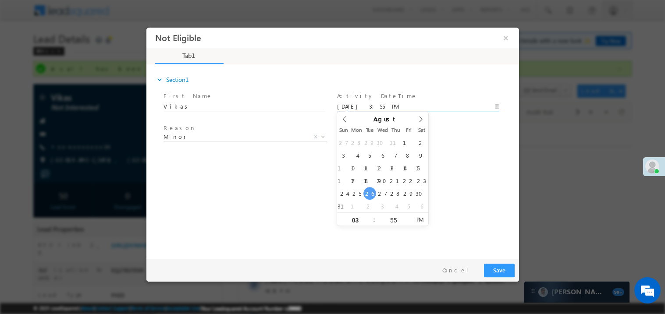
click at [297, 188] on div "expand_more Section1 First Name *" at bounding box center [334, 159] width 368 height 189
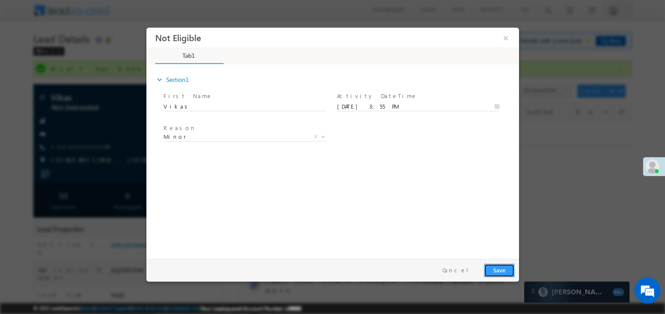
click at [501, 271] on button "Save" at bounding box center [499, 271] width 31 height 14
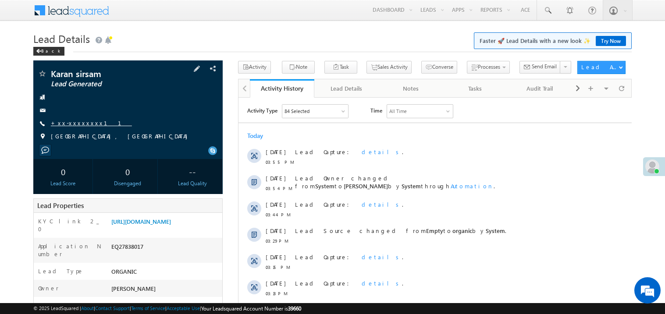
click at [72, 123] on link "+xx-xxxxxxxx11" at bounding box center [91, 122] width 81 height 7
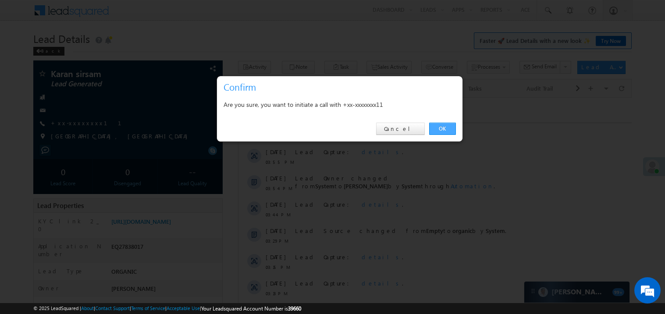
click at [439, 131] on link "OK" at bounding box center [442, 129] width 27 height 12
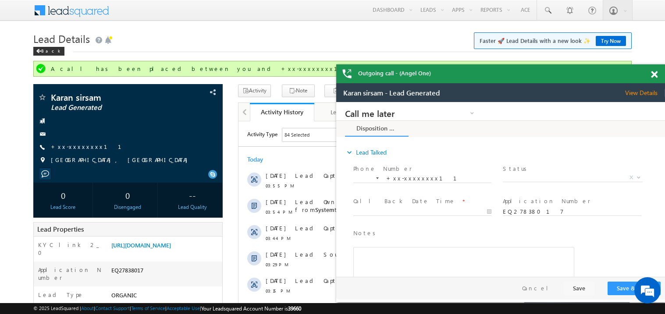
click at [657, 75] on span at bounding box center [654, 74] width 7 height 7
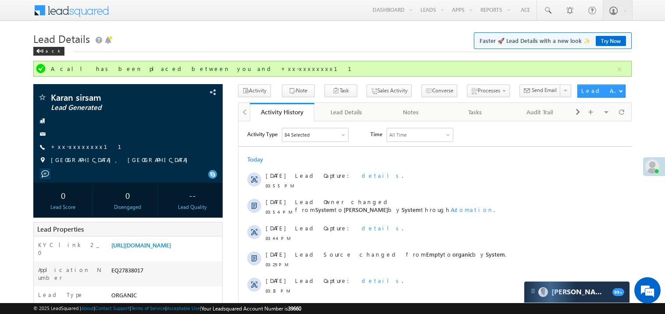
click at [295, 53] on div "Lead Details Faster 🚀 Lead Details with a new look ✨ Try Now Back" at bounding box center [332, 45] width 599 height 32
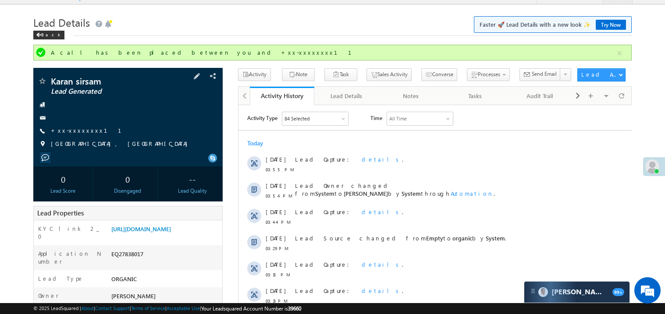
scroll to position [17, 0]
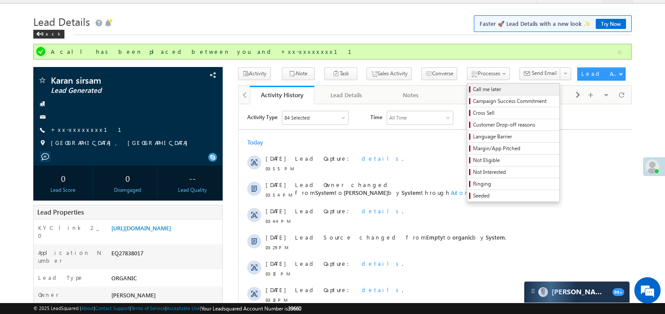
click at [473, 89] on span "Call me later" at bounding box center [514, 90] width 83 height 8
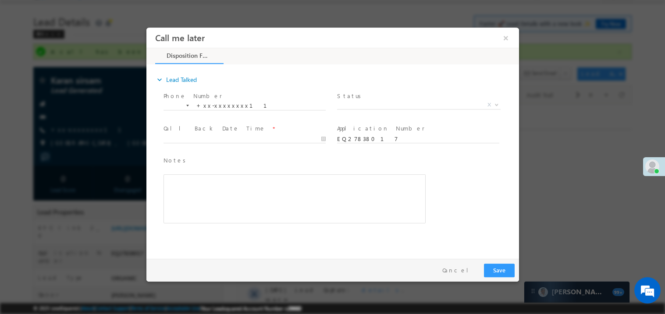
scroll to position [0, 0]
click at [356, 102] on span "X" at bounding box center [419, 104] width 164 height 9
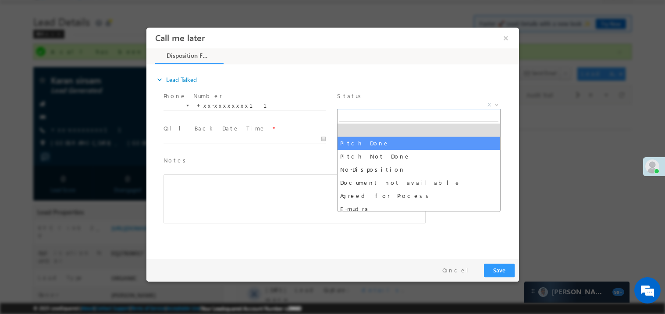
select select "Pitch Done"
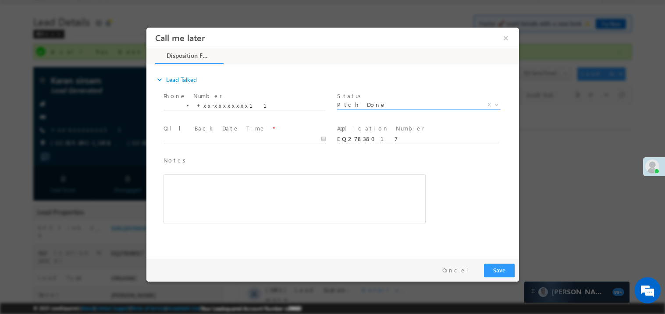
click at [183, 139] on body "Call me later ×" at bounding box center [332, 141] width 373 height 228
type input "08/26/25 4:01 PM"
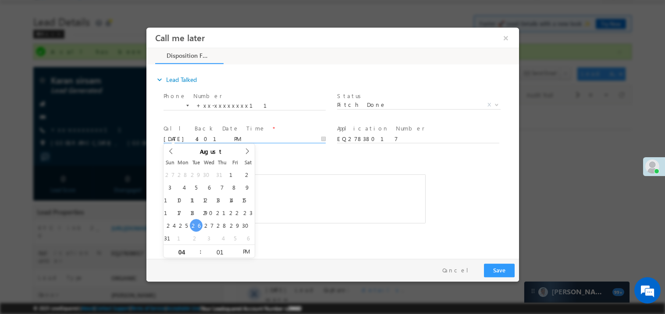
click at [288, 203] on div "Rich Text Editor, 40788eee-0fb2-11ec-a811-0adc8a9d82c2__tab1__section1__Notes__…" at bounding box center [294, 198] width 262 height 49
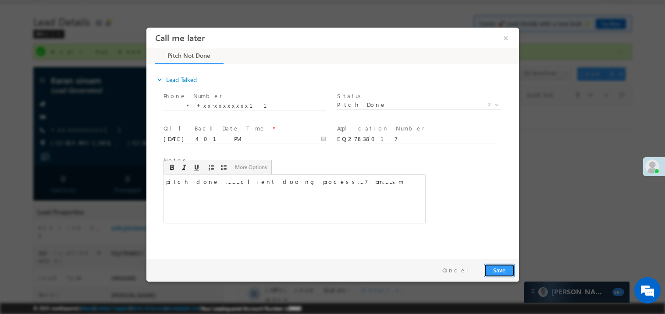
click at [498, 268] on button "Save" at bounding box center [499, 271] width 31 height 14
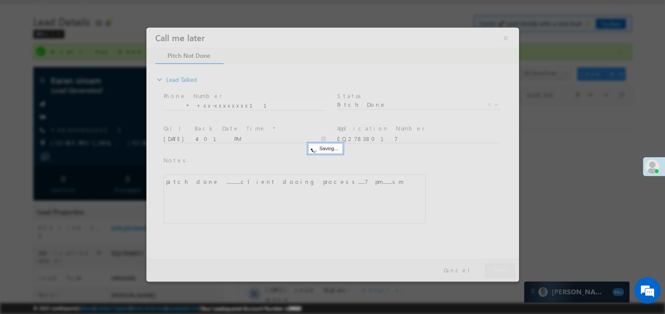
click at [498, 268] on div at bounding box center [332, 154] width 373 height 254
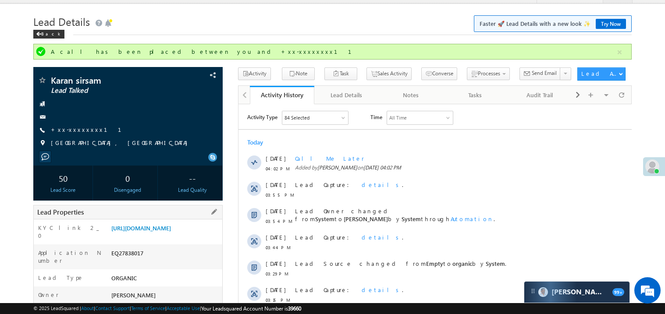
click at [125, 261] on div "EQ27838017" at bounding box center [165, 255] width 113 height 12
copy div "EQ27838017"
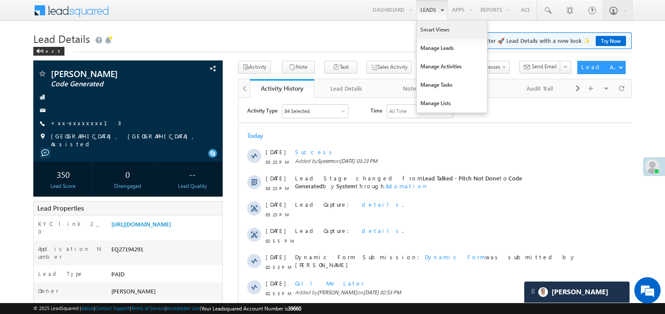
click at [421, 28] on link "Smart Views" at bounding box center [452, 30] width 70 height 18
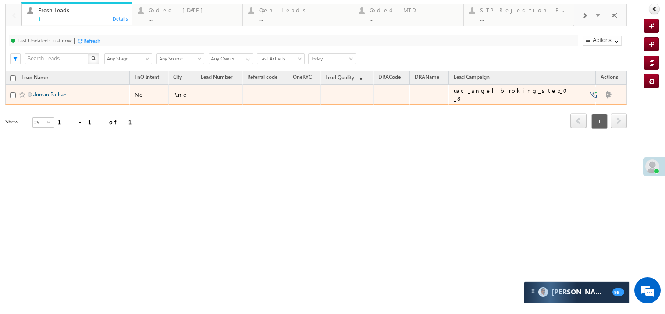
click at [45, 98] on link "Uoman Pathan" at bounding box center [49, 94] width 34 height 7
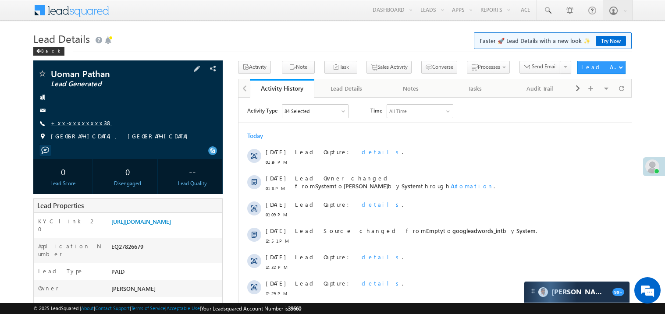
click at [79, 124] on link "+xx-xxxxxxxx38" at bounding box center [81, 122] width 61 height 7
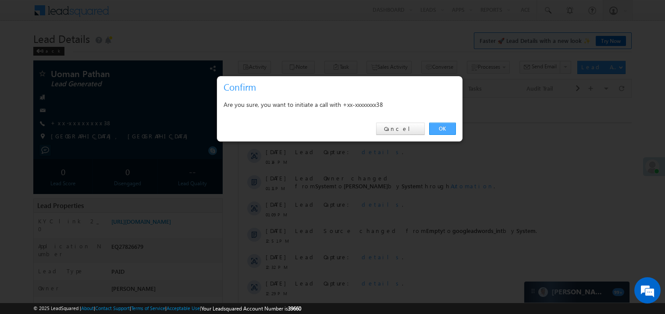
click at [438, 128] on link "OK" at bounding box center [442, 129] width 27 height 12
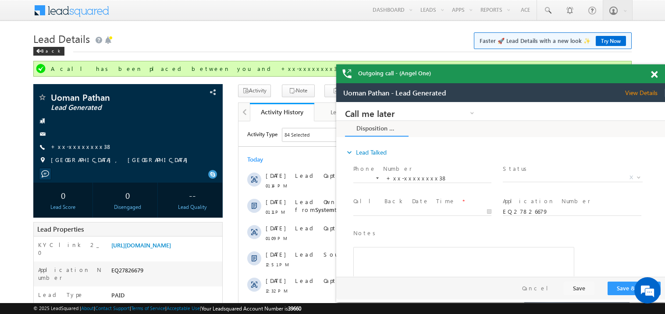
click at [655, 72] on span at bounding box center [654, 74] width 7 height 7
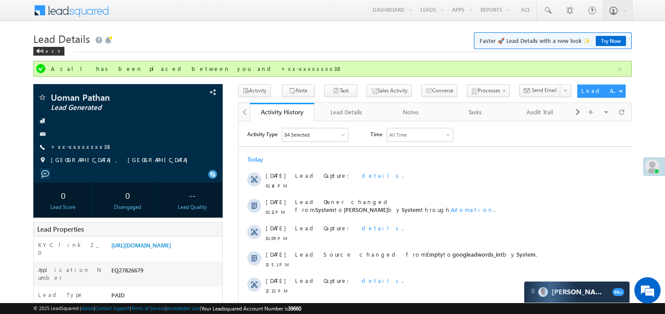
click at [395, 155] on div "Today" at bounding box center [434, 159] width 393 height 8
click at [356, 153] on div "Today 26 Aug 01:14 PM Lead Capture: details . 26 Aug 01:11 PM Lead Owner change…" at bounding box center [434, 238] width 393 height 175
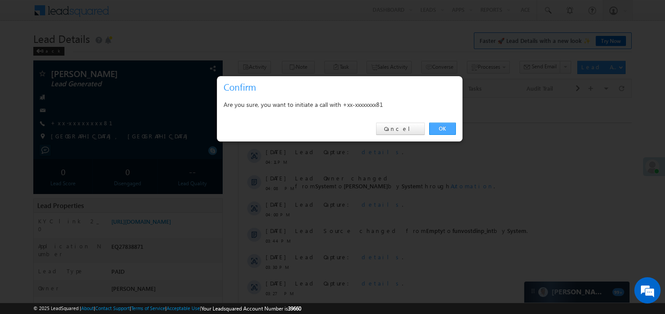
click at [440, 125] on link "OK" at bounding box center [442, 129] width 27 height 12
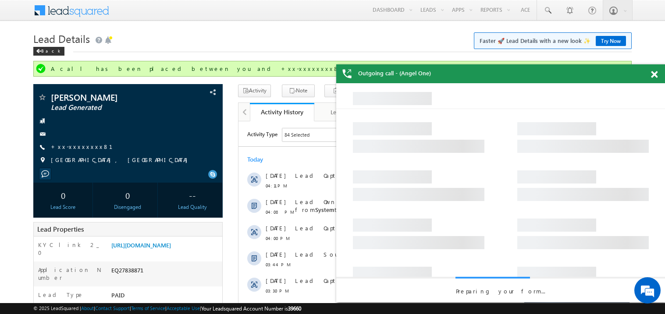
click at [655, 72] on span at bounding box center [654, 74] width 7 height 7
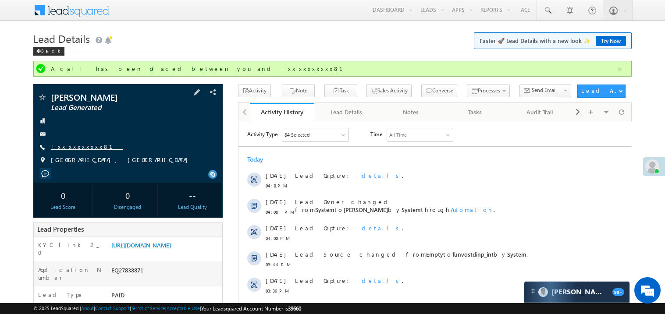
click at [82, 147] on link "+xx-xxxxxxxx81" at bounding box center [87, 146] width 72 height 7
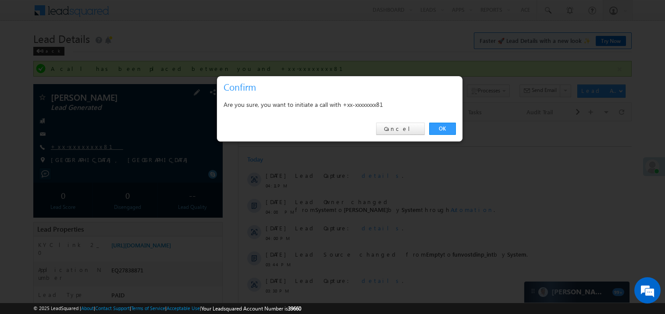
click at [82, 147] on div at bounding box center [332, 157] width 665 height 314
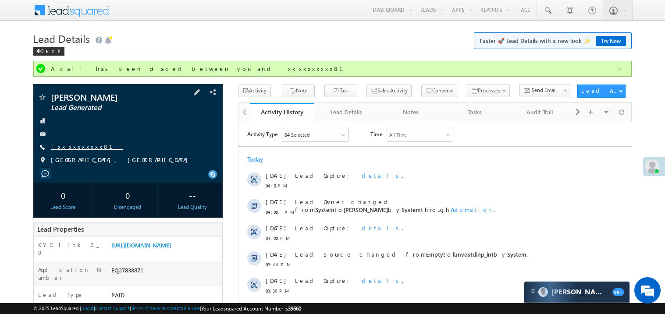
click at [82, 147] on link "+xx-xxxxxxxx81" at bounding box center [87, 146] width 72 height 7
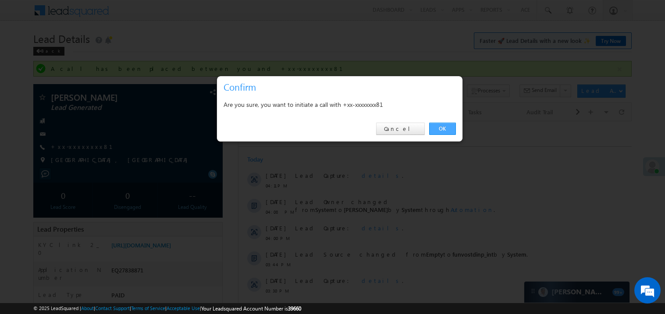
click at [442, 124] on link "OK" at bounding box center [442, 129] width 27 height 12
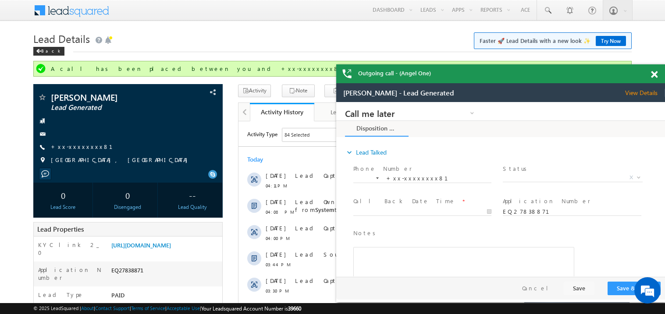
click at [655, 75] on span at bounding box center [654, 74] width 7 height 7
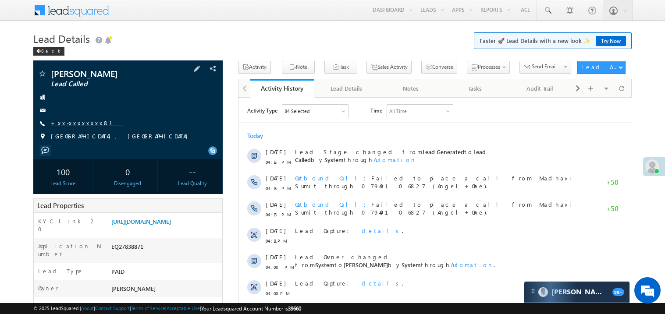
click at [73, 121] on link "+xx-xxxxxxxx81" at bounding box center [87, 122] width 72 height 7
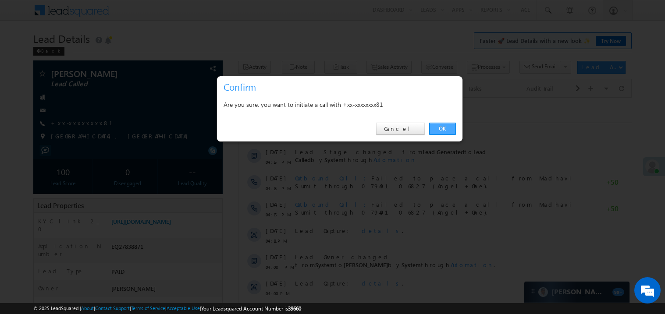
click at [440, 130] on link "OK" at bounding box center [442, 129] width 27 height 12
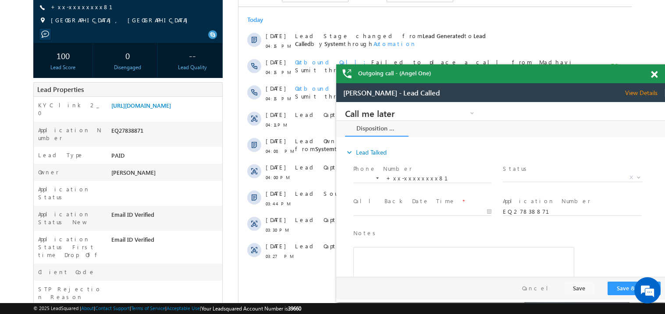
click at [657, 74] on span at bounding box center [654, 74] width 7 height 7
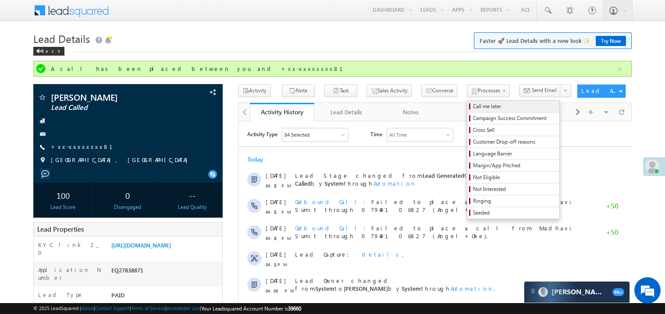
click at [473, 106] on span "Call me later" at bounding box center [514, 107] width 83 height 8
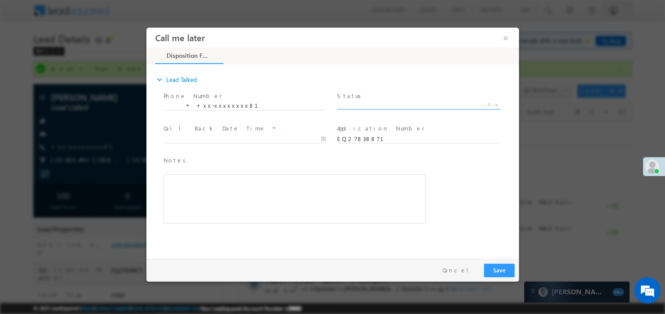
click at [356, 105] on span "X" at bounding box center [419, 104] width 164 height 9
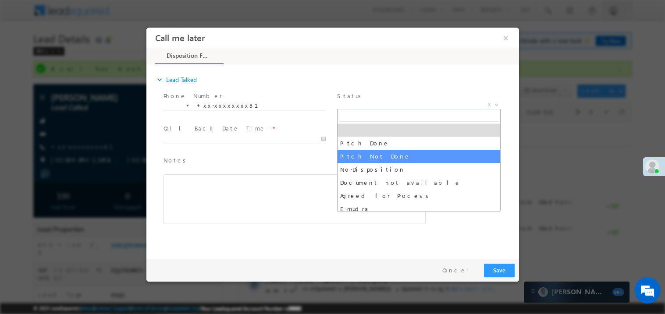
select select "Pitch Not Done"
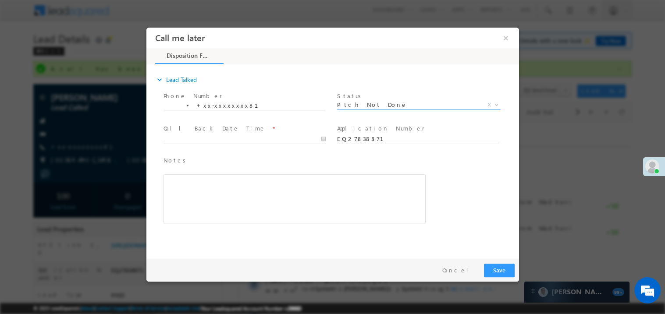
click at [197, 138] on body "Call me later ×" at bounding box center [332, 141] width 373 height 228
type input "08/26/25 4:18 PM"
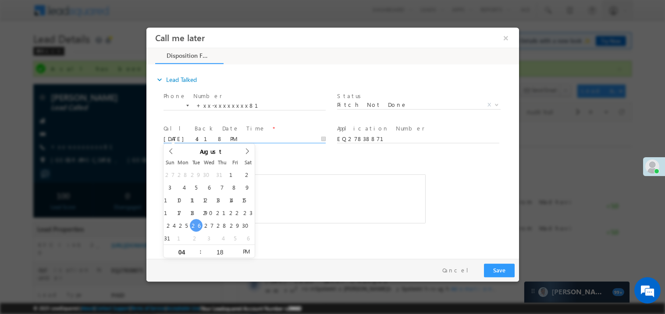
click at [315, 206] on div "Rich Text Editor, 40788eee-0fb2-11ec-a811-0adc8a9d82c2__tab1__section1__Notes__…" at bounding box center [294, 198] width 262 height 49
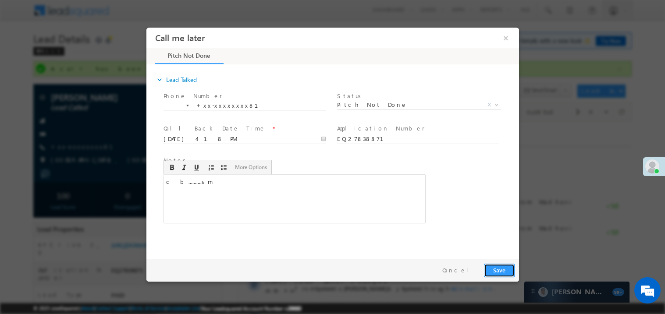
click at [501, 271] on button "Save" at bounding box center [499, 271] width 31 height 14
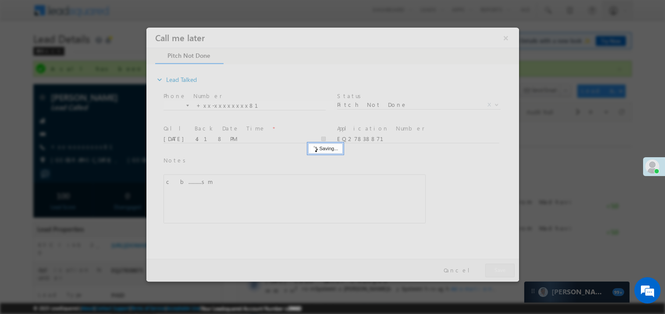
click at [501, 271] on div at bounding box center [332, 154] width 373 height 254
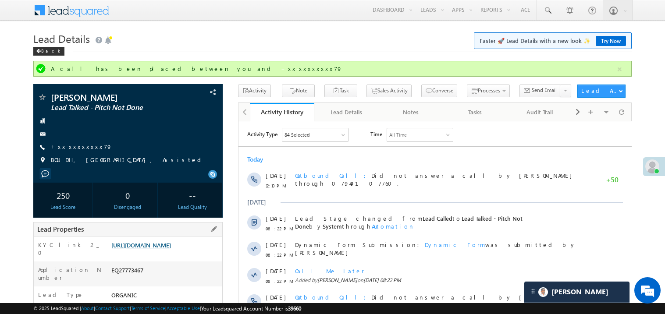
click at [171, 249] on link "[URL][DOMAIN_NAME]" at bounding box center [141, 245] width 60 height 7
click at [75, 147] on link "+xx-xxxxxxxx79" at bounding box center [81, 146] width 61 height 7
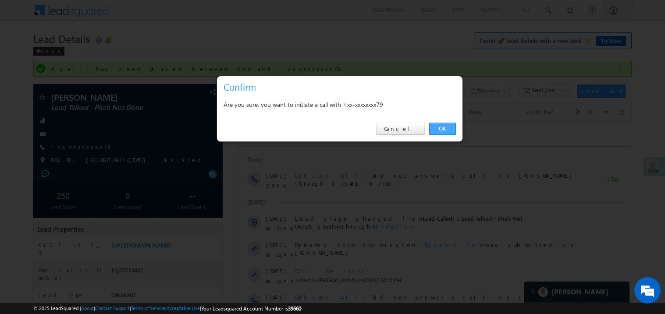
click at [443, 129] on link "OK" at bounding box center [442, 129] width 27 height 12
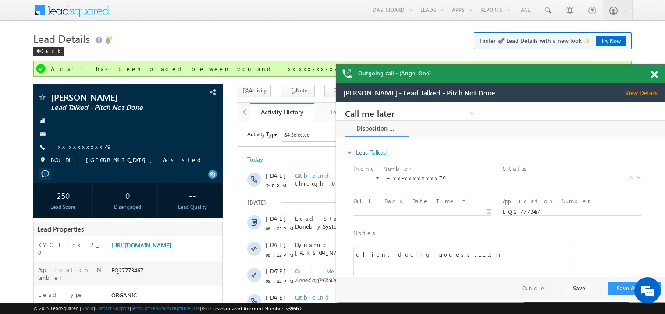
click at [655, 71] on span at bounding box center [654, 74] width 7 height 7
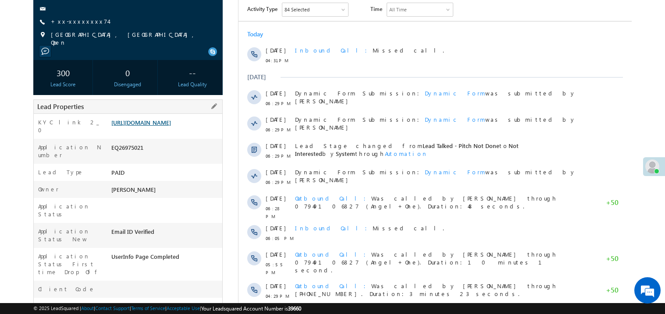
scroll to position [105, 0]
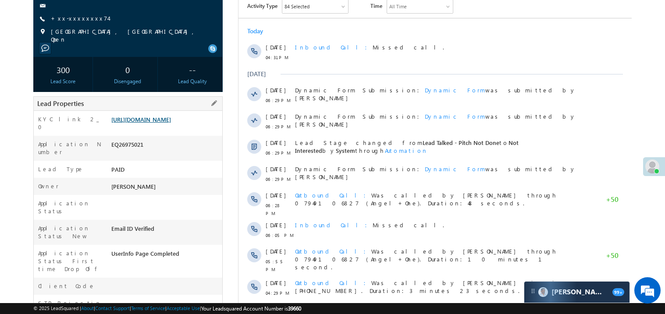
click at [154, 123] on link "[URL][DOMAIN_NAME]" at bounding box center [141, 119] width 60 height 7
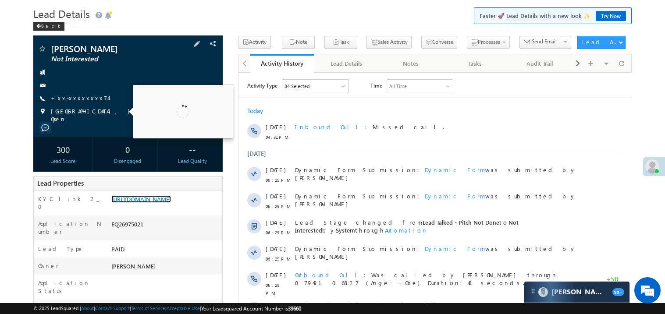
scroll to position [0, 0]
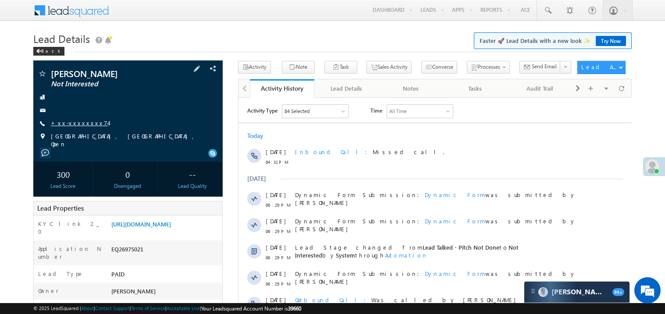
click at [77, 124] on link "+xx-xxxxxxxx74" at bounding box center [79, 122] width 57 height 7
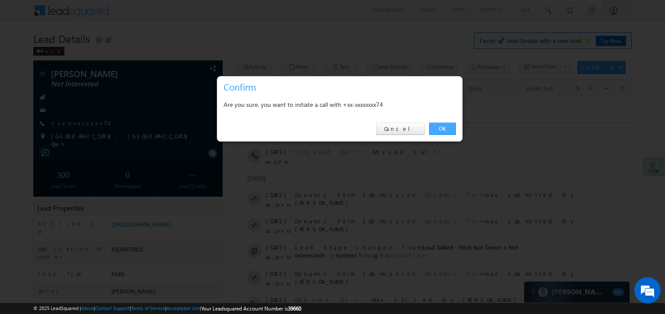
click at [439, 126] on link "OK" at bounding box center [442, 129] width 27 height 12
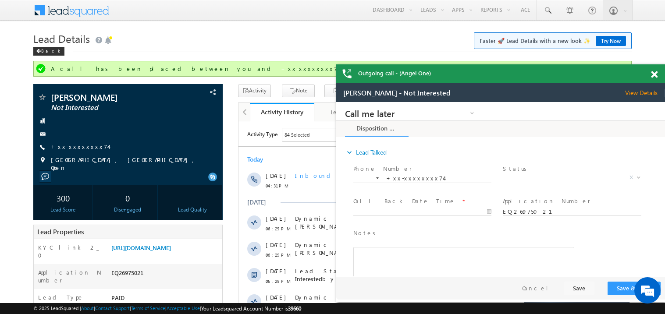
click at [656, 76] on span at bounding box center [654, 74] width 7 height 7
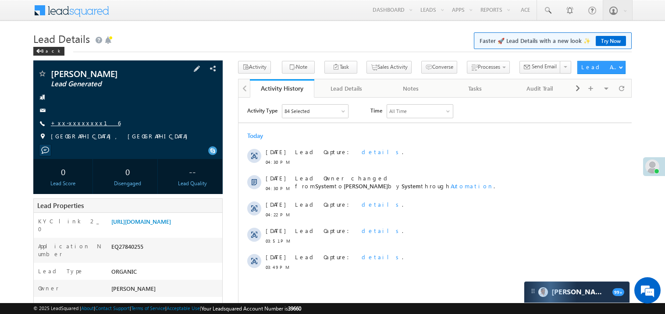
click at [75, 125] on link "+xx-xxxxxxxx16" at bounding box center [86, 122] width 70 height 7
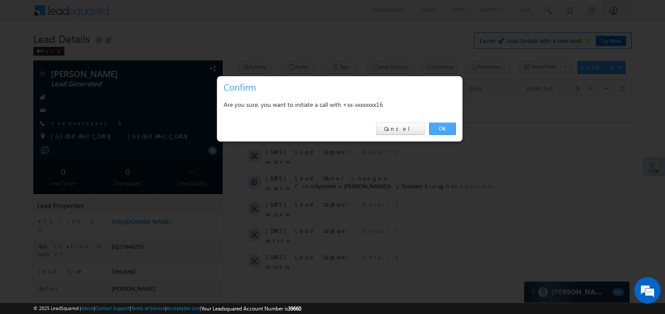
click at [443, 126] on link "OK" at bounding box center [442, 129] width 27 height 12
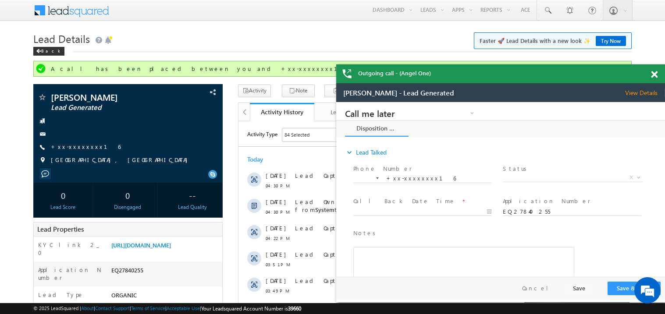
click at [653, 73] on span at bounding box center [654, 74] width 7 height 7
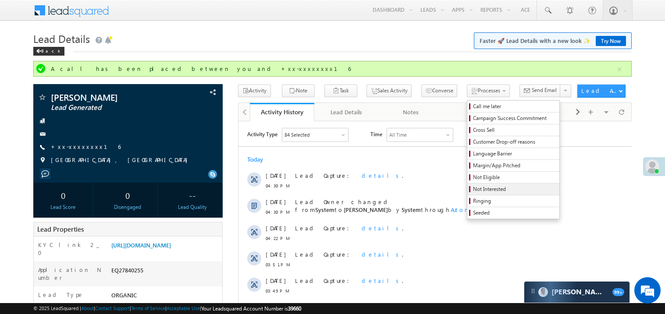
click at [484, 189] on span "Not Interested" at bounding box center [514, 190] width 83 height 8
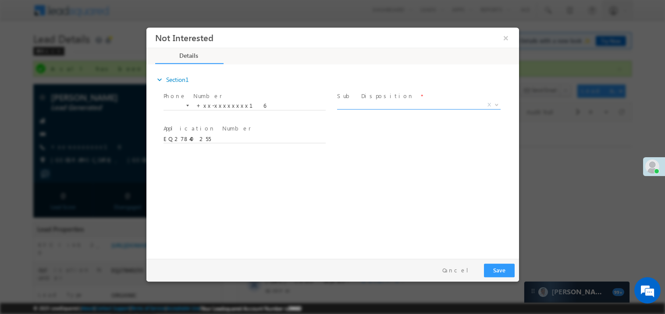
click at [380, 107] on span "X" at bounding box center [419, 104] width 164 height 9
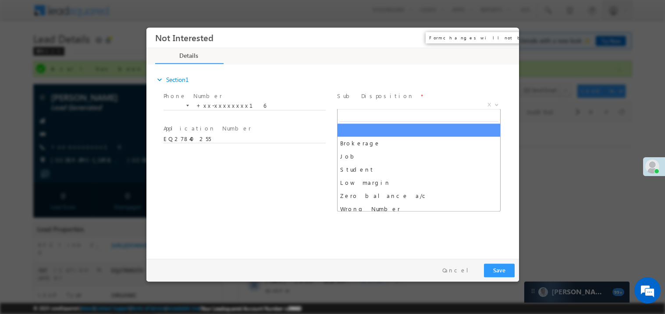
click at [505, 39] on button "×" at bounding box center [505, 37] width 15 height 16
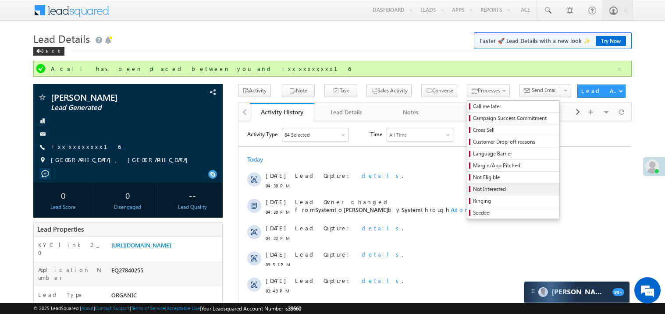
click at [477, 189] on span "Not Interested" at bounding box center [514, 190] width 83 height 8
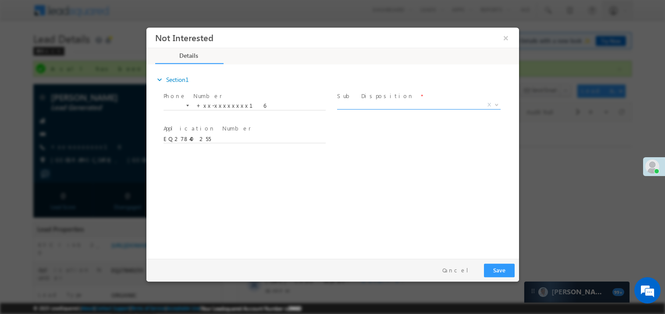
click at [361, 107] on span "X" at bounding box center [419, 104] width 164 height 9
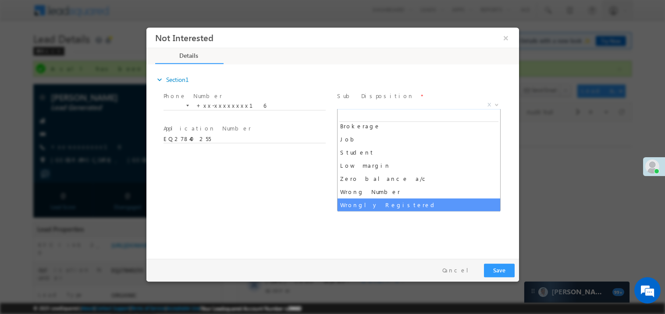
scroll to position [43, 0]
select select "Client disconnected"
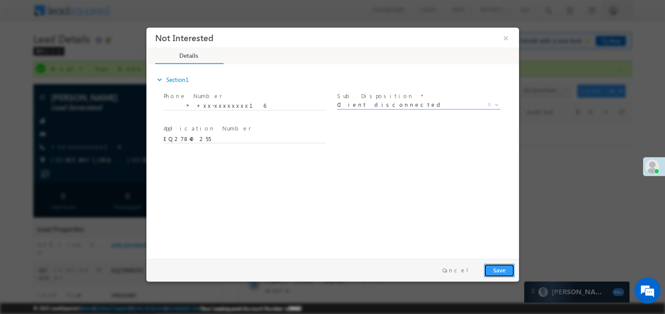
click at [495, 268] on button "Save" at bounding box center [499, 271] width 31 height 14
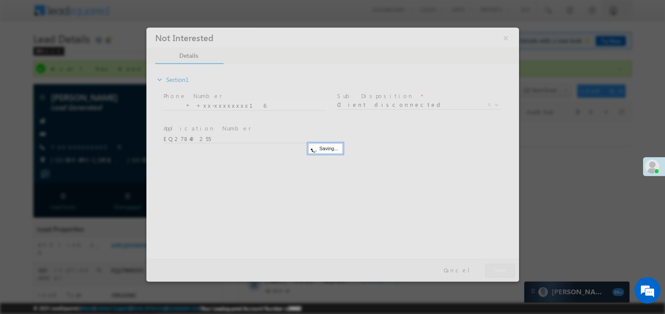
click at [495, 268] on div at bounding box center [332, 154] width 373 height 254
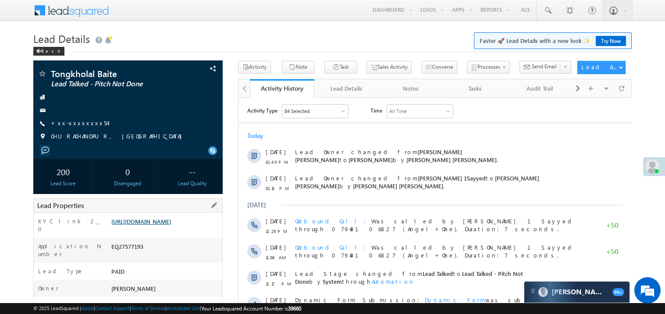
click at [171, 225] on link "[URL][DOMAIN_NAME]" at bounding box center [141, 221] width 60 height 7
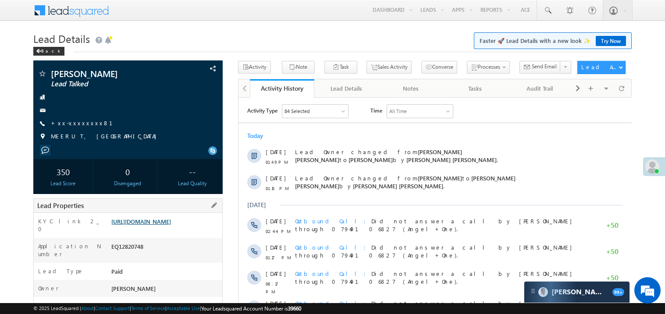
click at [168, 225] on link "https://angelbroking1-pk3em7sa.customui-test.leadsquared.com?leadId=f04f5f6e-d8…" at bounding box center [141, 221] width 60 height 7
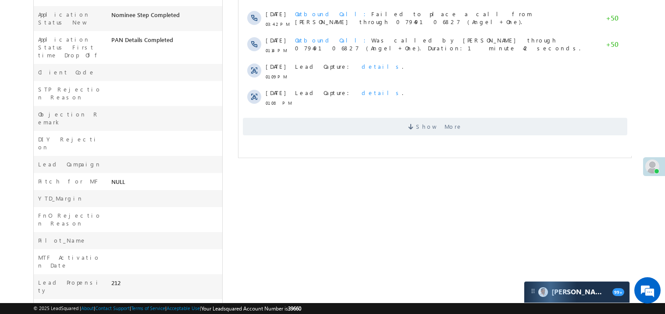
scroll to position [325, 0]
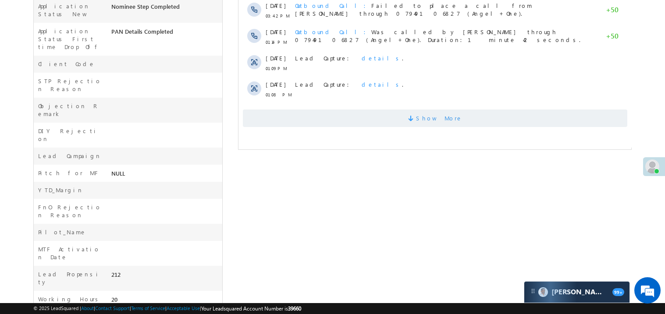
click at [372, 111] on span "Show More" at bounding box center [435, 119] width 385 height 18
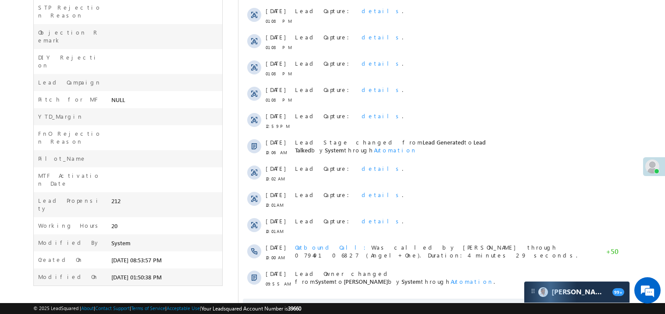
scroll to position [433, 0]
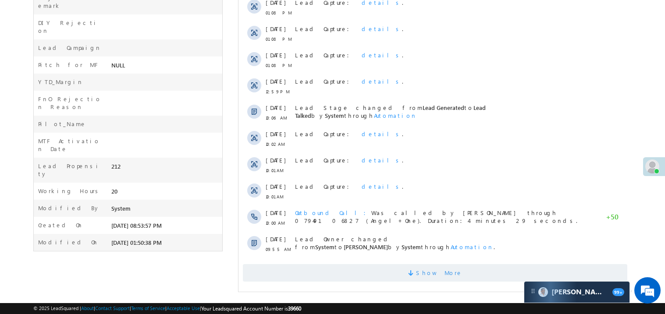
click at [396, 269] on span "Show More" at bounding box center [435, 273] width 385 height 18
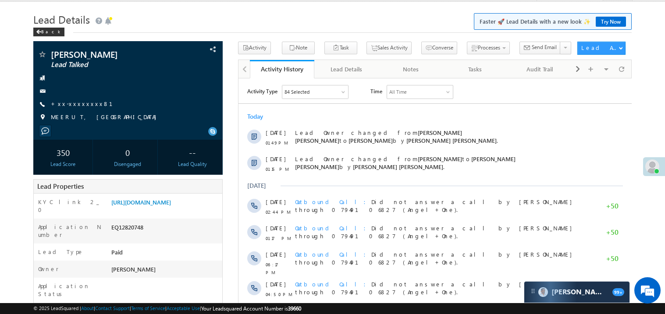
scroll to position [0, 0]
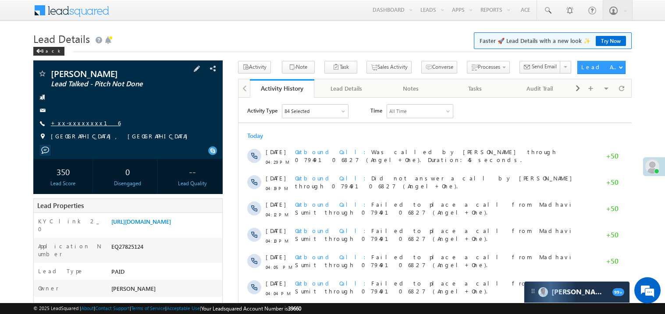
click at [74, 123] on link "+xx-xxxxxxxx16" at bounding box center [86, 122] width 70 height 7
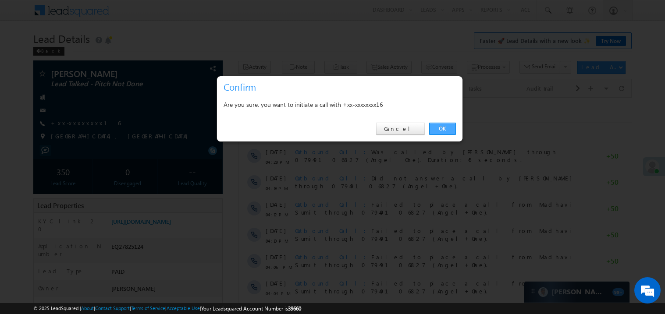
click at [440, 126] on link "OK" at bounding box center [442, 129] width 27 height 12
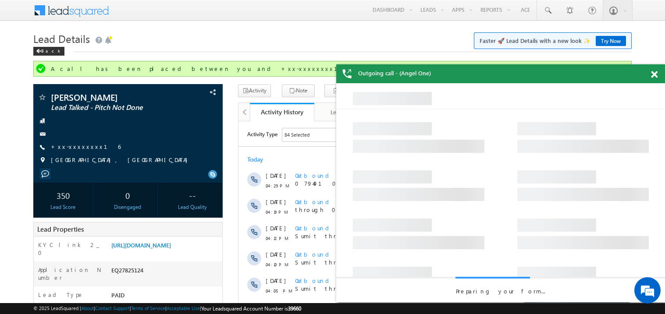
click at [655, 75] on span at bounding box center [654, 74] width 7 height 7
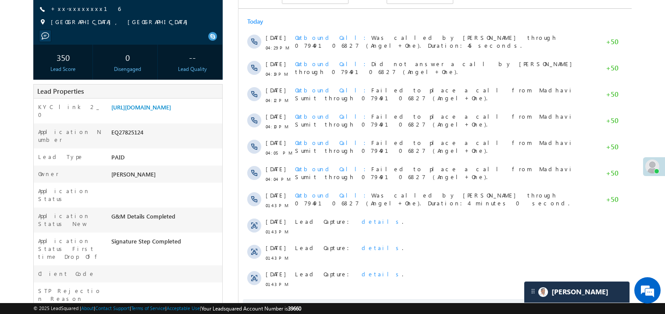
scroll to position [140, 0]
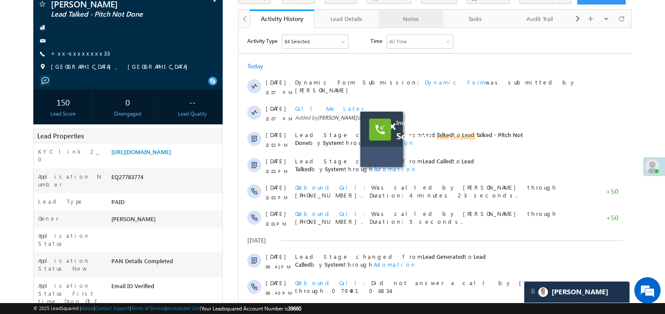
scroll to position [70, 0]
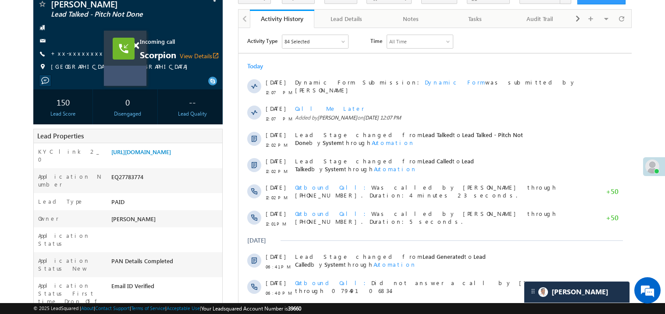
drag, startPoint x: 384, startPoint y: 145, endPoint x: 128, endPoint y: 64, distance: 269.1
click at [128, 64] on div "Incoming call Scorpion View Details open_in_new" at bounding box center [125, 48] width 43 height 35
click at [201, 57] on link "View Details open_in_new" at bounding box center [199, 56] width 39 height 8
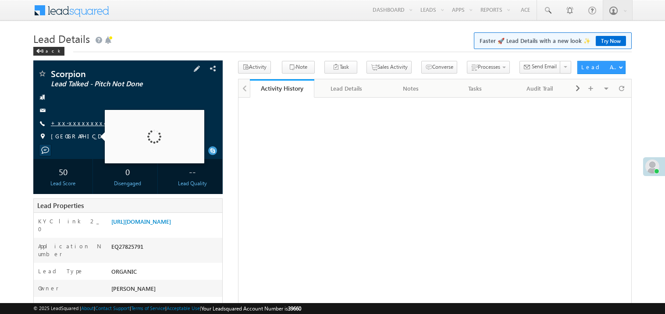
click at [74, 120] on link "+xx-xxxxxxxx42" at bounding box center [81, 122] width 60 height 7
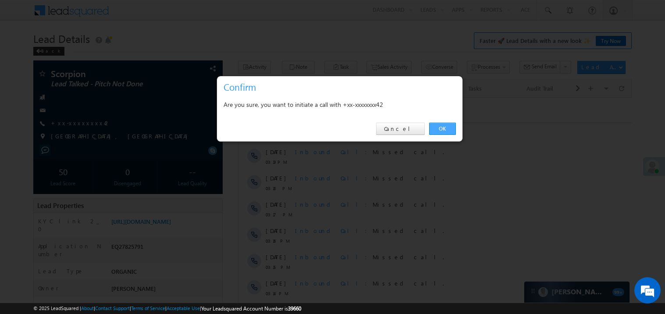
click at [439, 129] on link "OK" at bounding box center [442, 129] width 27 height 12
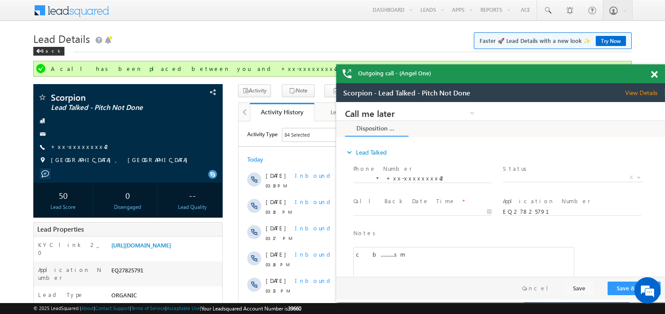
click at [657, 72] on span at bounding box center [654, 74] width 7 height 7
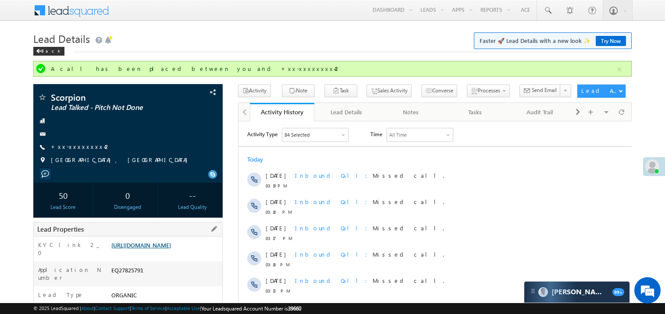
click at [171, 249] on link "https://angelbroking1-pk3em7sa.customui-test.leadsquared.com?leadId=dedab055-12…" at bounding box center [141, 245] width 60 height 7
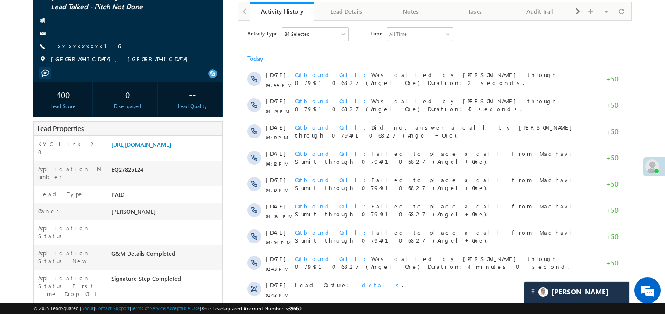
scroll to position [52, 0]
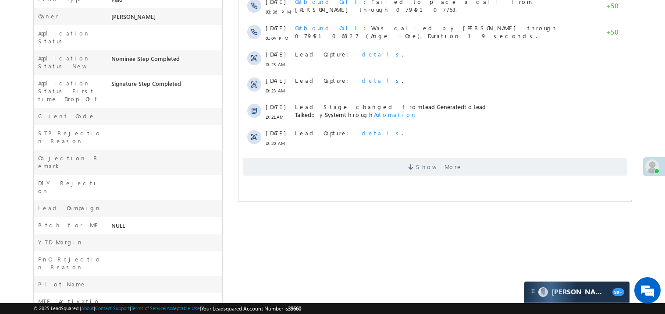
scroll to position [325, 0]
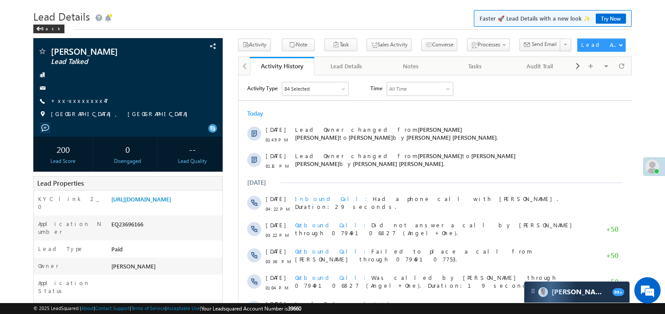
scroll to position [0, 0]
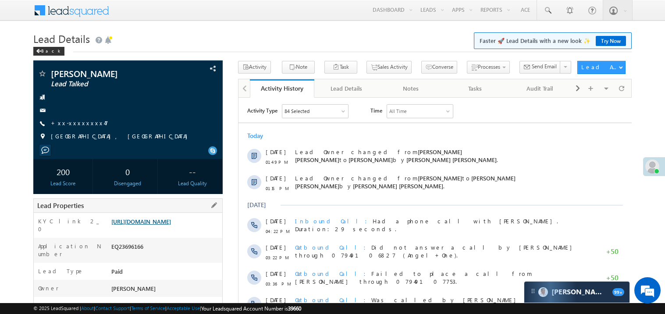
click at [161, 225] on link "https://angelbroking1-pk3em7sa.customui-test.leadsquared.com?leadId=6b034495-43…" at bounding box center [141, 221] width 60 height 7
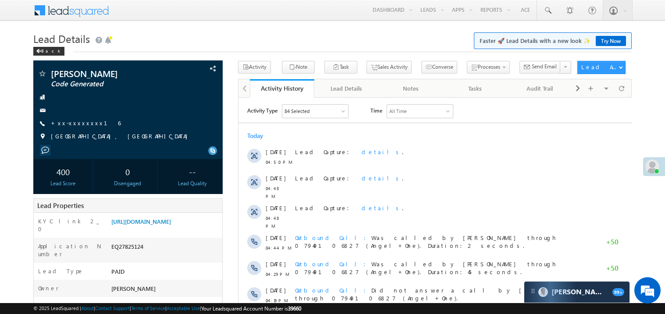
scroll to position [14, 0]
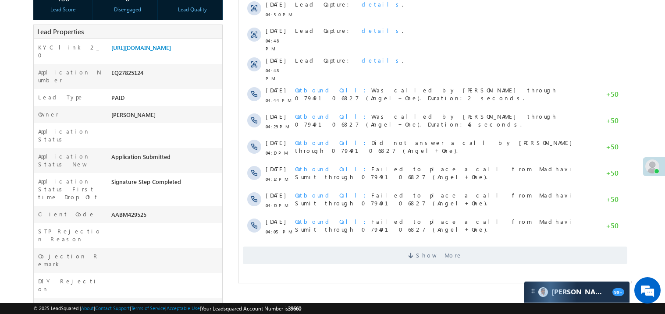
scroll to position [175, 0]
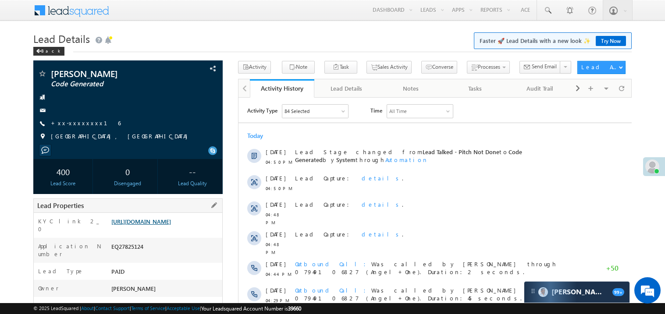
click at [157, 225] on link "https://angelbroking1-pk3em7sa.customui-test.leadsquared.com?leadId=c868d40a-67…" at bounding box center [141, 221] width 60 height 7
click at [166, 225] on link "https://angelbroking1-pk3em7sa.customui-test.leadsquared.com?leadId=c868d40a-67…" at bounding box center [141, 221] width 60 height 7
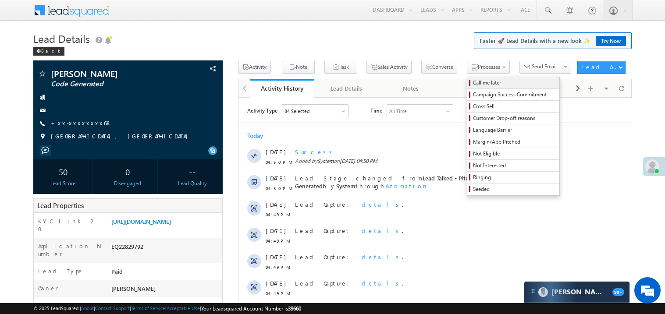
click at [473, 82] on span "Call me later" at bounding box center [514, 83] width 83 height 8
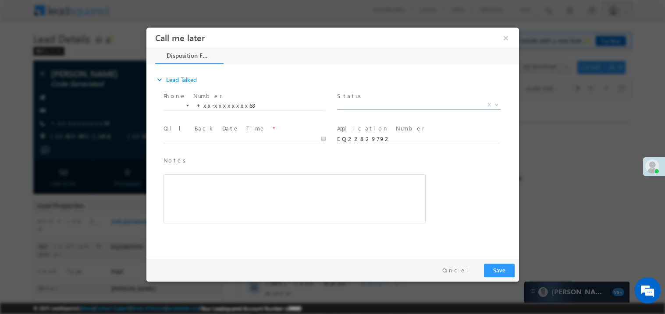
click at [363, 104] on span "X" at bounding box center [419, 104] width 164 height 9
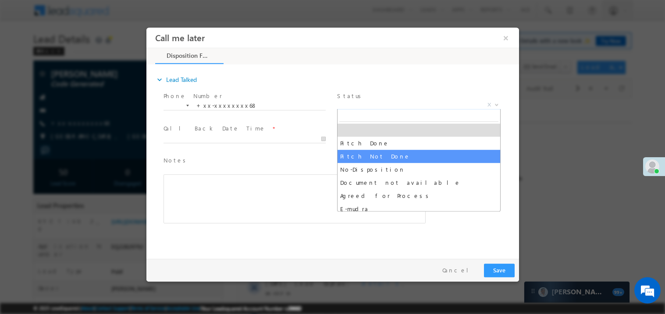
select select "Pitch Not Done"
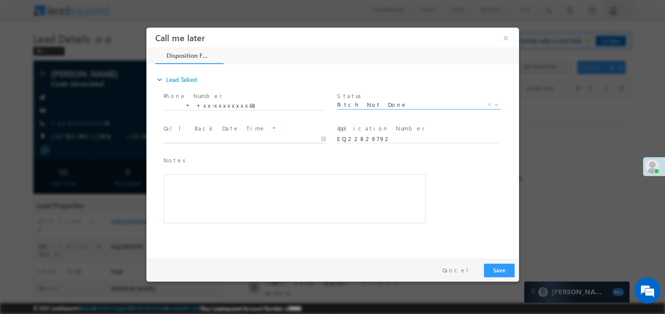
click at [191, 140] on body "Call me later ×" at bounding box center [332, 141] width 373 height 228
type input "08/26/25 4:53 PM"
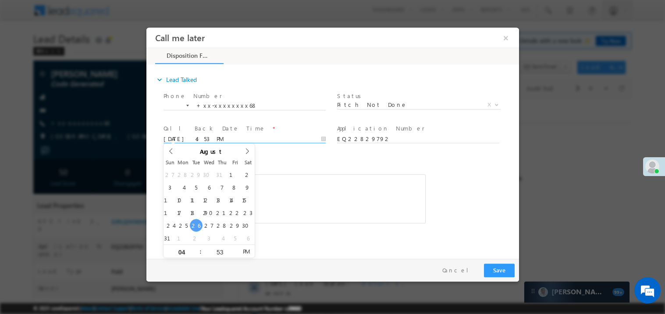
click at [282, 213] on div "Rich Text Editor, 40788eee-0fb2-11ec-a811-0adc8a9d82c2__tab1__section1__Notes__…" at bounding box center [294, 198] width 262 height 49
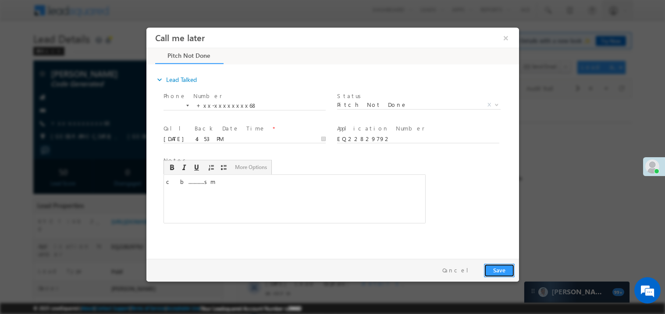
click at [501, 267] on button "Save" at bounding box center [499, 271] width 31 height 14
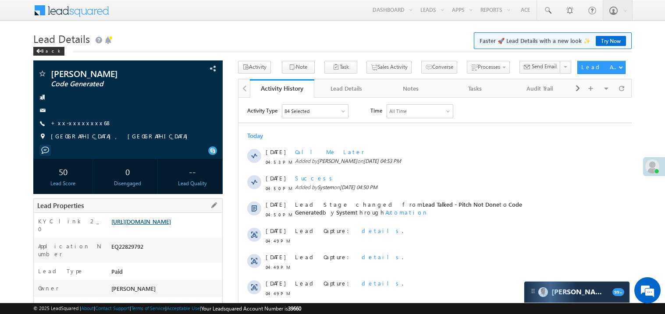
click at [168, 225] on link "https://angelbroking1-pk3em7sa.customui-test.leadsquared.com?leadId=9ebb2c87-53…" at bounding box center [141, 221] width 60 height 7
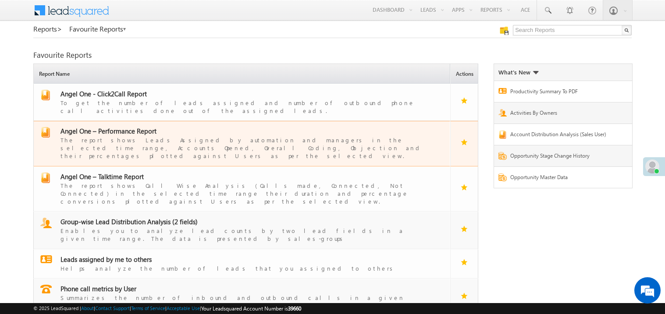
click at [125, 127] on span "Angel One – Performance Report" at bounding box center [109, 131] width 96 height 9
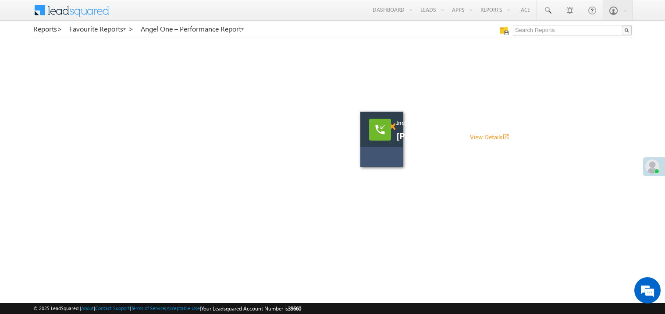
click at [392, 129] on span at bounding box center [392, 126] width 7 height 7
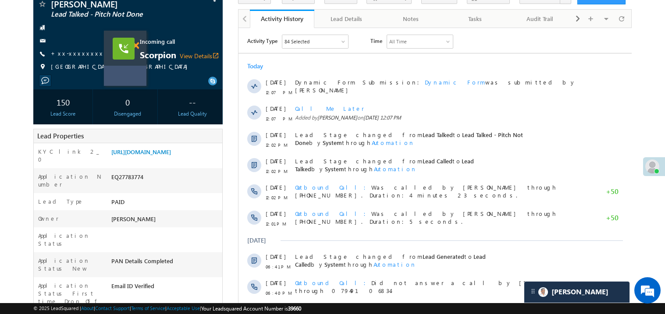
scroll to position [70, 0]
click at [138, 47] on span at bounding box center [135, 45] width 7 height 7
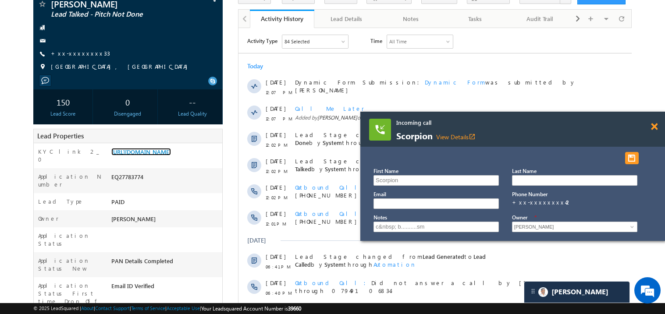
click at [652, 129] on span at bounding box center [654, 126] width 7 height 7
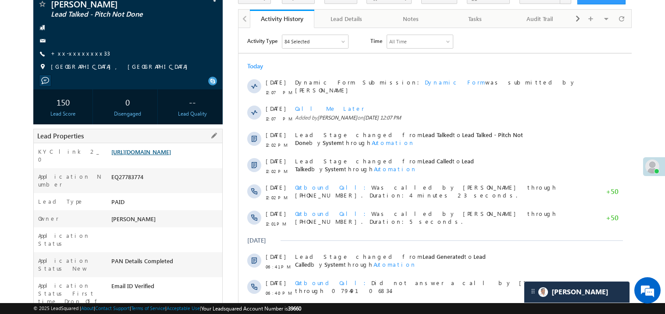
click at [150, 156] on link "https://angelbroking1-pk3em7sa.customui-test.leadsquared.com?leadId=b09b9c7d-19…" at bounding box center [141, 151] width 60 height 7
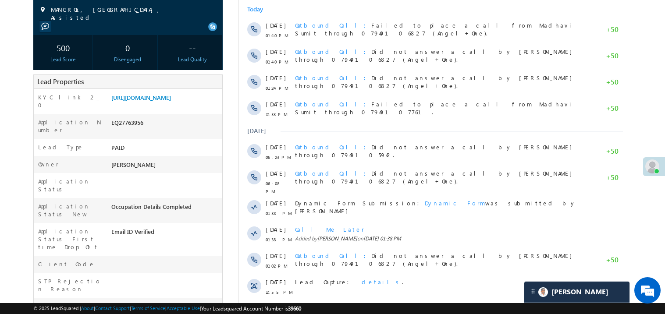
scroll to position [140, 0]
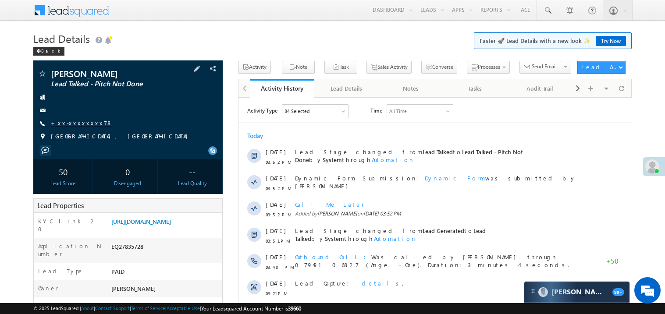
click at [80, 121] on link "+xx-xxxxxxxx78" at bounding box center [82, 122] width 62 height 7
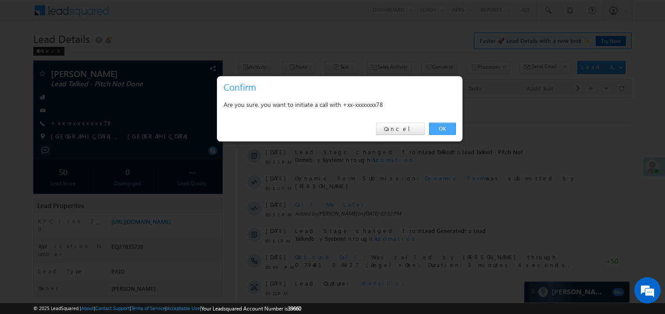
click at [443, 130] on link "OK" at bounding box center [442, 129] width 27 height 12
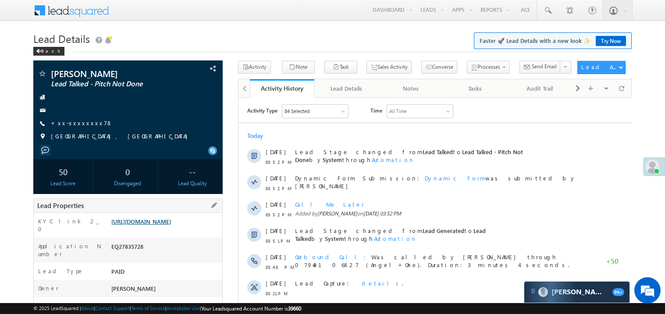
click at [171, 225] on link "https://angelbroking1-pk3em7sa.customui-test.leadsquared.com?leadId=4ca1938c-41…" at bounding box center [141, 221] width 60 height 7
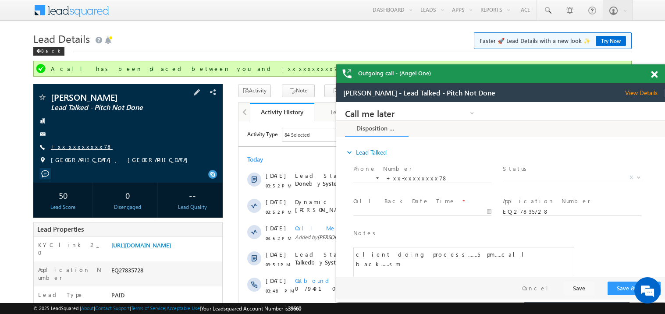
click at [80, 146] on link "+xx-xxxxxxxx78" at bounding box center [82, 146] width 62 height 7
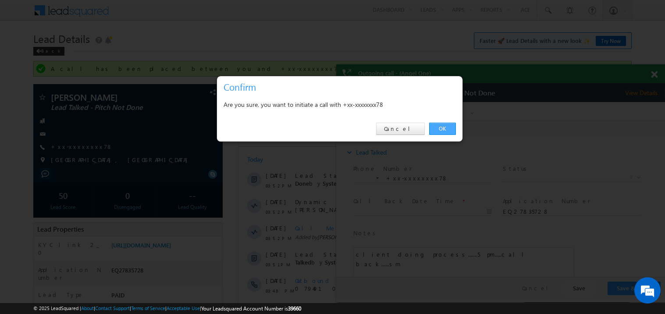
click at [444, 131] on link "OK" at bounding box center [442, 129] width 27 height 12
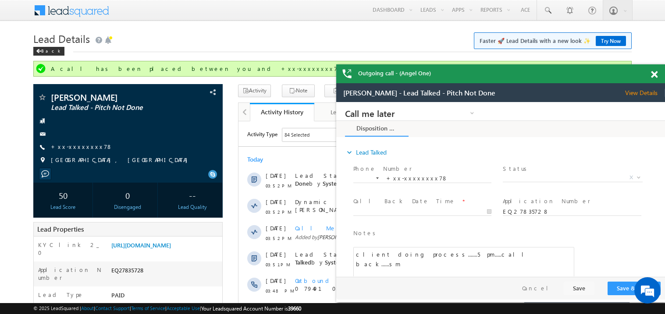
click at [653, 75] on span at bounding box center [654, 74] width 7 height 7
click at [657, 73] on span at bounding box center [654, 74] width 7 height 7
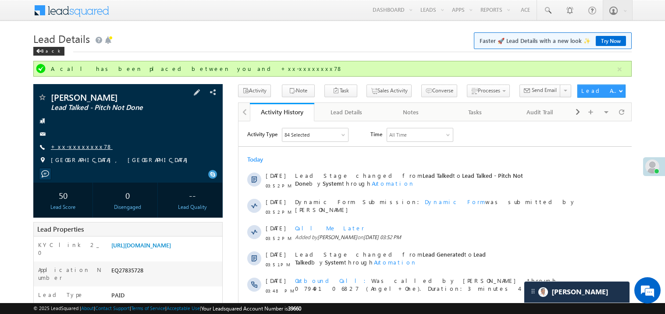
click at [76, 146] on link "+xx-xxxxxxxx78" at bounding box center [82, 146] width 62 height 7
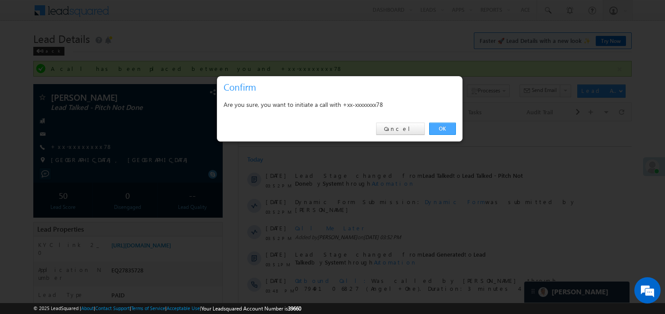
click at [441, 127] on link "OK" at bounding box center [442, 129] width 27 height 12
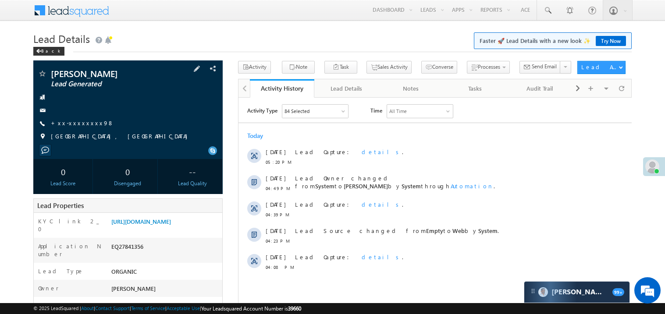
click at [69, 129] on div "[PERSON_NAME] Lead Generated +xx-xxxxxxxx98" at bounding box center [128, 107] width 181 height 76
click at [80, 124] on link "+xx-xxxxxxxx98" at bounding box center [82, 122] width 63 height 7
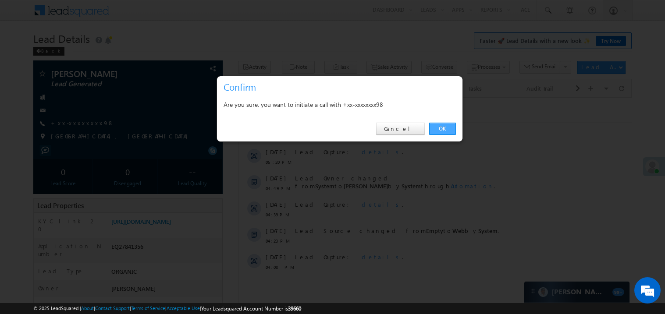
click at [441, 128] on link "OK" at bounding box center [442, 129] width 27 height 12
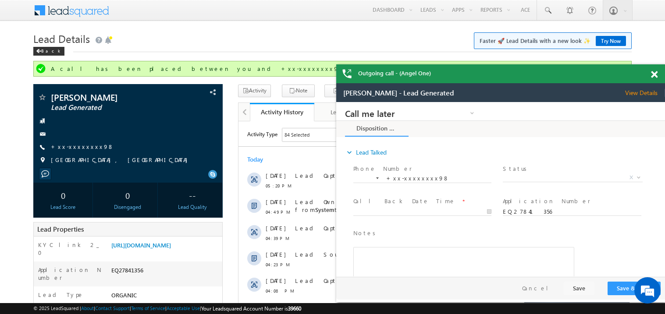
click at [654, 78] on span at bounding box center [654, 74] width 7 height 7
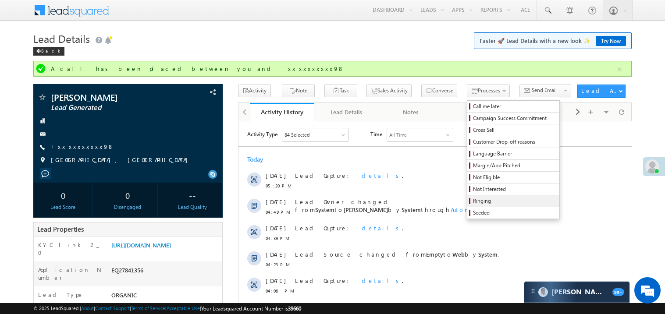
click at [473, 201] on span "Ringing" at bounding box center [514, 201] width 83 height 8
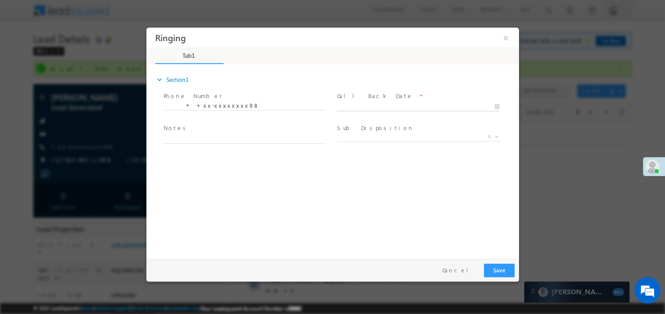
click at [357, 104] on body "Ringing ×" at bounding box center [332, 141] width 373 height 228
type input "08/26/25 5:22 PM"
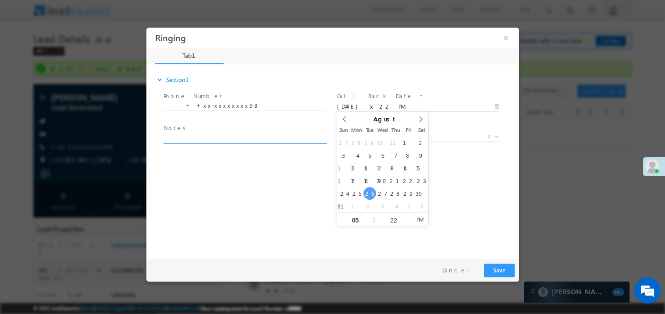
click at [209, 138] on textarea at bounding box center [244, 138] width 162 height 10
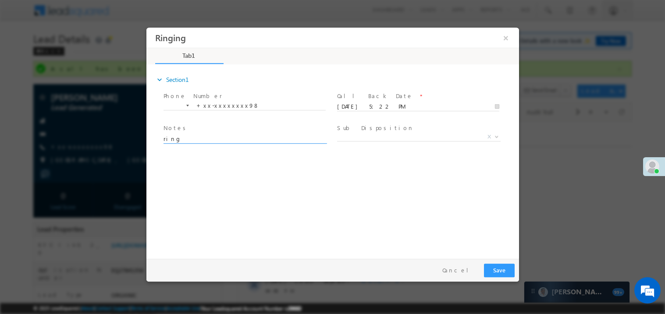
type textarea "ring"
click at [499, 270] on button "Save" at bounding box center [499, 271] width 31 height 14
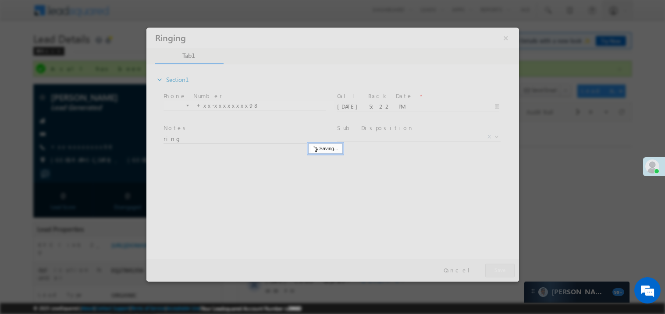
click at [499, 270] on div at bounding box center [332, 154] width 373 height 254
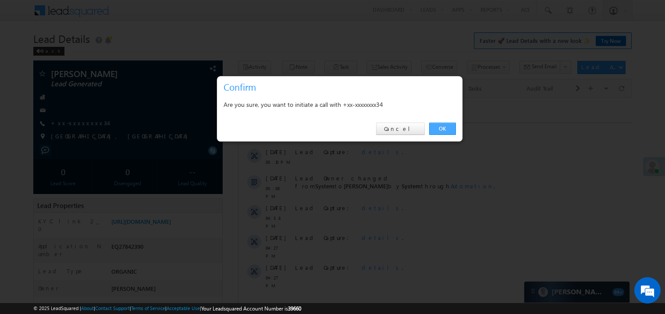
click at [443, 127] on link "OK" at bounding box center [442, 129] width 27 height 12
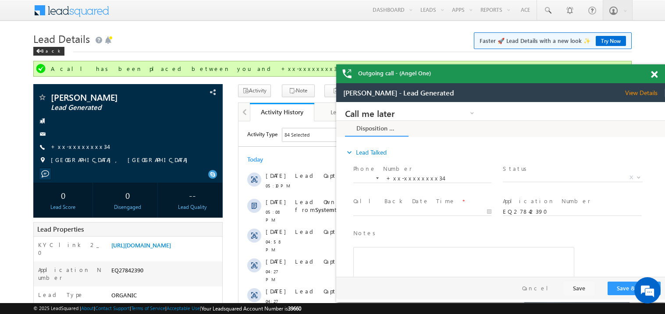
click at [655, 76] on span at bounding box center [654, 74] width 7 height 7
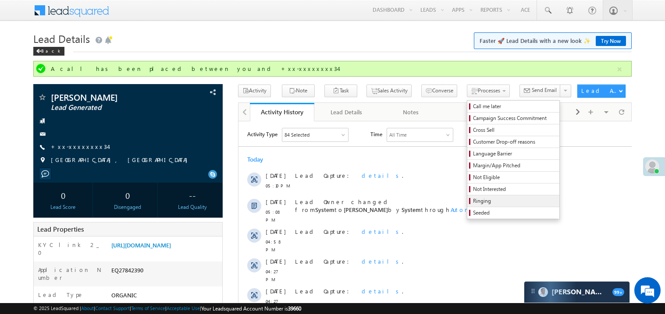
click at [473, 200] on span "Ringing" at bounding box center [514, 201] width 83 height 8
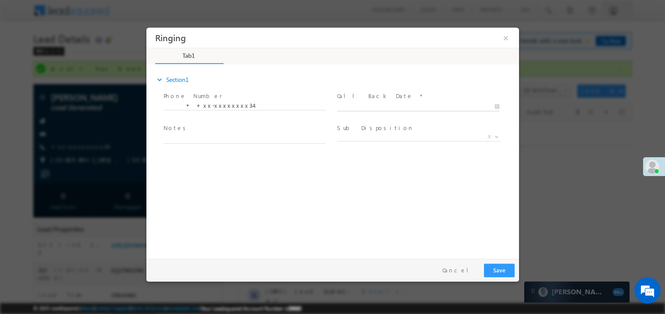
click at [357, 109] on body "Ringing ×" at bounding box center [332, 141] width 373 height 228
type input "[DATE] 5:23 PM"
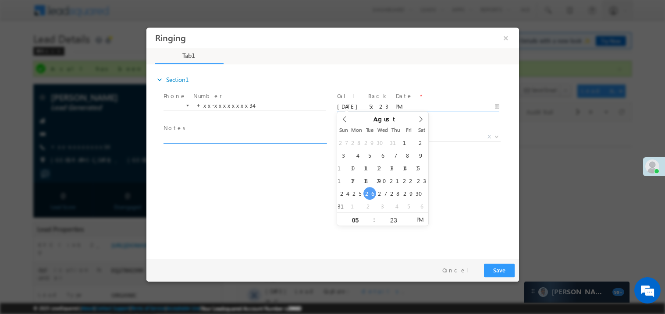
click at [200, 141] on textarea at bounding box center [244, 138] width 162 height 10
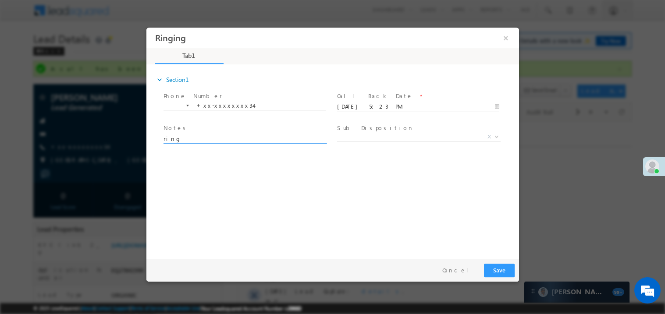
type textarea "ring"
click at [497, 267] on button "Save" at bounding box center [499, 271] width 31 height 14
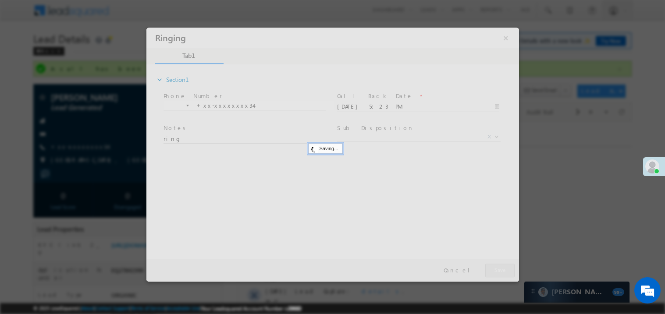
click at [497, 267] on div at bounding box center [332, 154] width 373 height 254
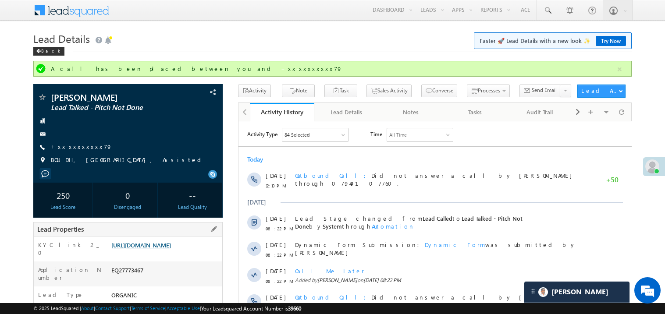
click at [171, 249] on link "[URL][DOMAIN_NAME]" at bounding box center [141, 245] width 60 height 7
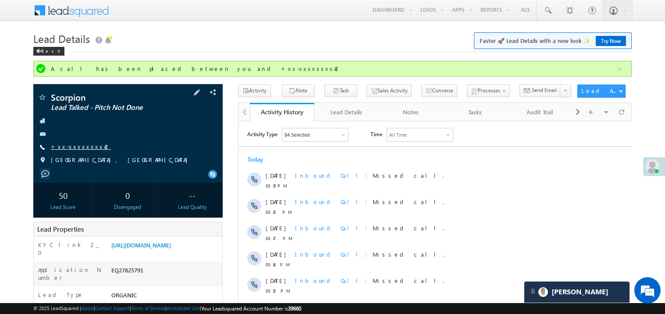
click at [77, 144] on link "+xx-xxxxxxxx42" at bounding box center [81, 146] width 60 height 7
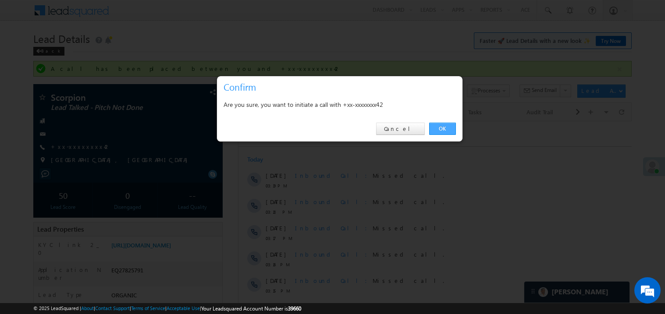
click at [442, 129] on link "OK" at bounding box center [442, 129] width 27 height 12
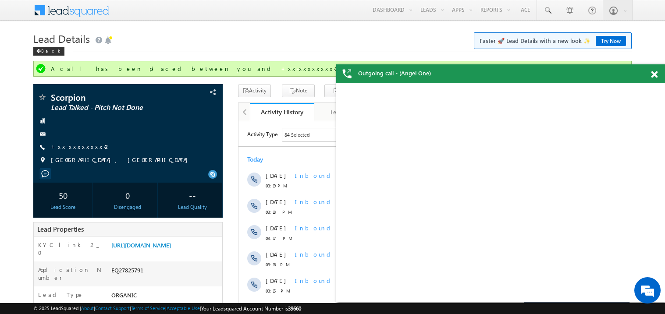
click at [658, 74] on div at bounding box center [660, 72] width 12 height 17
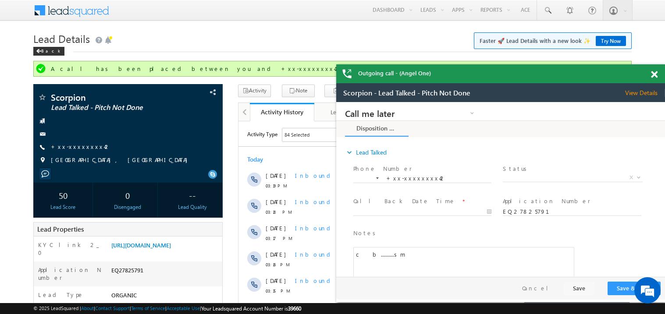
click at [657, 74] on span at bounding box center [654, 74] width 7 height 7
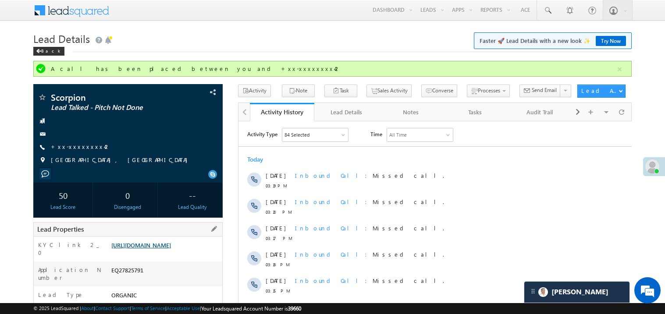
click at [171, 249] on link "https://angelbroking1-pk3em7sa.customui-test.leadsquared.com?leadId=dedab055-12…" at bounding box center [141, 245] width 60 height 7
click at [71, 149] on link "+xx-xxxxxxxx42" at bounding box center [81, 146] width 60 height 7
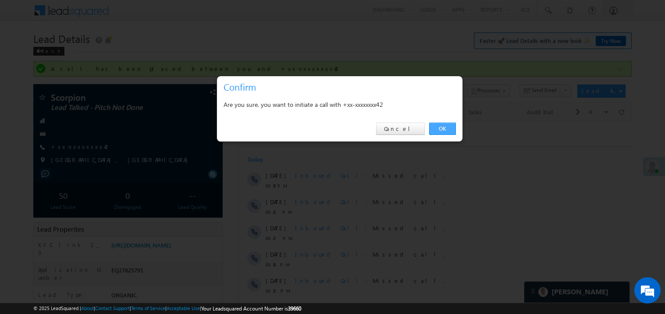
click at [440, 126] on link "OK" at bounding box center [442, 129] width 27 height 12
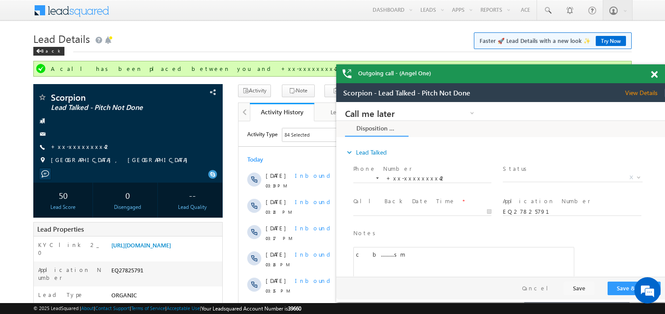
click at [654, 77] on span at bounding box center [654, 74] width 7 height 7
click at [654, 77] on div "Outgoing call - (Angel One)" at bounding box center [500, 73] width 329 height 19
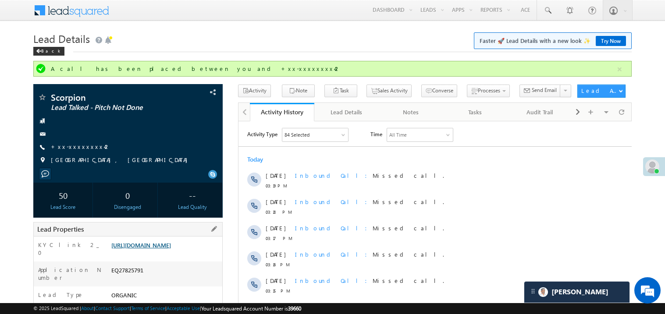
click at [171, 249] on link "https://angelbroking1-pk3em7sa.customui-test.leadsquared.com?leadId=dedab055-12…" at bounding box center [141, 245] width 60 height 7
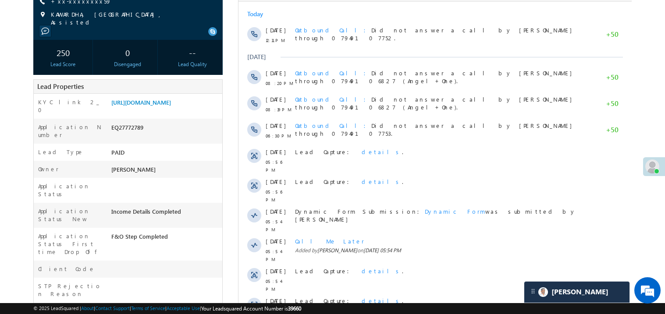
scroll to position [122, 0]
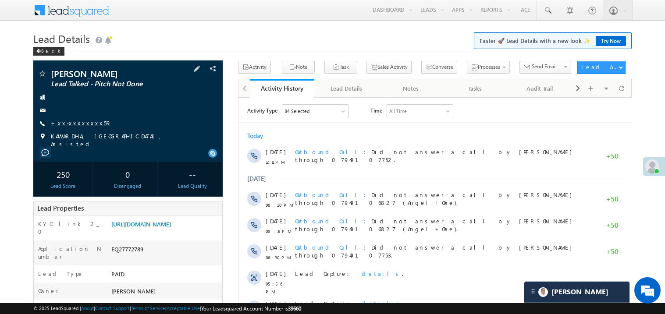
click at [70, 126] on link "+xx-xxxxxxxx59" at bounding box center [81, 122] width 61 height 7
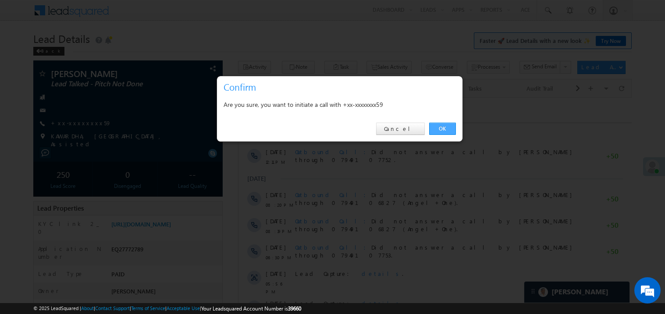
click at [443, 129] on link "OK" at bounding box center [442, 129] width 27 height 12
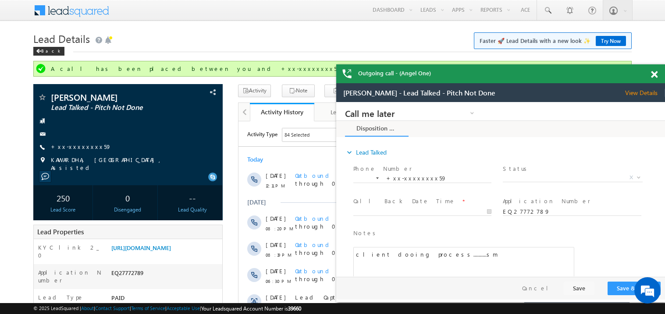
click at [654, 71] on span at bounding box center [654, 74] width 7 height 7
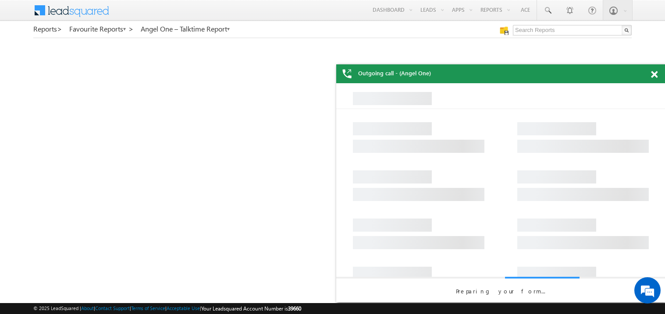
click at [654, 76] on span at bounding box center [654, 74] width 7 height 7
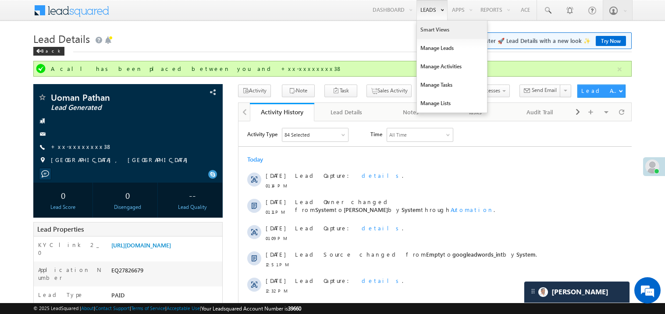
click at [428, 30] on link "Smart Views" at bounding box center [452, 30] width 70 height 18
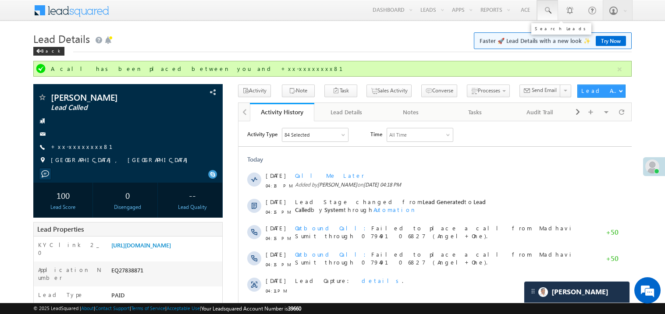
click at [547, 9] on span at bounding box center [547, 10] width 9 height 9
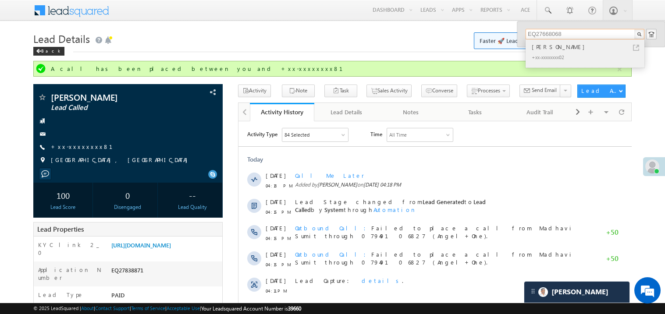
type input "EQ27668068"
click at [541, 45] on div "[PERSON_NAME]" at bounding box center [589, 47] width 118 height 10
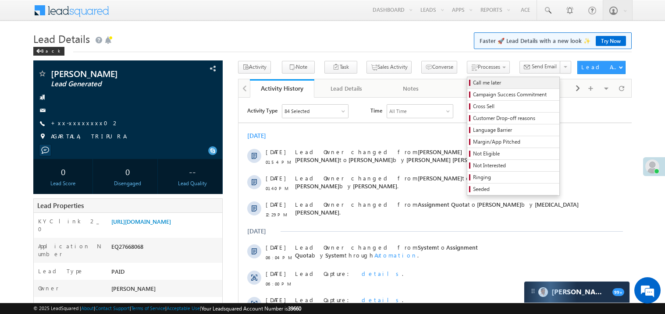
click at [473, 85] on span "Call me later" at bounding box center [514, 83] width 83 height 8
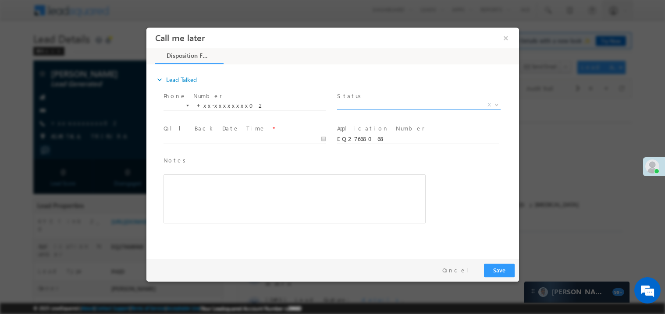
click at [363, 103] on span "X" at bounding box center [419, 104] width 164 height 9
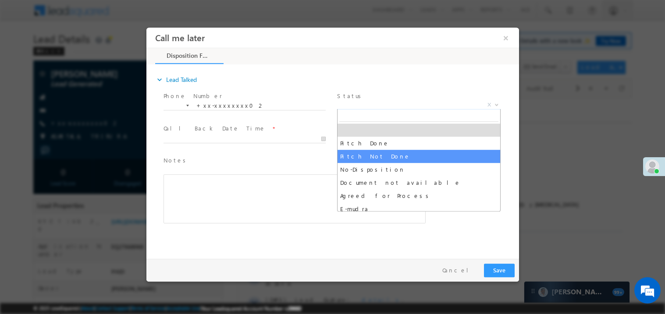
select select "Pitch Not Done"
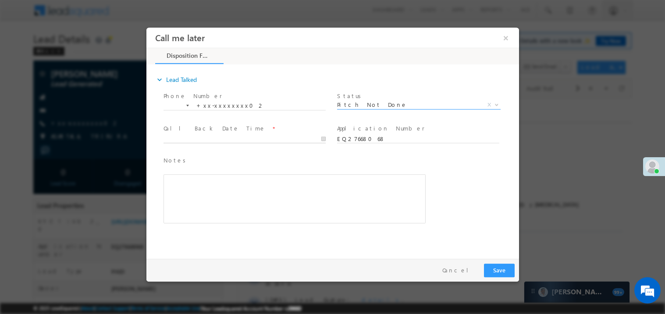
click at [196, 135] on body "Call me later ×" at bounding box center [332, 141] width 373 height 228
type input "[DATE] 5:34 PM"
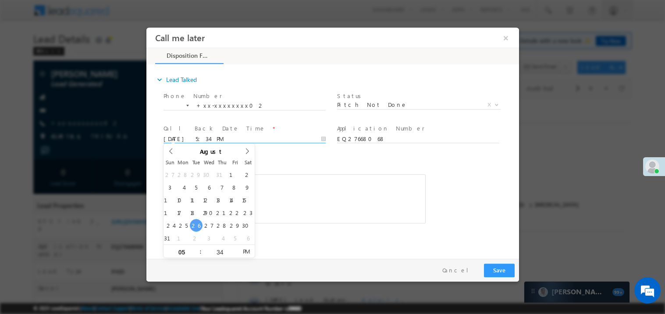
click at [358, 205] on div "Rich Text Editor, 40788eee-0fb2-11ec-a811-0adc8a9d82c2__tab1__section1__Notes__…" at bounding box center [294, 198] width 262 height 49
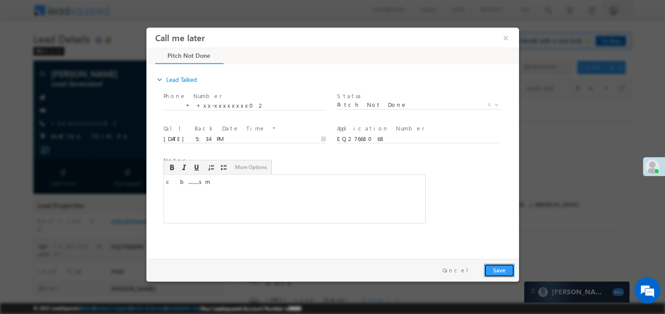
click at [498, 268] on button "Save" at bounding box center [499, 271] width 31 height 14
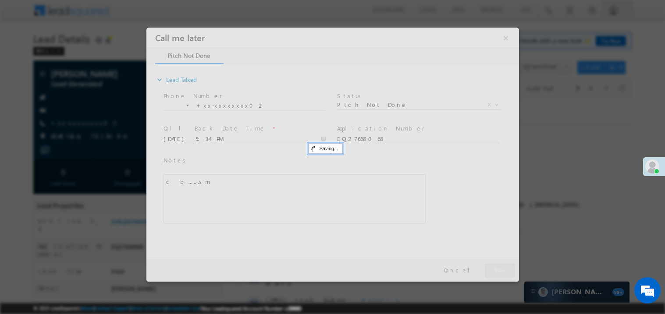
click at [498, 268] on div at bounding box center [332, 154] width 373 height 254
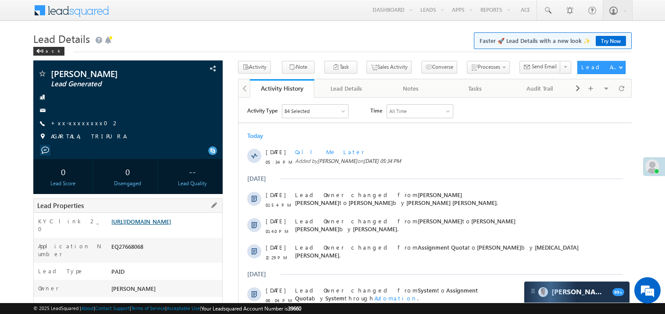
click at [171, 225] on link "[URL][DOMAIN_NAME]" at bounding box center [141, 221] width 60 height 7
click at [84, 125] on link "+xx-xxxxxxxx02" at bounding box center [85, 122] width 68 height 7
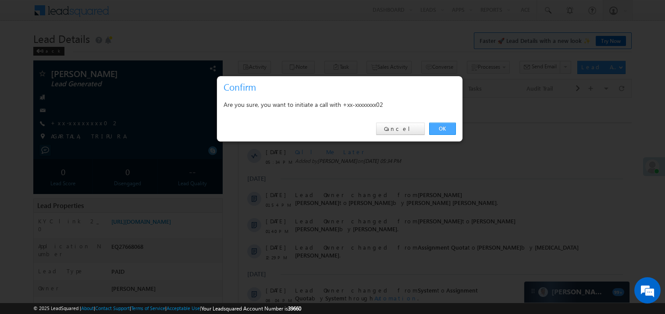
click at [442, 131] on link "OK" at bounding box center [442, 129] width 27 height 12
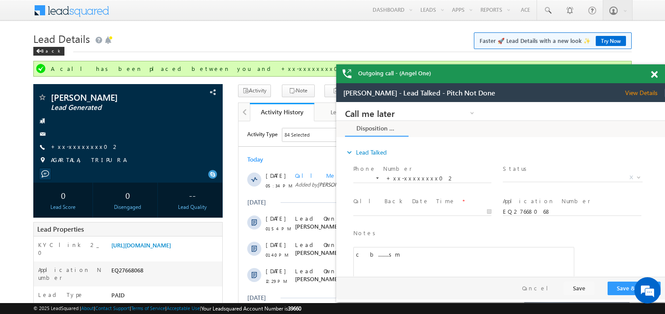
click at [657, 75] on span at bounding box center [654, 74] width 7 height 7
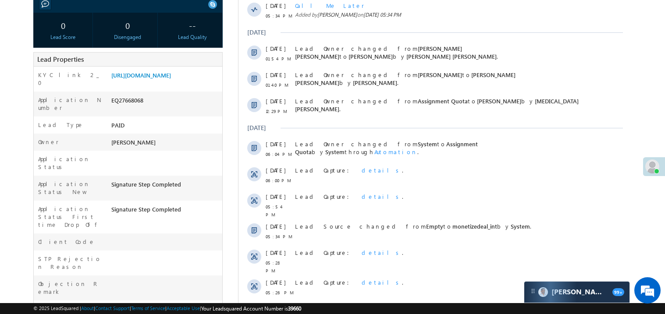
scroll to position [175, 0]
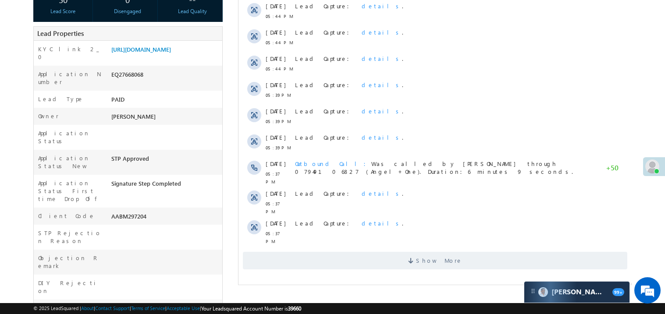
scroll to position [175, 0]
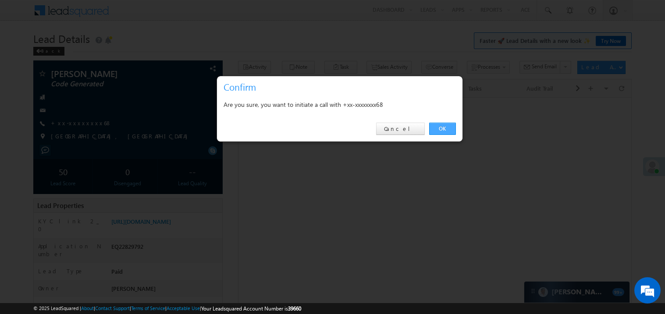
click at [447, 126] on link "OK" at bounding box center [442, 129] width 27 height 12
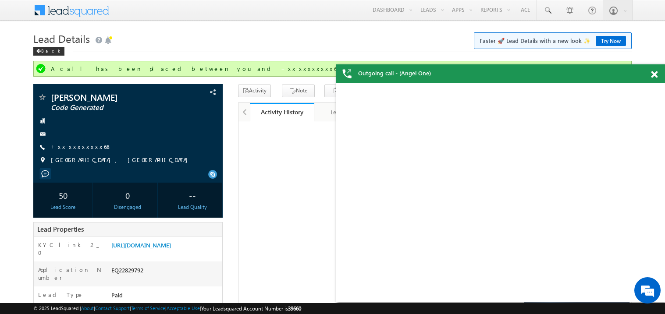
click at [656, 74] on span at bounding box center [654, 74] width 7 height 7
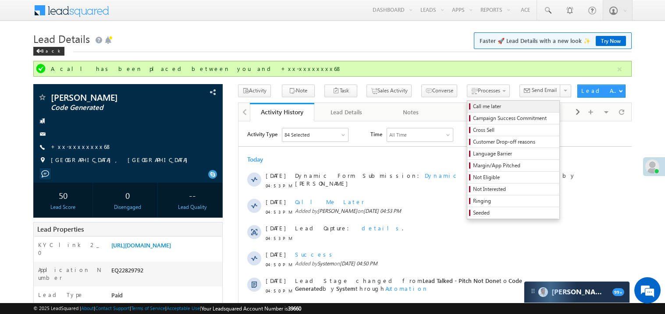
click at [473, 104] on span "Call me later" at bounding box center [514, 107] width 83 height 8
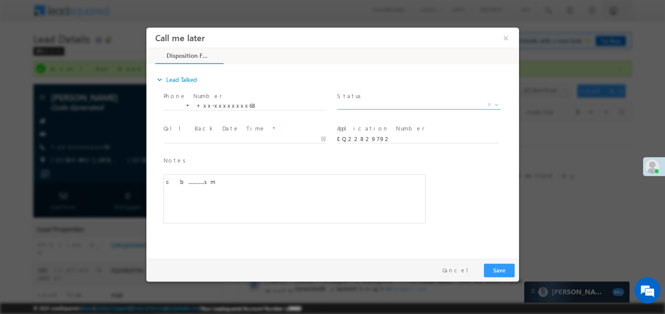
click at [361, 102] on span "X" at bounding box center [419, 104] width 164 height 9
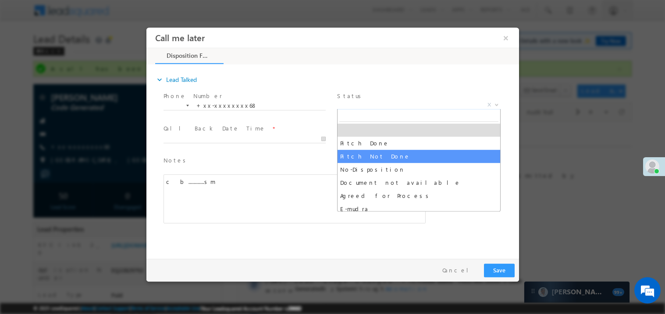
select select "Pitch Not Done"
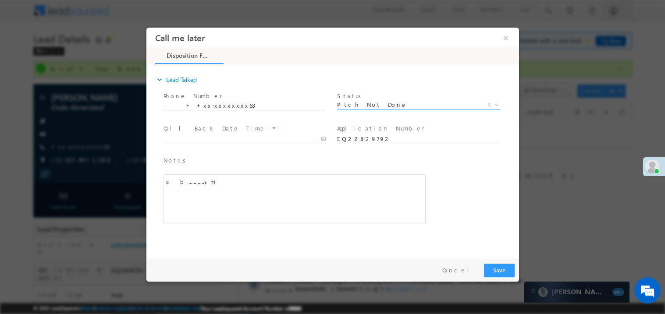
click at [212, 137] on body "Call me later ×" at bounding box center [332, 141] width 373 height 228
type input "08/26/25 5:47 PM"
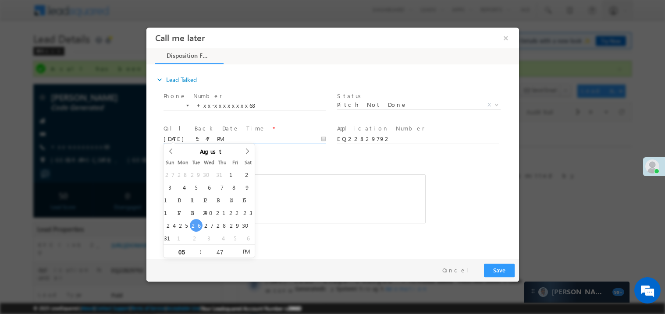
click at [318, 190] on div "c b............sm" at bounding box center [294, 198] width 262 height 49
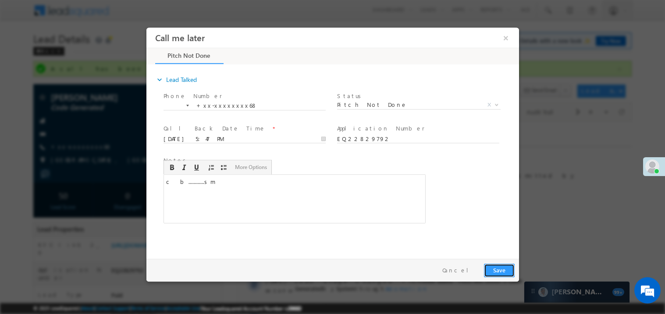
click at [499, 268] on button "Save" at bounding box center [499, 271] width 31 height 14
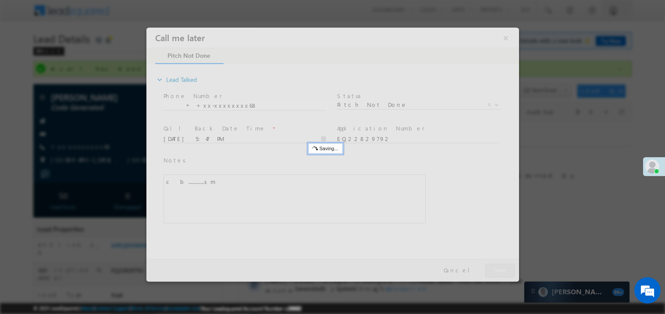
click at [499, 268] on div at bounding box center [332, 154] width 373 height 254
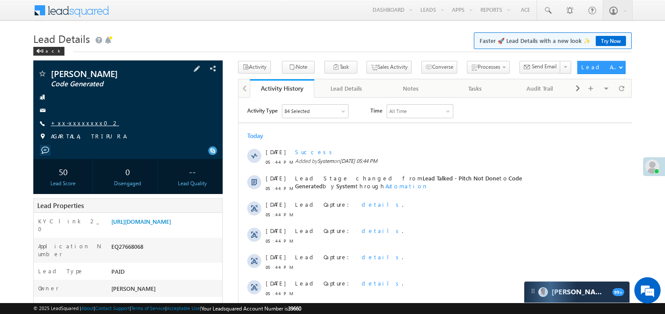
click at [81, 125] on link "+xx-xxxxxxxx02" at bounding box center [85, 122] width 68 height 7
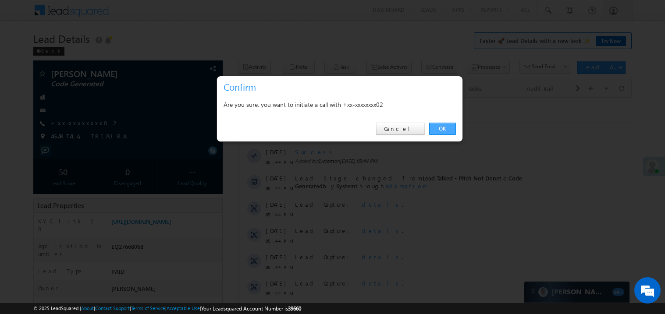
click at [445, 128] on link "OK" at bounding box center [442, 129] width 27 height 12
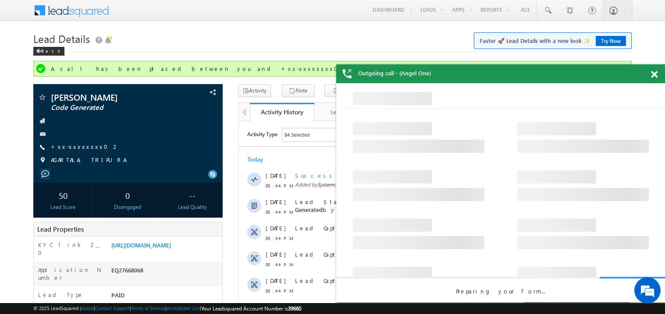
click at [655, 76] on span at bounding box center [654, 74] width 7 height 7
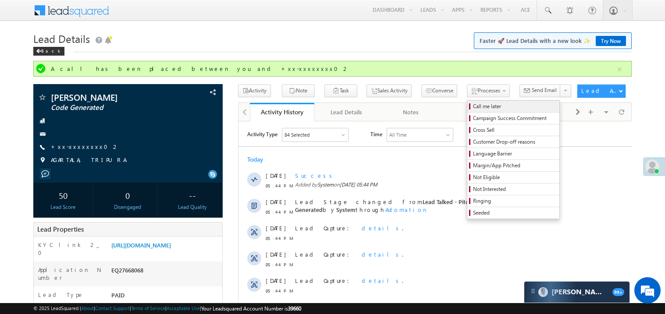
click at [473, 106] on span "Call me later" at bounding box center [514, 107] width 83 height 8
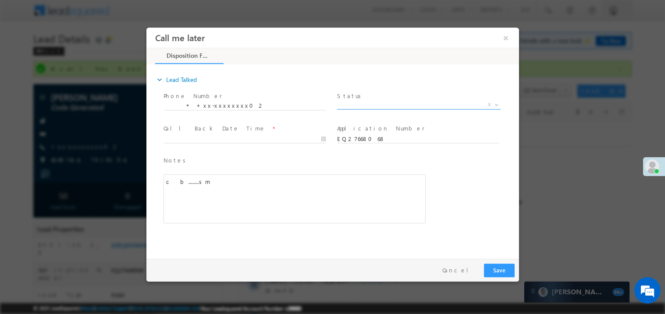
click at [358, 103] on span "X" at bounding box center [419, 104] width 164 height 9
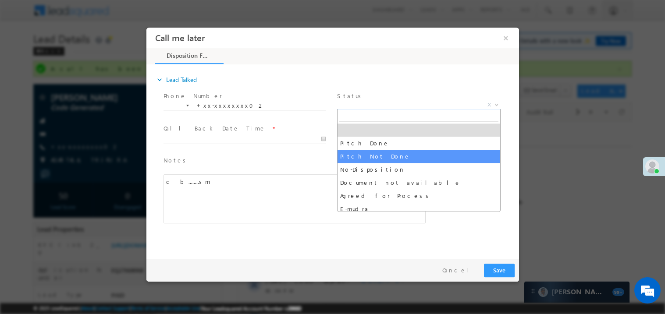
select select "Pitch Not Done"
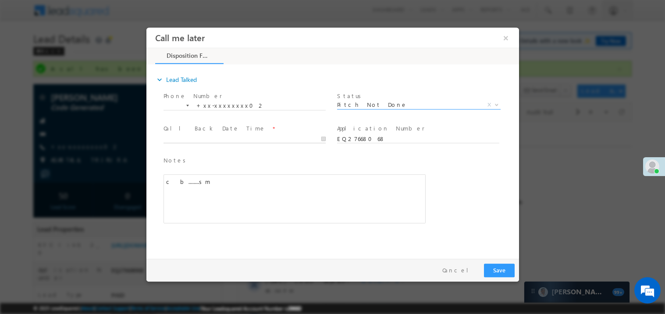
click at [197, 140] on body "Call me later ×" at bounding box center [332, 141] width 373 height 228
type input "08/26/25 5:48 PM"
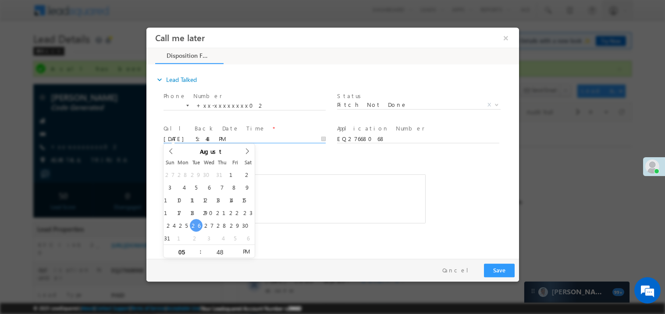
click at [290, 212] on div "c b........sm" at bounding box center [294, 198] width 262 height 49
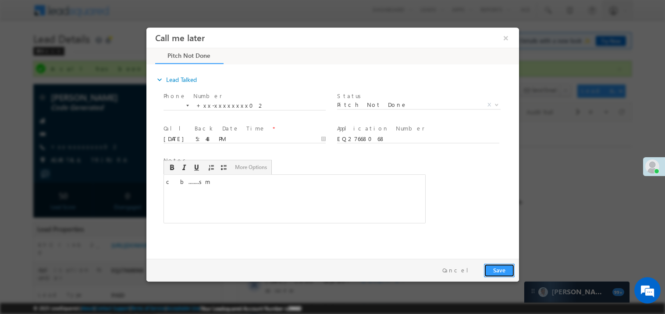
click at [501, 271] on button "Save" at bounding box center [499, 271] width 31 height 14
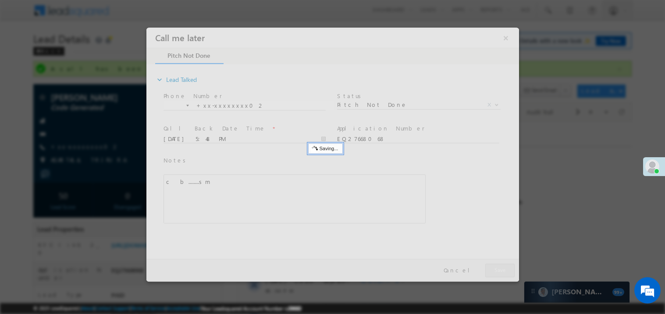
click at [501, 271] on div at bounding box center [332, 154] width 373 height 254
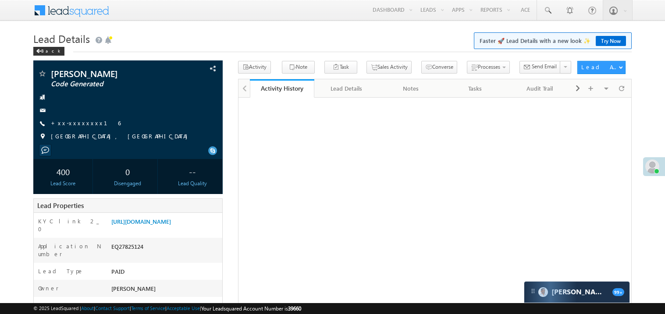
click at [78, 125] on link "+xx-xxxxxxxx16" at bounding box center [86, 122] width 70 height 7
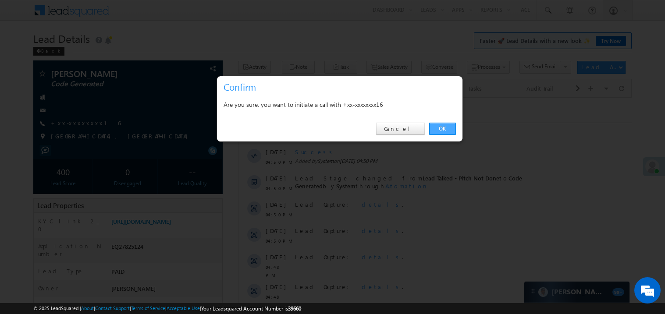
click at [447, 129] on link "OK" at bounding box center [442, 129] width 27 height 12
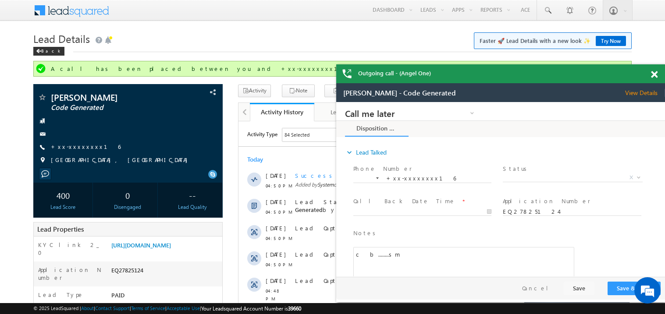
click at [654, 75] on span at bounding box center [654, 74] width 7 height 7
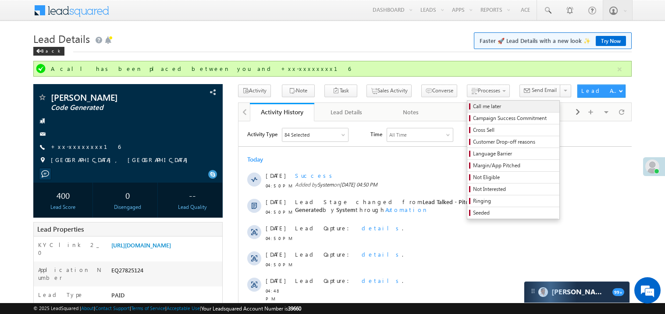
click at [473, 106] on span "Call me later" at bounding box center [514, 107] width 83 height 8
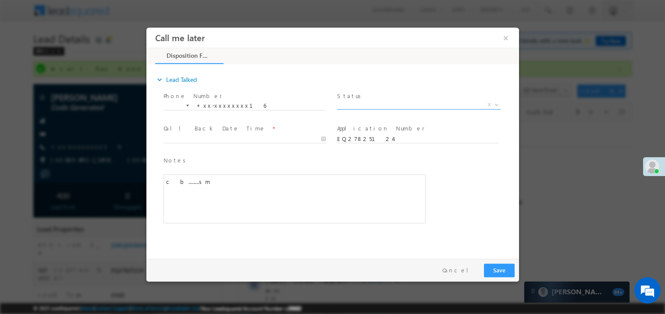
click at [364, 105] on span "X" at bounding box center [419, 104] width 164 height 9
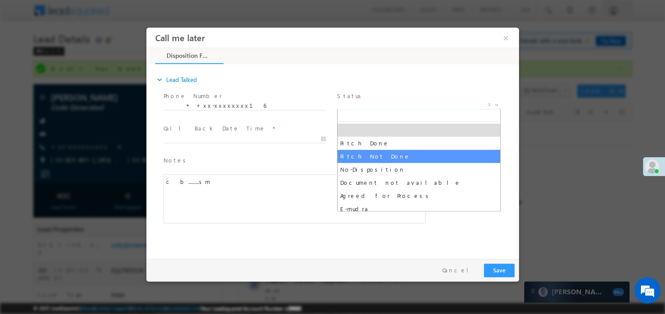
select select "Pitch Not Done"
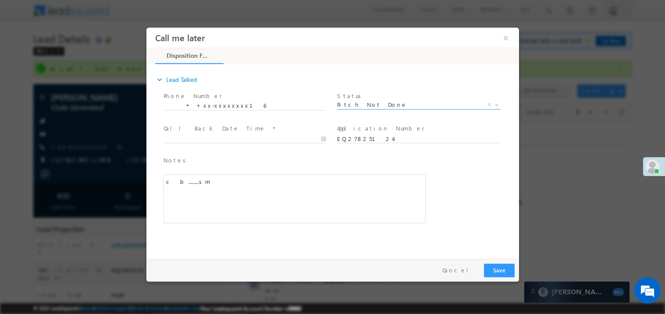
click at [202, 133] on div at bounding box center [248, 138] width 170 height 11
click at [183, 146] on span at bounding box center [244, 148] width 162 height 10
click at [194, 136] on body "Call me later ×" at bounding box center [332, 141] width 373 height 228
type input "[DATE] 5:50 PM"
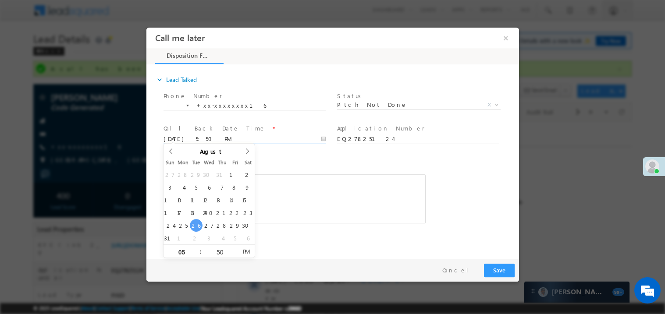
click at [323, 210] on div "c b........sm" at bounding box center [294, 198] width 262 height 49
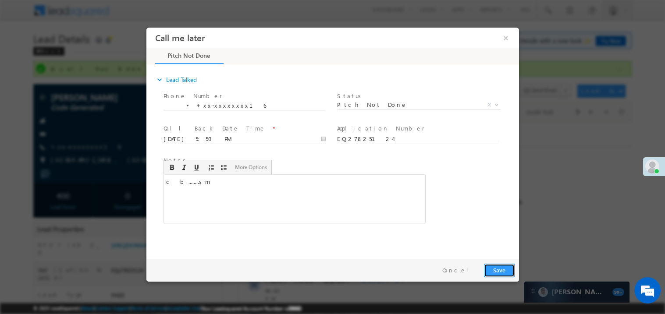
click at [503, 269] on button "Save" at bounding box center [499, 271] width 31 height 14
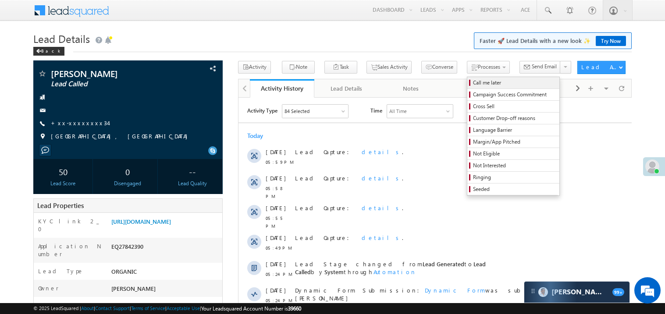
click at [473, 81] on span "Call me later" at bounding box center [514, 83] width 83 height 8
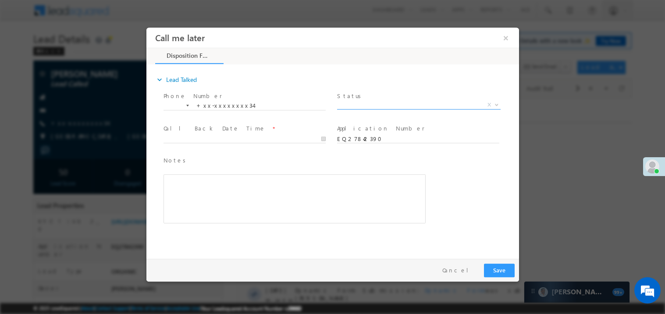
click at [372, 104] on span "X" at bounding box center [419, 104] width 164 height 9
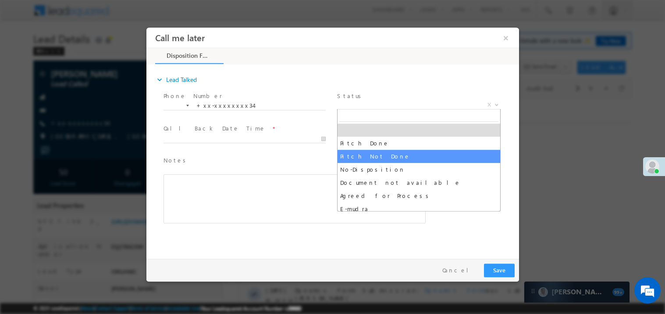
select select "Pitch Not Done"
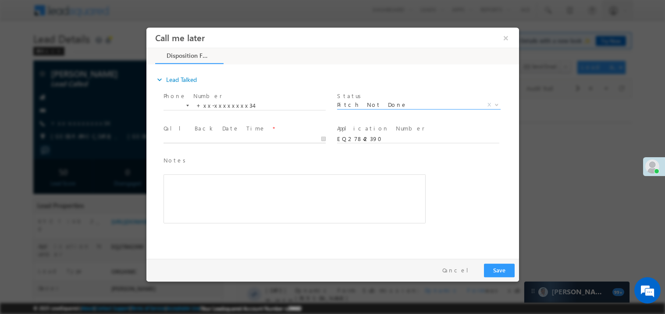
click at [213, 139] on body "Call me later ×" at bounding box center [332, 141] width 373 height 228
type input "[DATE] 6:07 PM"
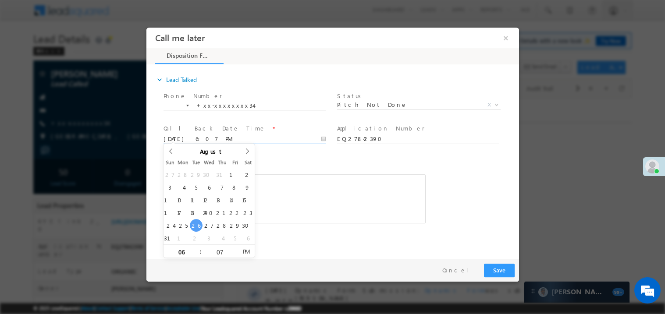
click at [307, 203] on div "Rich Text Editor, 40788eee-0fb2-11ec-a811-0adc8a9d82c2__tab1__section1__Notes__…" at bounding box center [294, 198] width 262 height 49
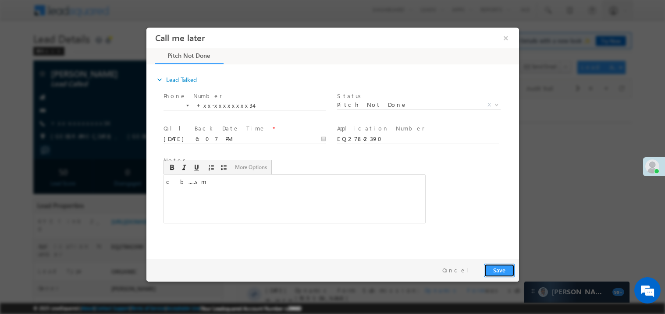
click at [499, 268] on button "Save" at bounding box center [499, 271] width 31 height 14
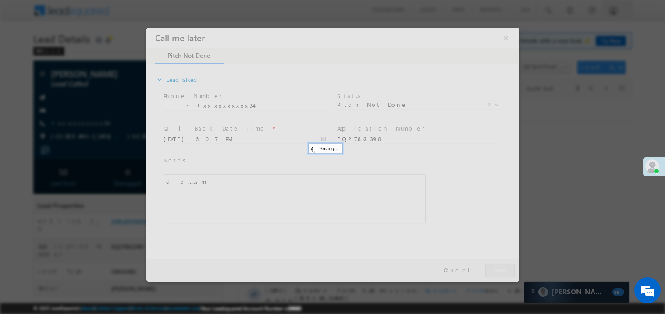
click at [499, 268] on div at bounding box center [332, 154] width 373 height 254
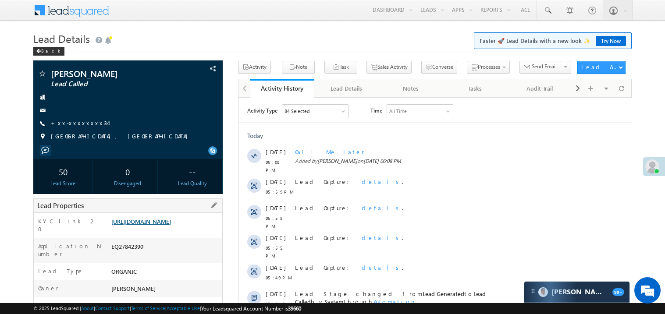
click at [171, 224] on link "[URL][DOMAIN_NAME]" at bounding box center [141, 221] width 60 height 7
click at [77, 124] on link "+xx-xxxxxxxx34" at bounding box center [79, 122] width 57 height 7
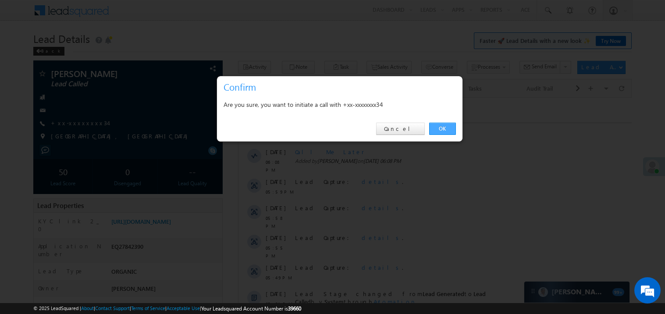
click at [446, 129] on link "OK" at bounding box center [442, 129] width 27 height 12
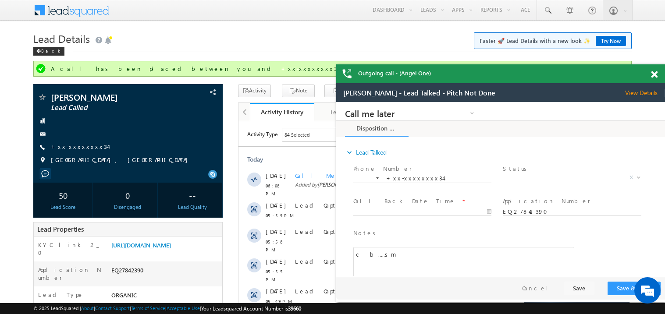
click at [654, 73] on span at bounding box center [654, 74] width 7 height 7
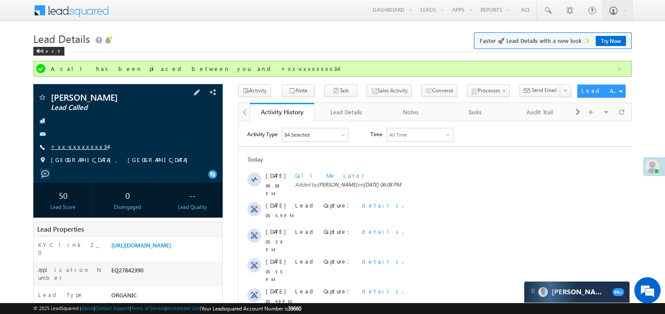
click at [72, 147] on link "+xx-xxxxxxxx34" at bounding box center [79, 146] width 57 height 7
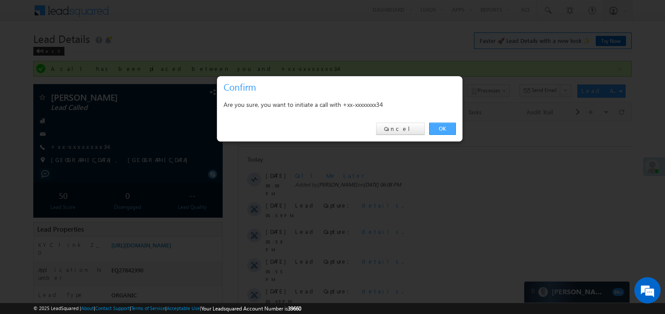
click at [439, 130] on link "OK" at bounding box center [442, 129] width 27 height 12
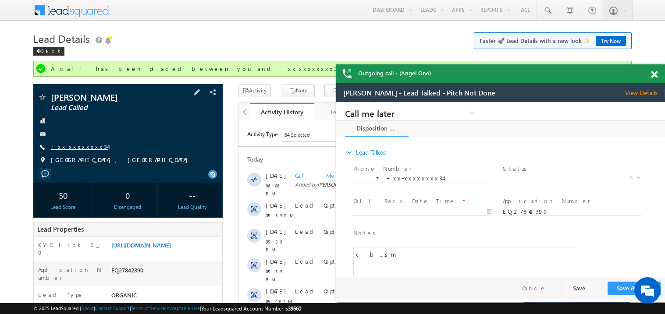
click at [75, 150] on link "+xx-xxxxxxxx34" at bounding box center [79, 146] width 57 height 7
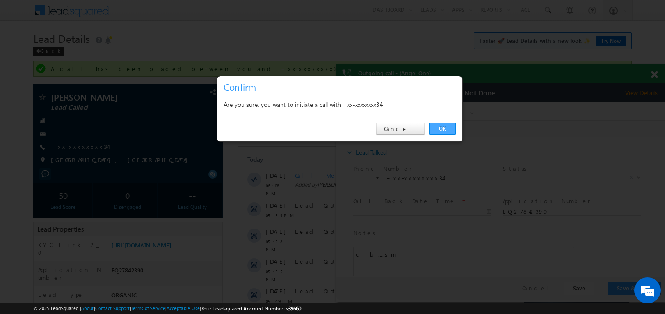
click at [435, 127] on link "OK" at bounding box center [442, 129] width 27 height 12
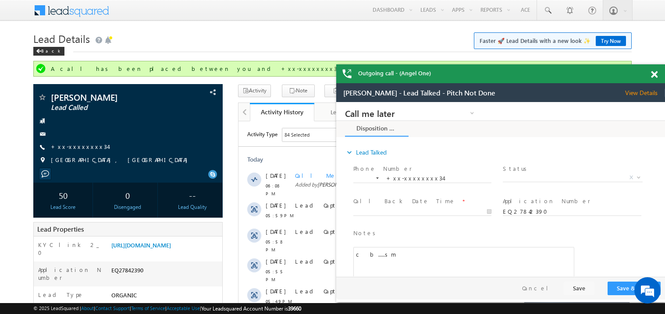
click at [656, 74] on span at bounding box center [654, 74] width 7 height 7
